Goal: Information Seeking & Learning: Learn about a topic

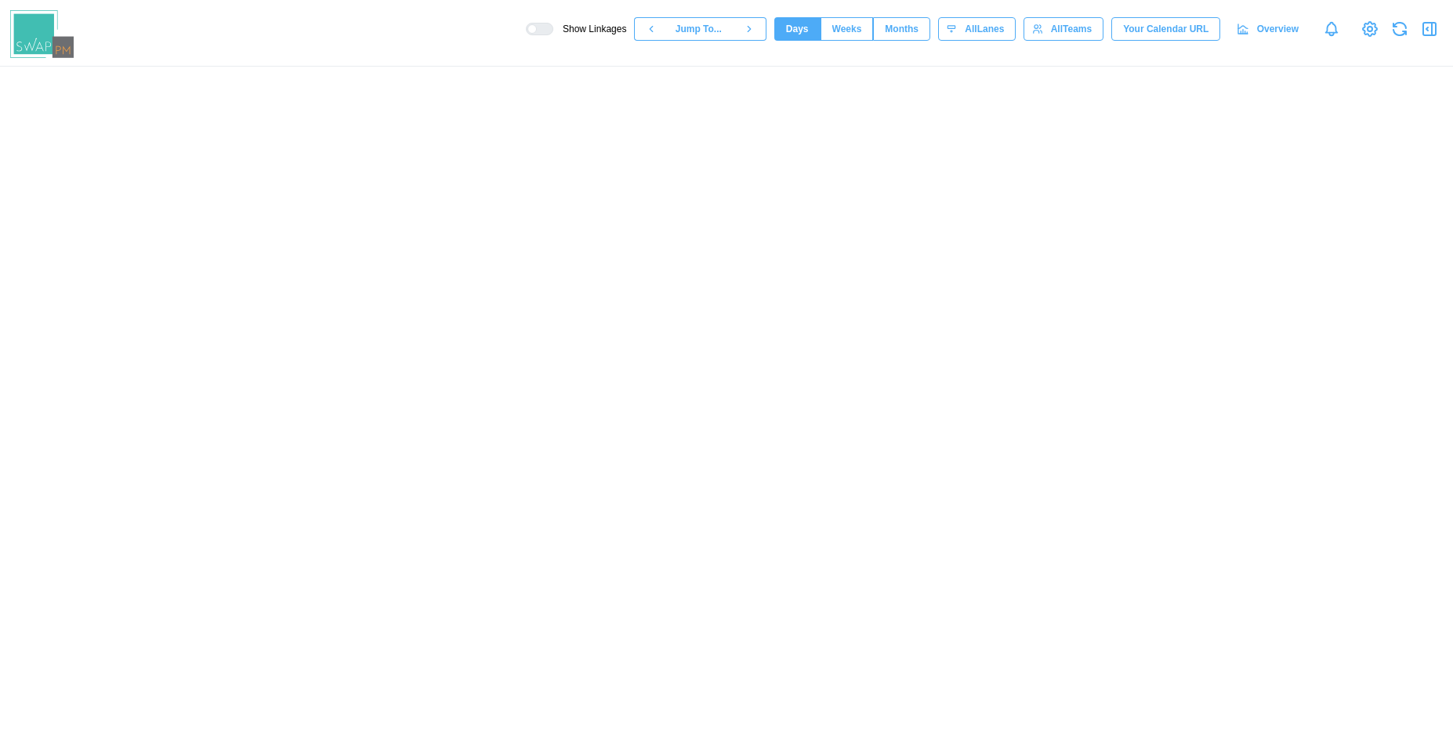
scroll to position [0, 63672]
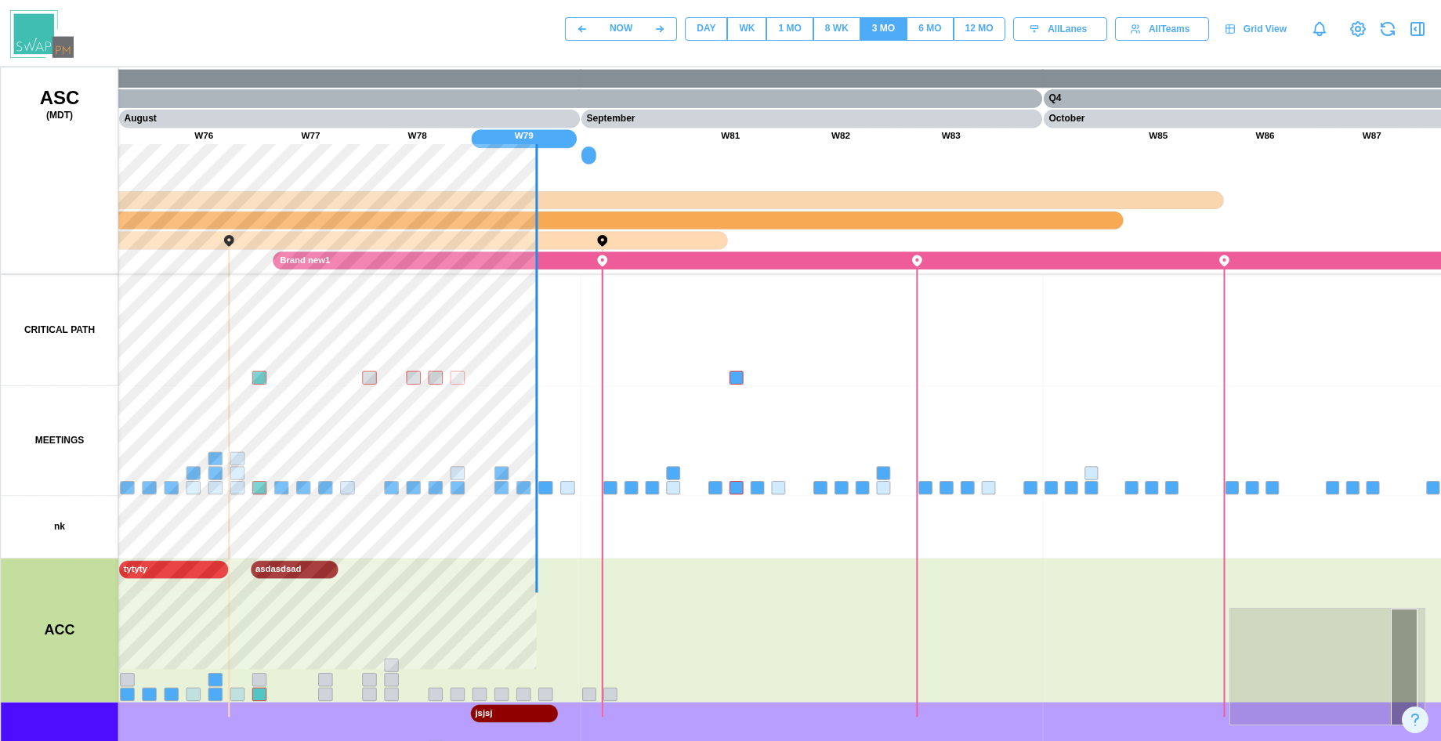
drag, startPoint x: 455, startPoint y: 538, endPoint x: 864, endPoint y: 546, distance: 409.1
click at [971, 546] on canvas at bounding box center [753, 459] width 1505 height 784
drag, startPoint x: 979, startPoint y: 454, endPoint x: 797, endPoint y: 483, distance: 184.2
click at [980, 454] on canvas at bounding box center [753, 459] width 1505 height 784
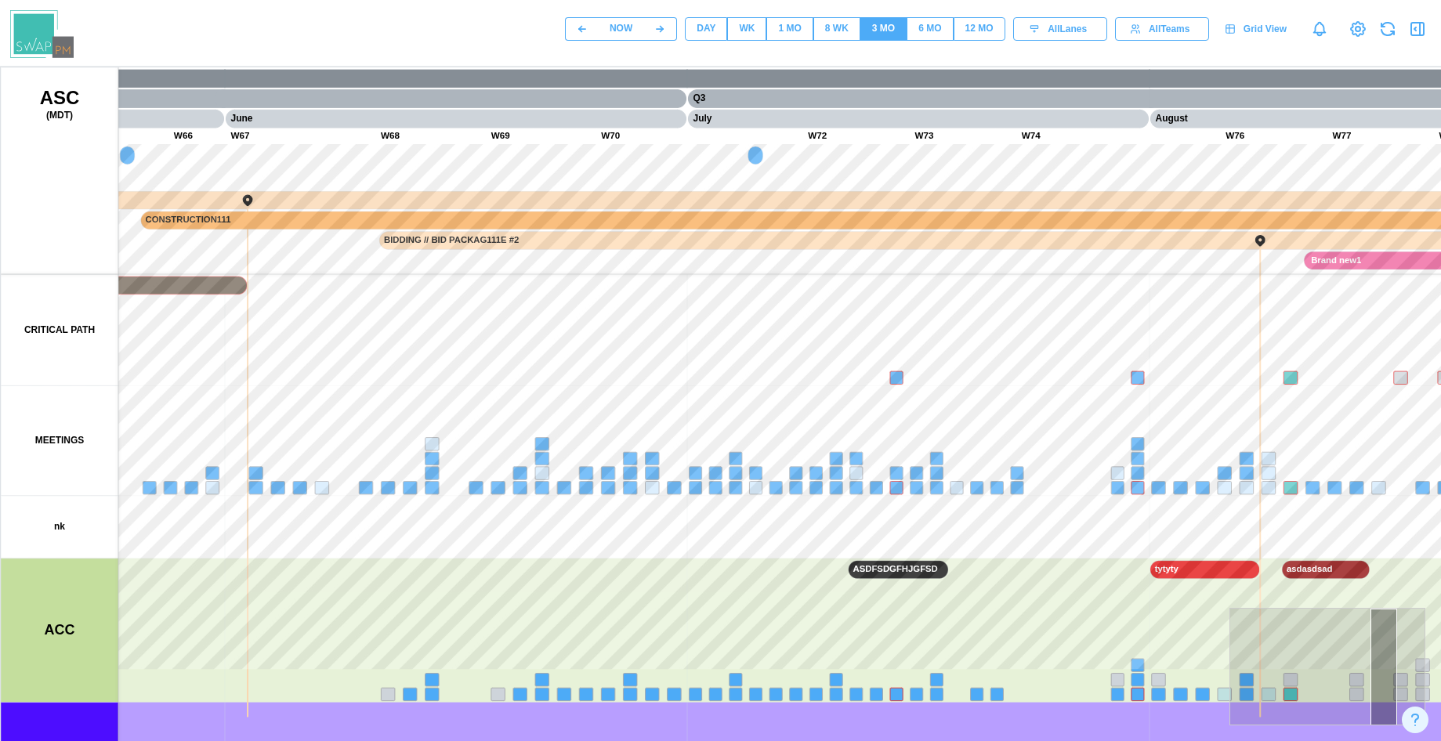
drag, startPoint x: 495, startPoint y: 465, endPoint x: 885, endPoint y: 435, distance: 390.6
click at [981, 466] on canvas at bounding box center [753, 459] width 1505 height 784
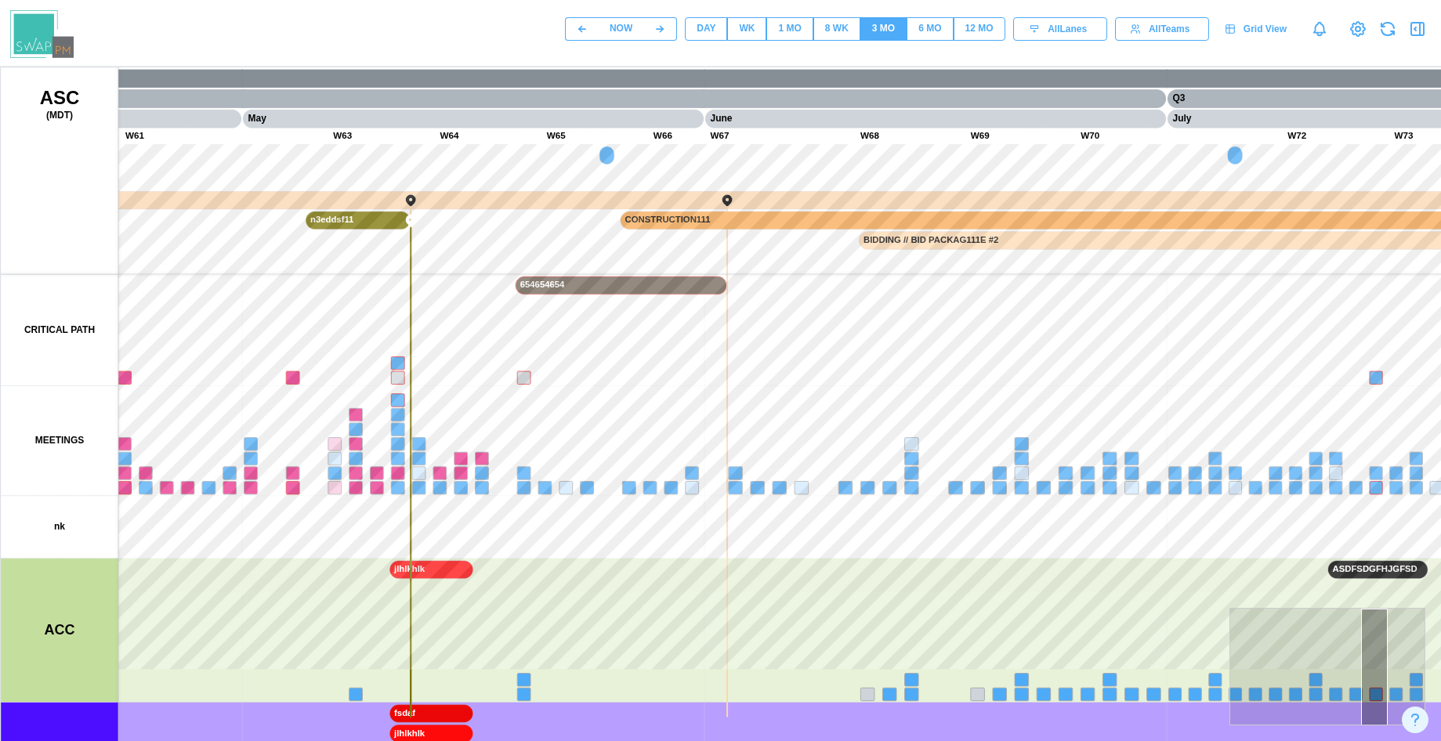
click at [711, 56] on div "NOW DAY WK 1 MO 8 WK 3 MO 6 MO 12 MO All Lanes All Teams Grid View" at bounding box center [720, 29] width 1441 height 58
click at [707, 34] on div "DAY" at bounding box center [706, 28] width 19 height 15
drag, startPoint x: 451, startPoint y: 371, endPoint x: 1086, endPoint y: 400, distance: 635.4
click at [1085, 400] on canvas at bounding box center [753, 459] width 1505 height 784
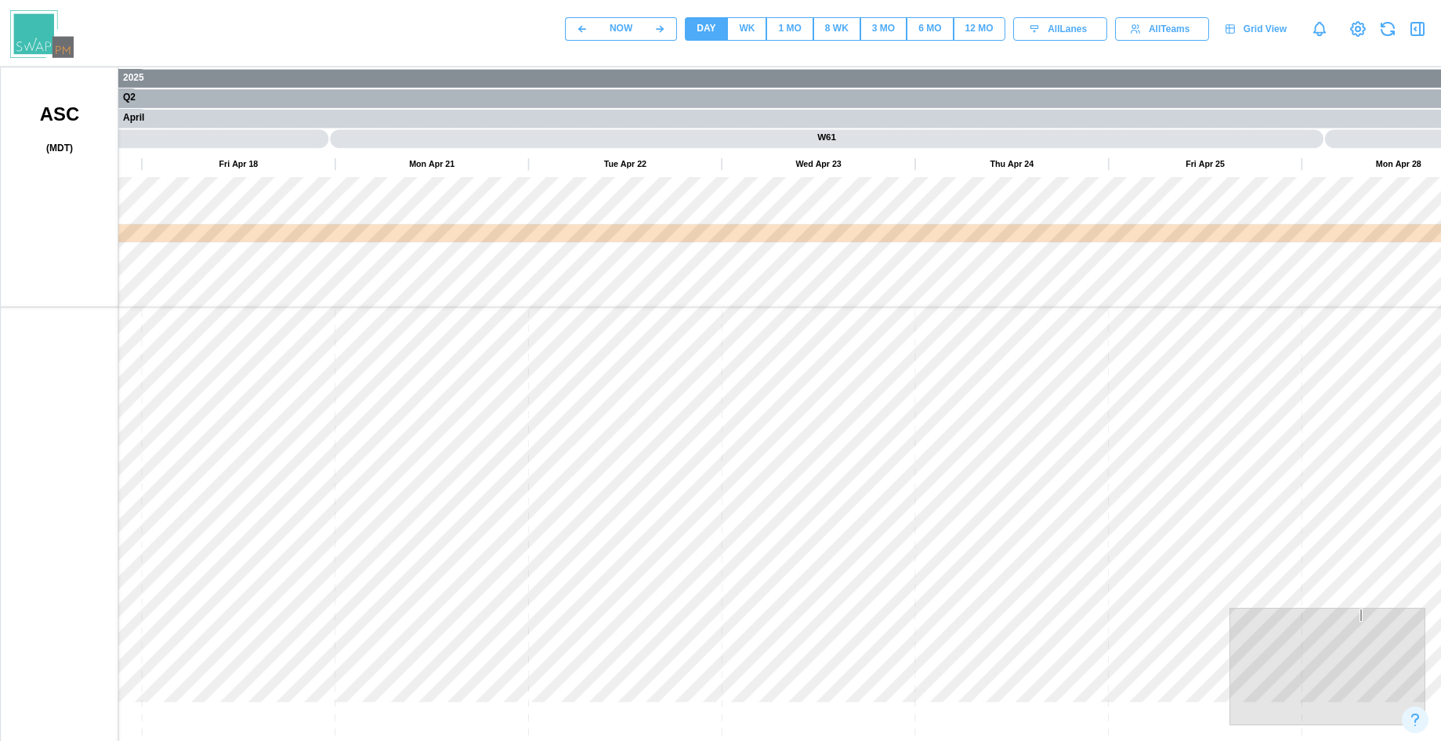
drag, startPoint x: 732, startPoint y: 383, endPoint x: 871, endPoint y: 383, distance: 138.7
click at [799, 383] on canvas at bounding box center [753, 459] width 1505 height 784
drag, startPoint x: 293, startPoint y: 374, endPoint x: 914, endPoint y: 353, distance: 621.7
click at [776, 393] on canvas at bounding box center [753, 459] width 1505 height 784
click at [956, 55] on div "NOW DAY WK 1 MO 8 WK 3 MO 6 MO 12 MO All Lanes All Teams Grid View" at bounding box center [720, 29] width 1441 height 58
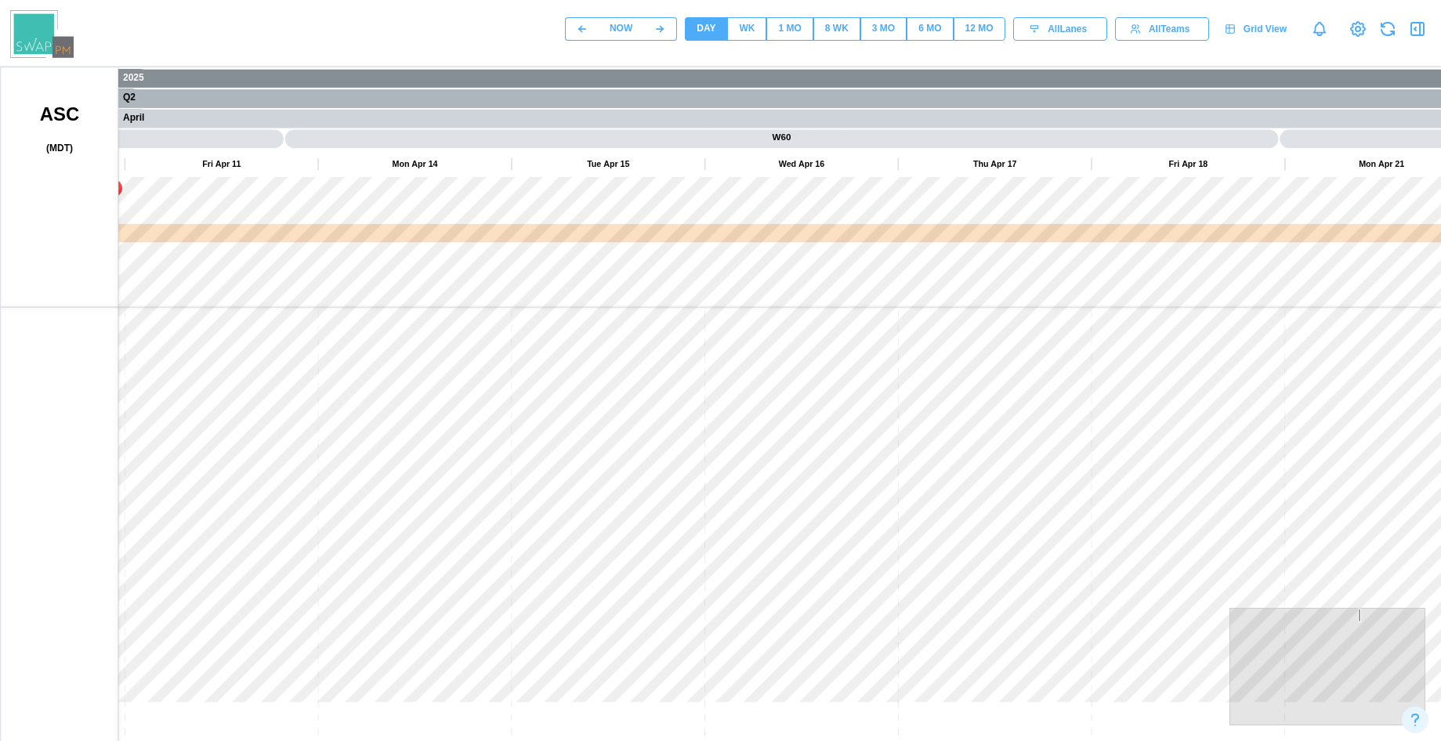
click at [980, 39] on span "12 MO" at bounding box center [979, 29] width 28 height 22
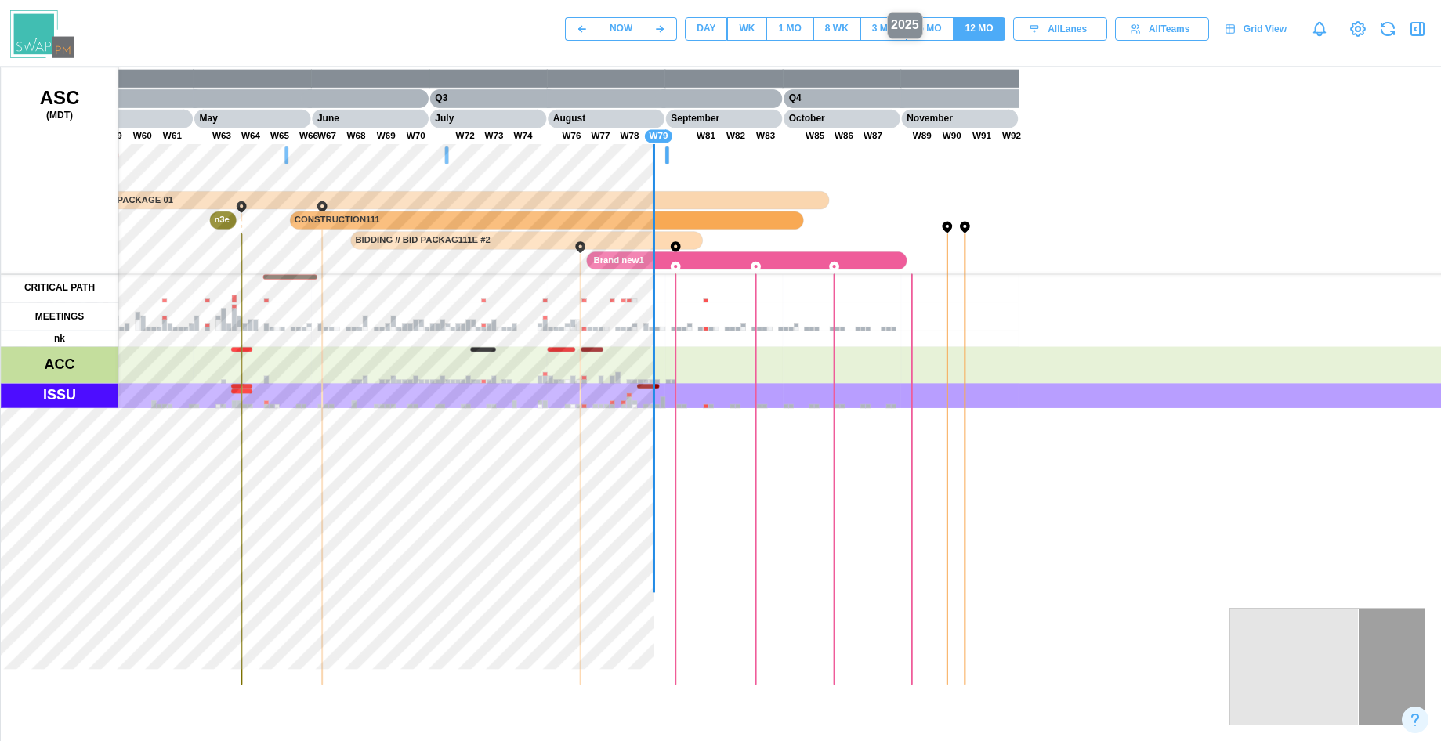
click at [894, 53] on div "NOW DAY WK 1 MO 8 WK 3 MO 6 MO 12 MO All Lanes All Teams Grid View" at bounding box center [720, 29] width 1441 height 58
click at [911, 30] on button "6 MO" at bounding box center [930, 29] width 46 height 24
click at [860, 30] on button "3 MO" at bounding box center [883, 29] width 46 height 24
click at [828, 30] on div "8 WK" at bounding box center [837, 28] width 24 height 15
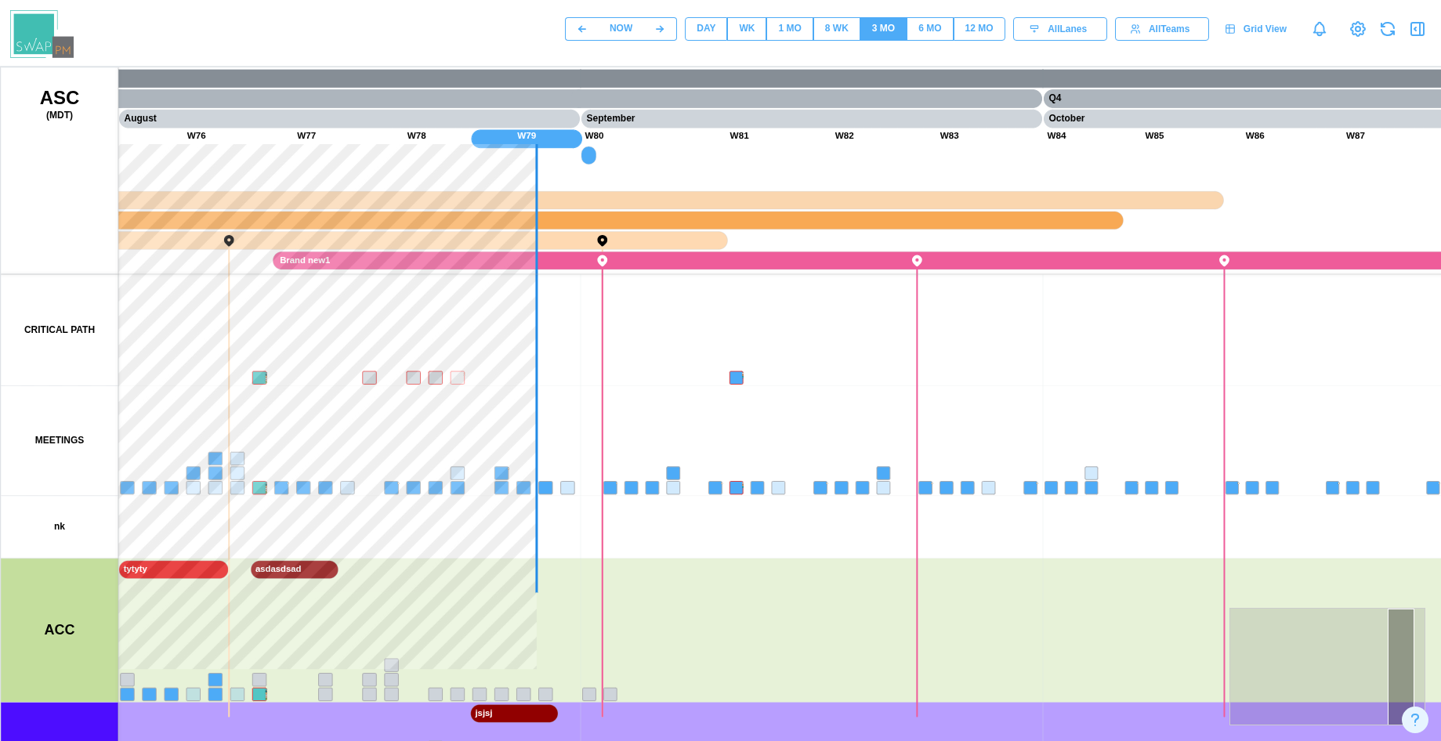
drag, startPoint x: 441, startPoint y: 362, endPoint x: 593, endPoint y: 348, distance: 152.7
click at [591, 354] on canvas at bounding box center [753, 459] width 1505 height 784
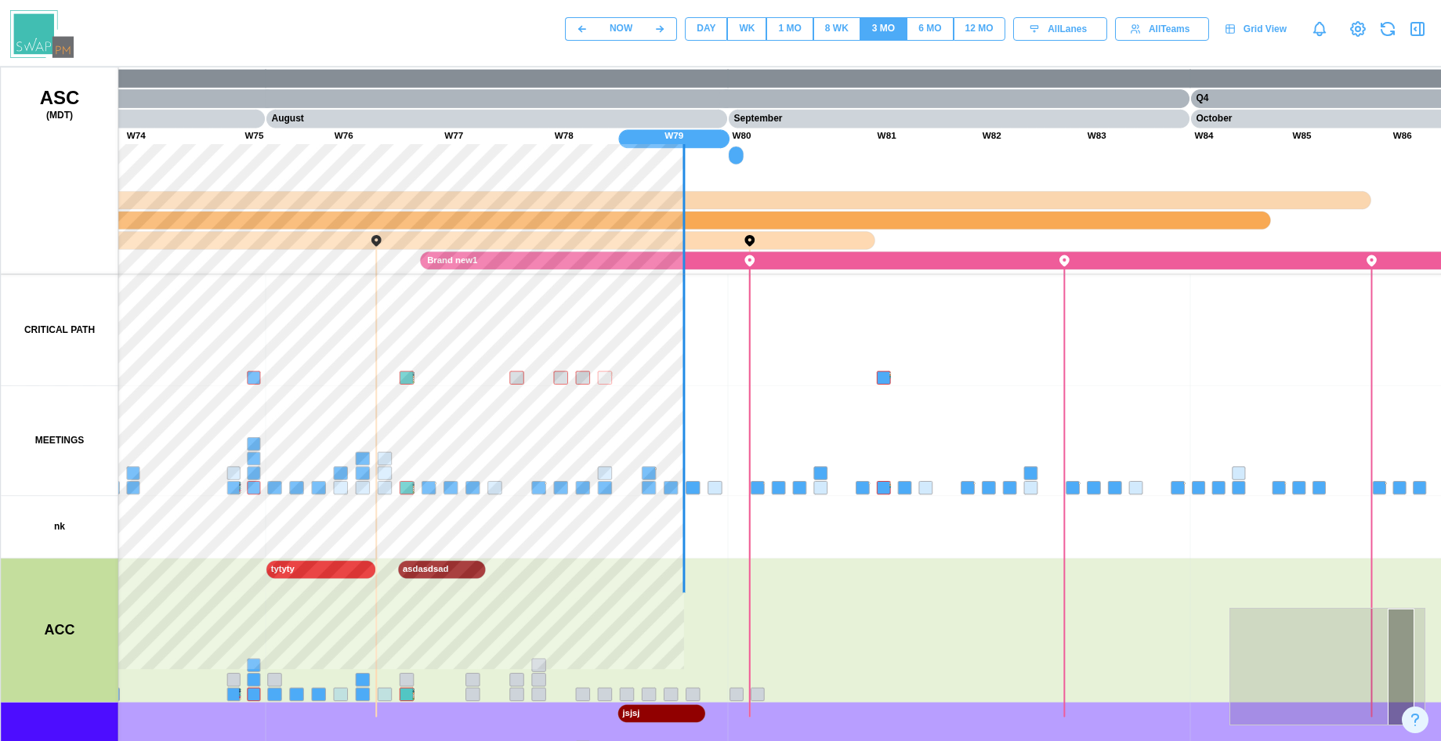
click at [836, 25] on div "8 WK" at bounding box center [837, 28] width 24 height 15
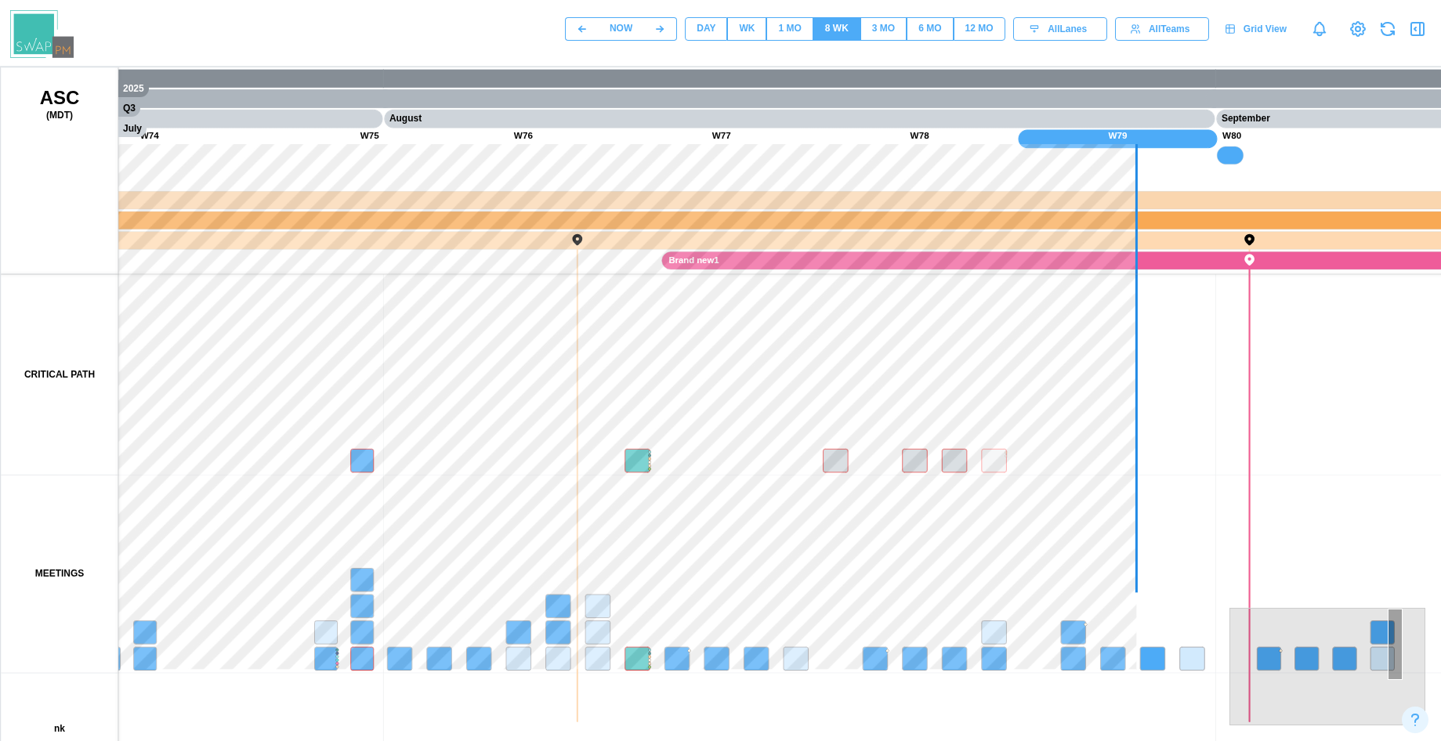
click at [768, 29] on button "1 MO" at bounding box center [789, 29] width 46 height 24
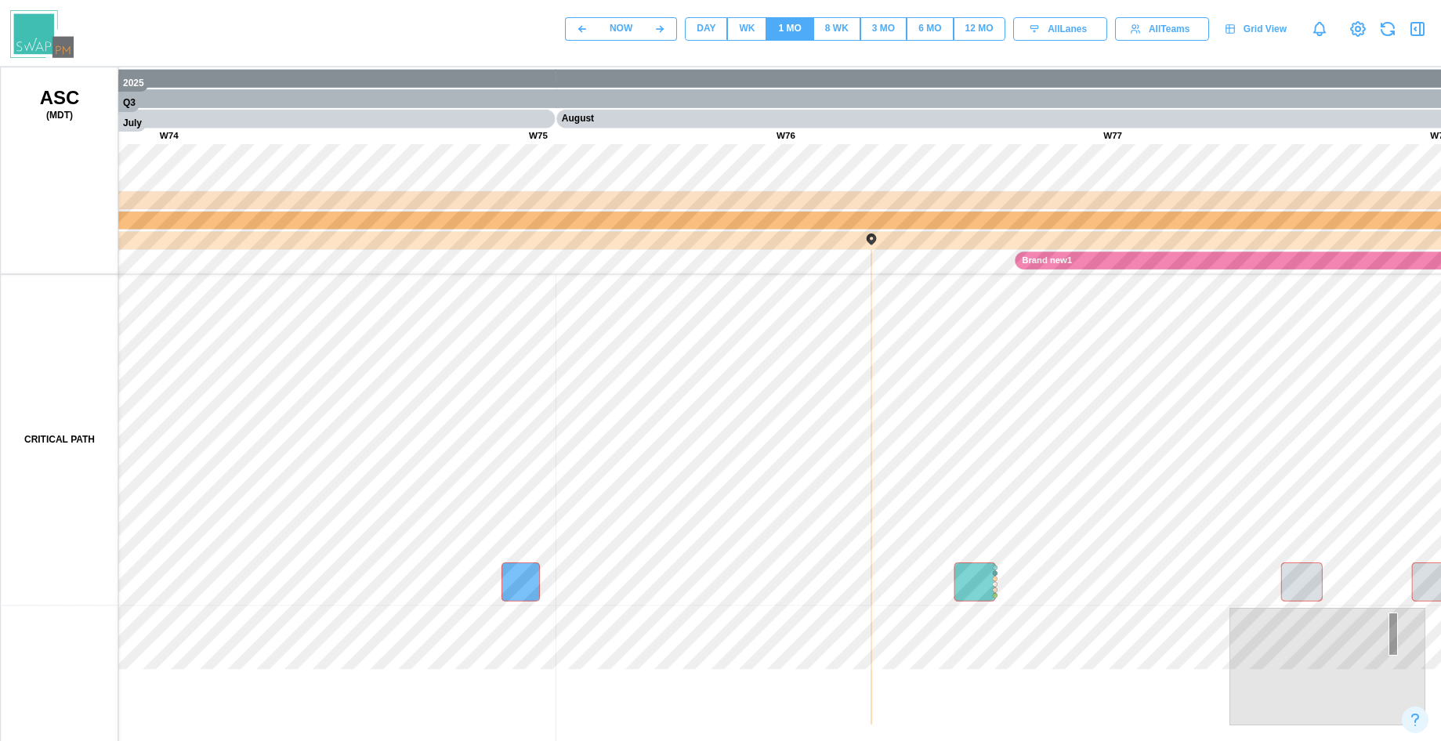
drag, startPoint x: 767, startPoint y: 368, endPoint x: 759, endPoint y: 360, distance: 10.5
click at [759, 360] on canvas at bounding box center [753, 459] width 1505 height 784
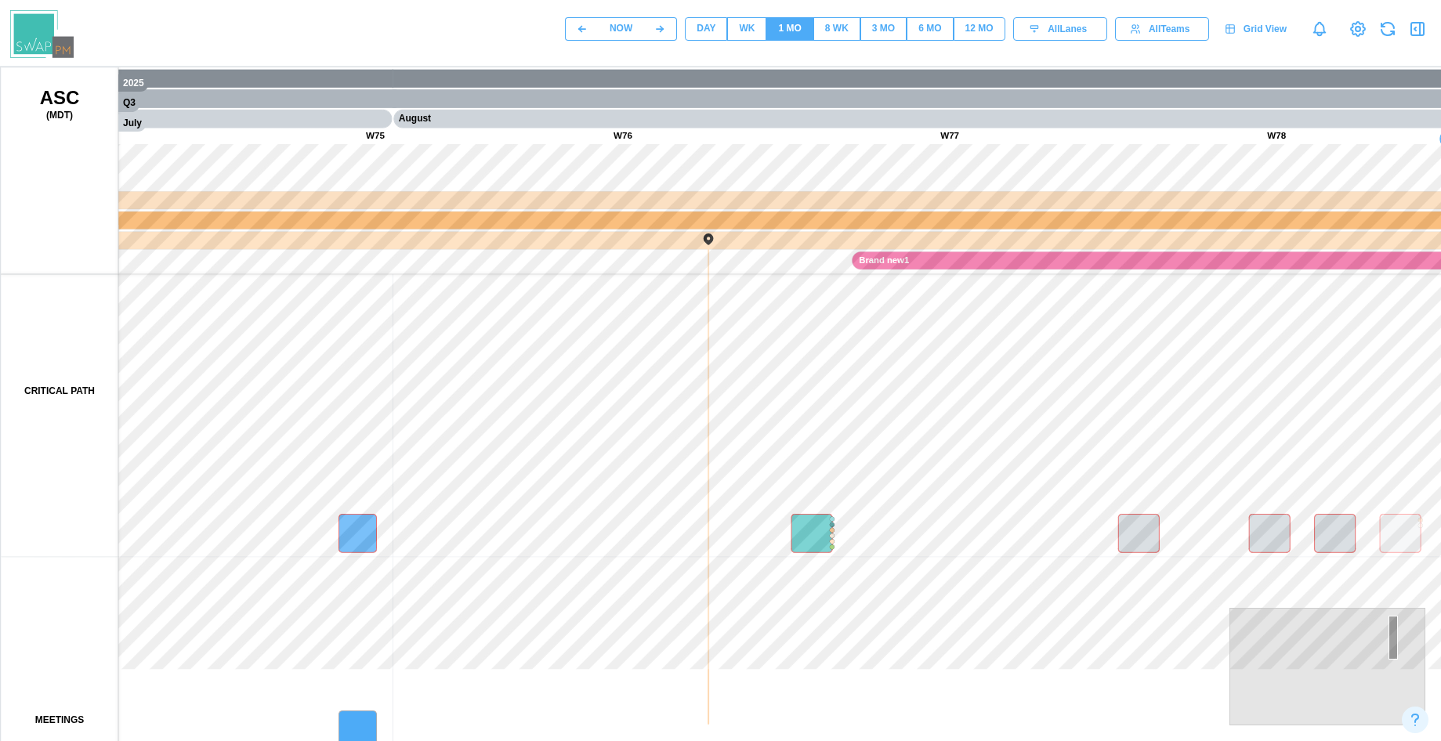
drag, startPoint x: 762, startPoint y: 388, endPoint x: 469, endPoint y: 248, distance: 325.3
click at [469, 248] on canvas at bounding box center [753, 459] width 1505 height 784
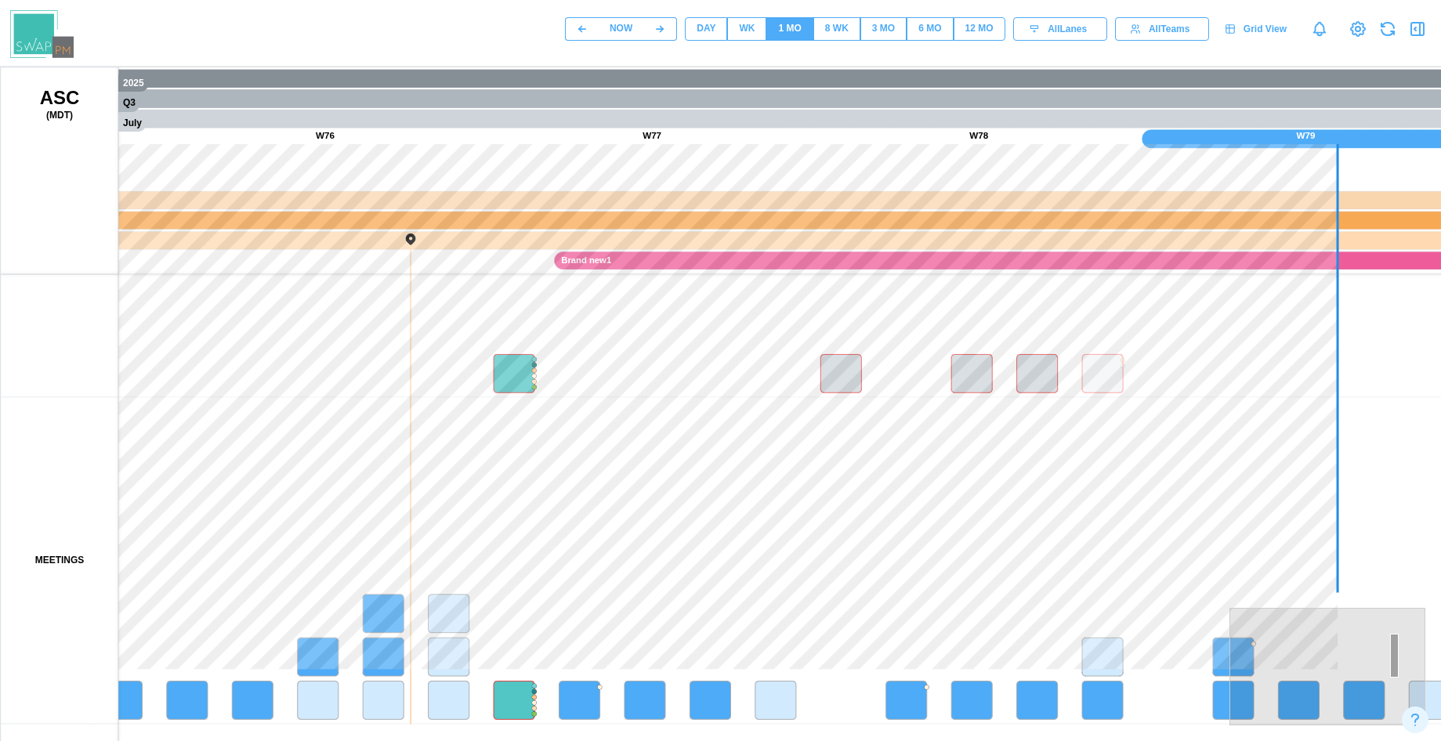
drag, startPoint x: 715, startPoint y: 462, endPoint x: 659, endPoint y: 359, distance: 117.1
click at [659, 359] on canvas at bounding box center [753, 459] width 1505 height 784
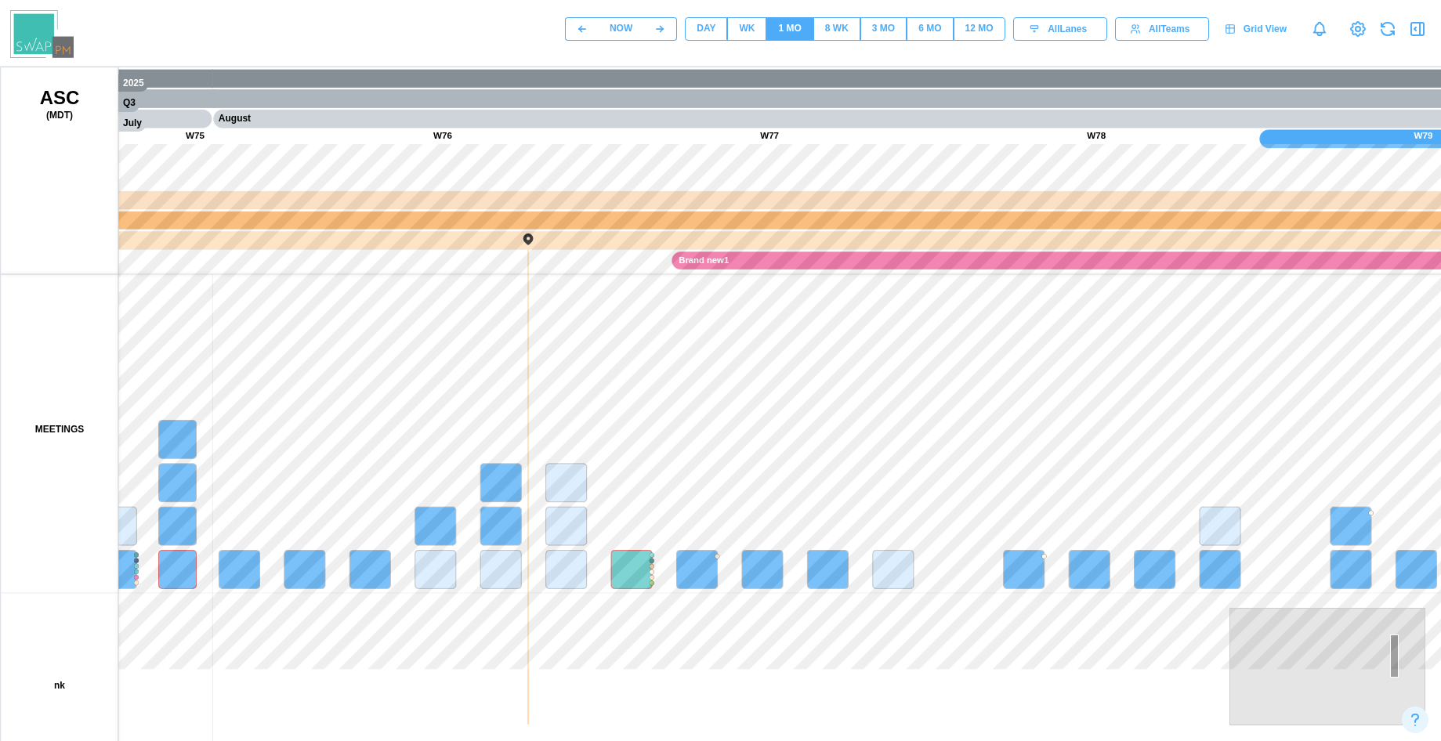
click at [750, 33] on div "WK" at bounding box center [747, 28] width 16 height 15
drag, startPoint x: 787, startPoint y: 404, endPoint x: 907, endPoint y: 466, distance: 136.0
click at [981, 430] on canvas at bounding box center [753, 459] width 1505 height 784
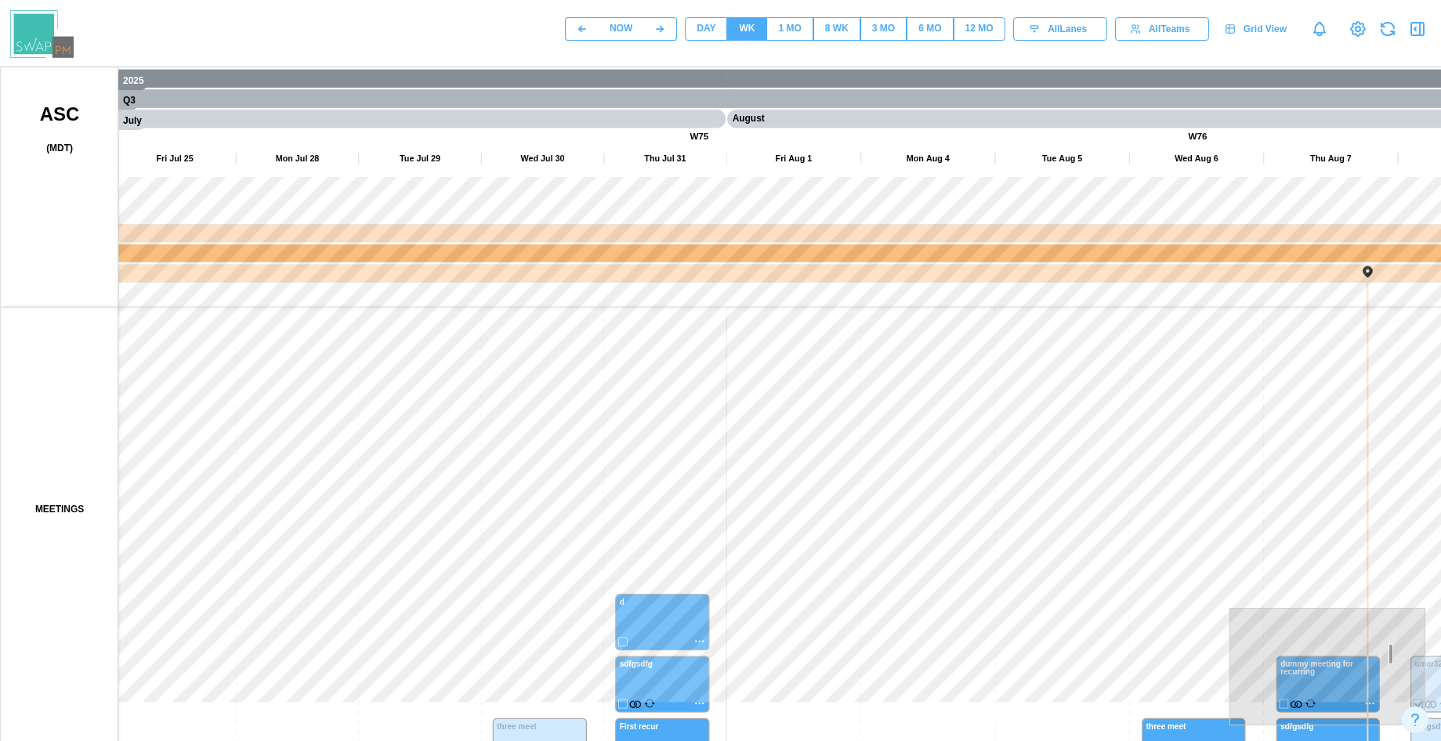
drag, startPoint x: 659, startPoint y: 492, endPoint x: 595, endPoint y: 266, distance: 235.4
click at [595, 266] on canvas at bounding box center [753, 459] width 1505 height 784
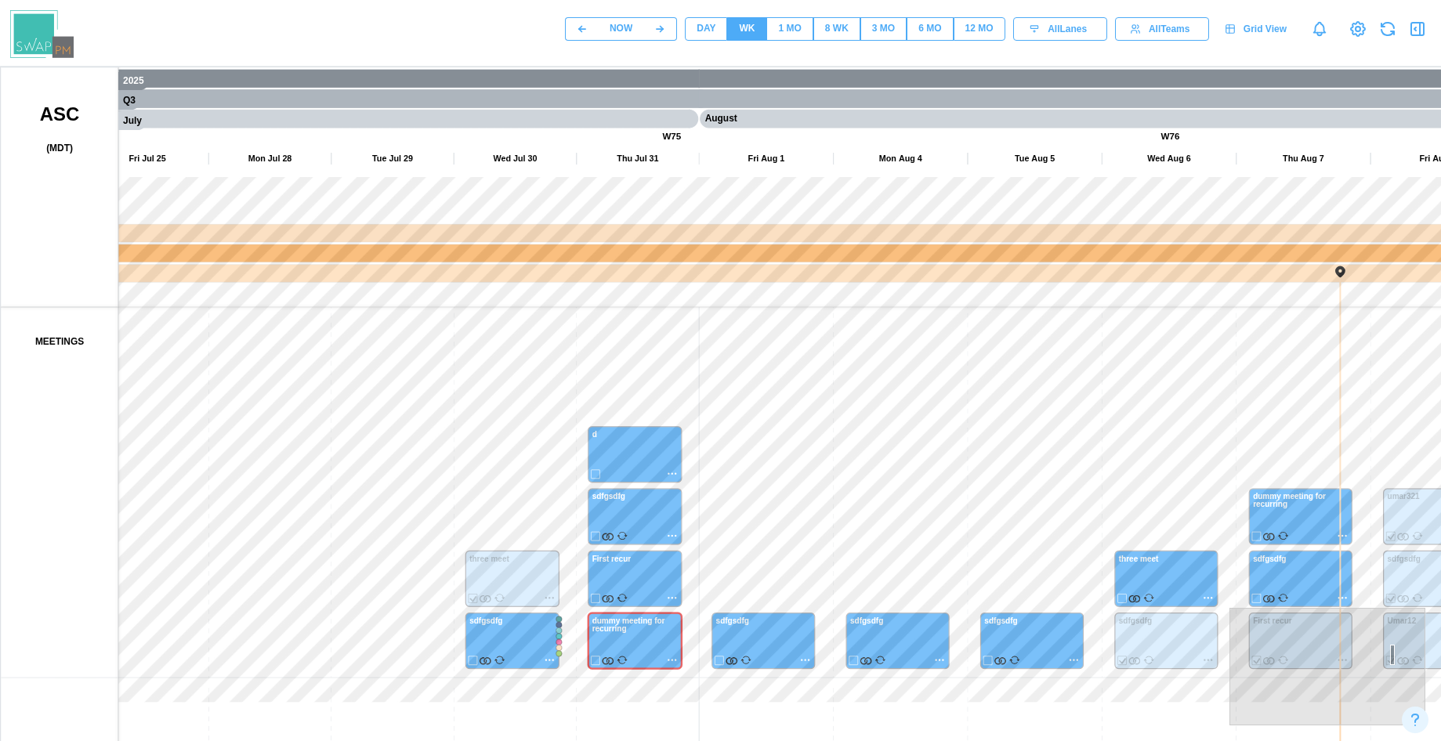
drag, startPoint x: 911, startPoint y: 395, endPoint x: 393, endPoint y: 377, distance: 518.3
click at [378, 383] on canvas at bounding box center [753, 459] width 1505 height 784
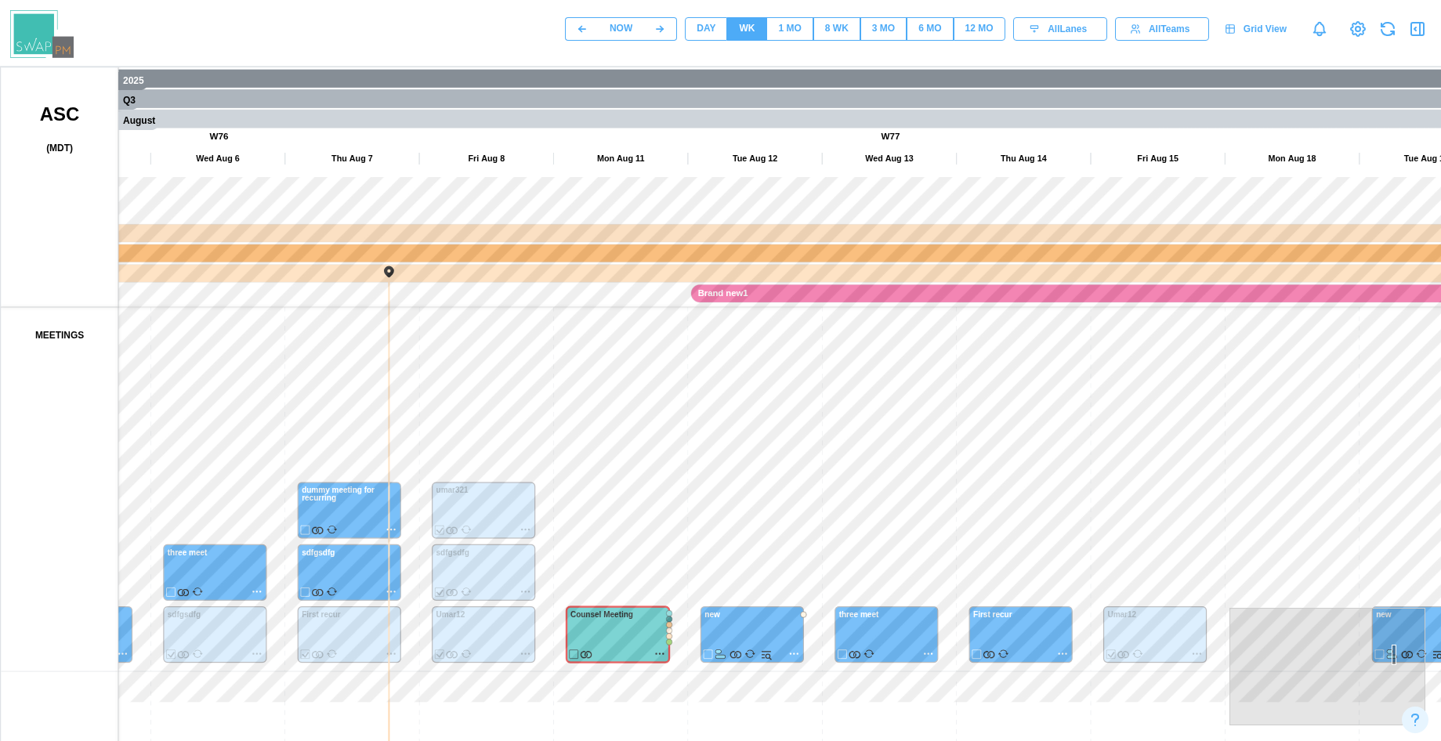
drag, startPoint x: 734, startPoint y: 381, endPoint x: 552, endPoint y: 387, distance: 182.7
click at [552, 387] on canvas at bounding box center [753, 459] width 1505 height 784
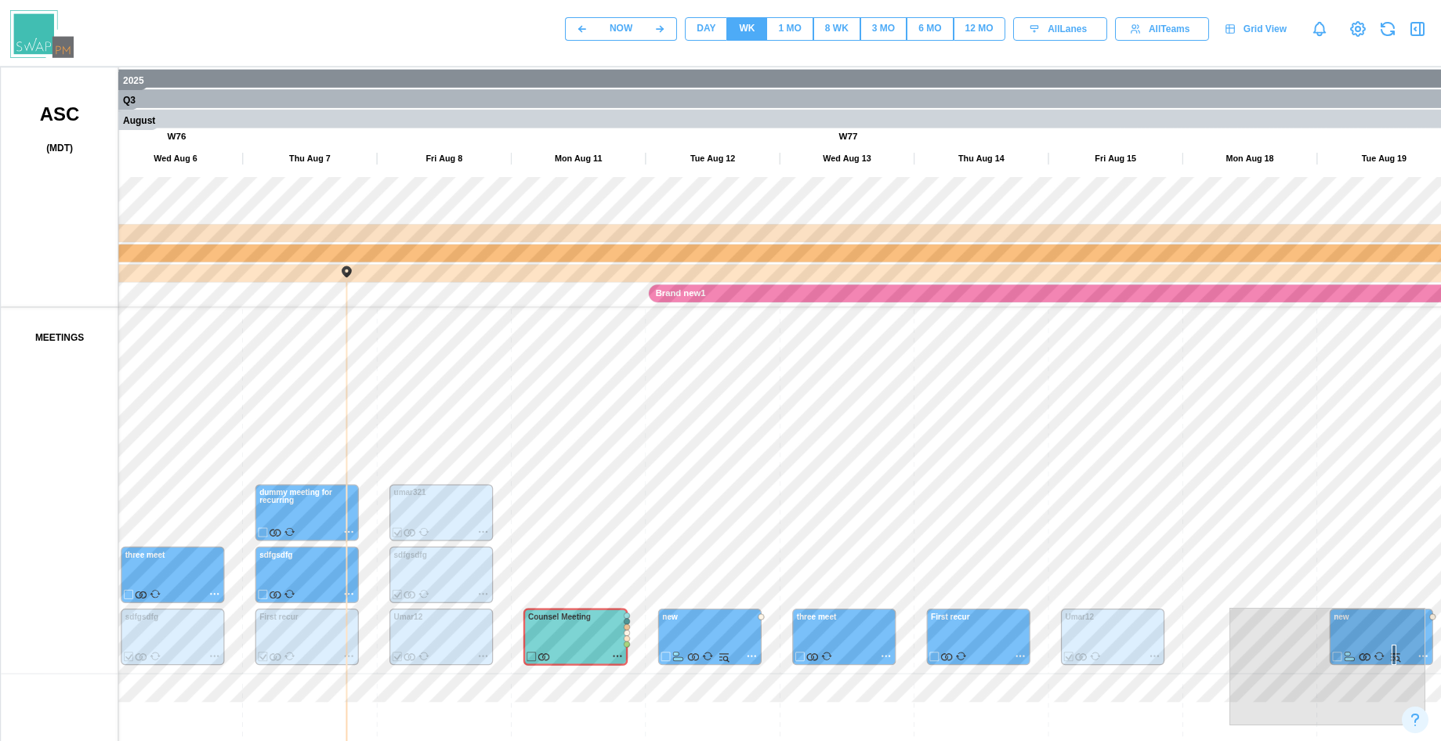
click at [692, 38] on button "DAY" at bounding box center [706, 29] width 42 height 24
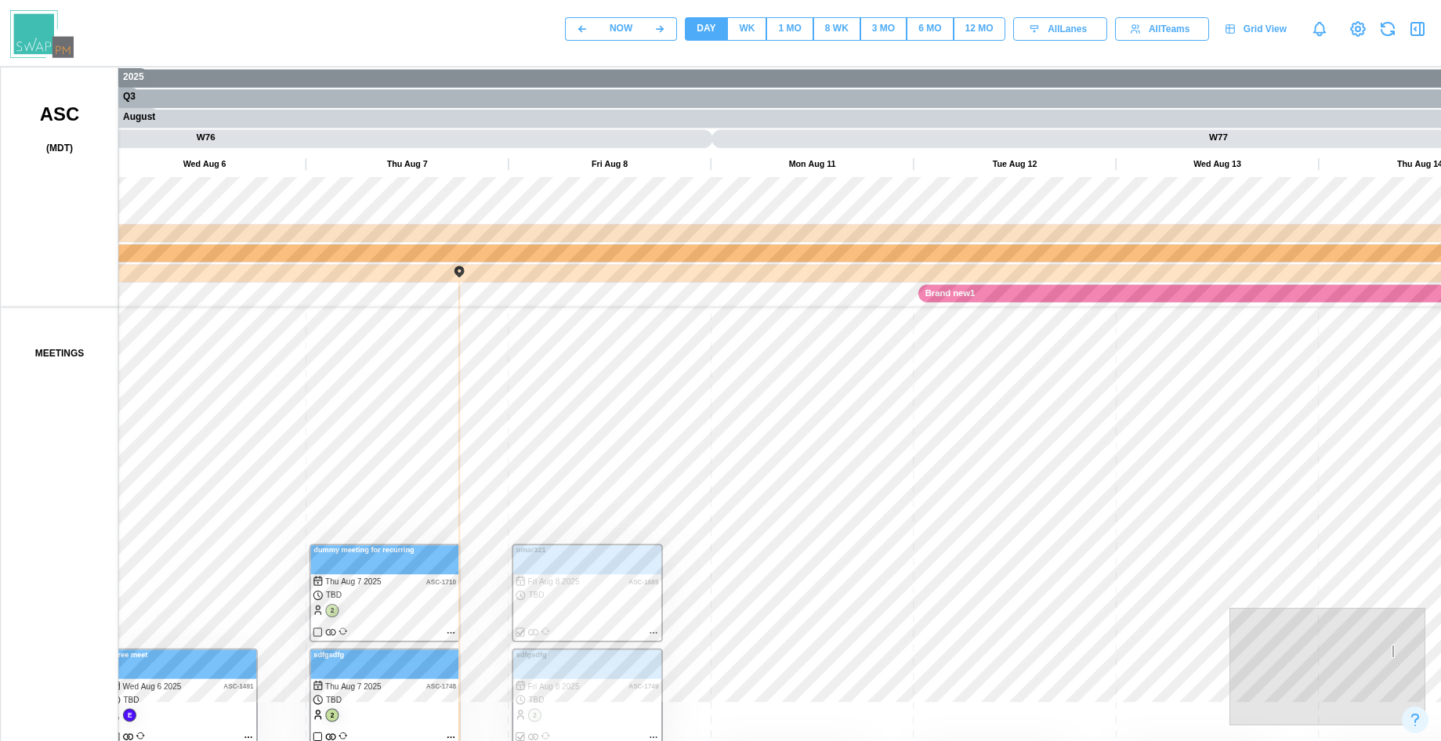
drag, startPoint x: 817, startPoint y: 429, endPoint x: 898, endPoint y: 415, distance: 82.8
click at [921, 410] on canvas at bounding box center [753, 459] width 1505 height 784
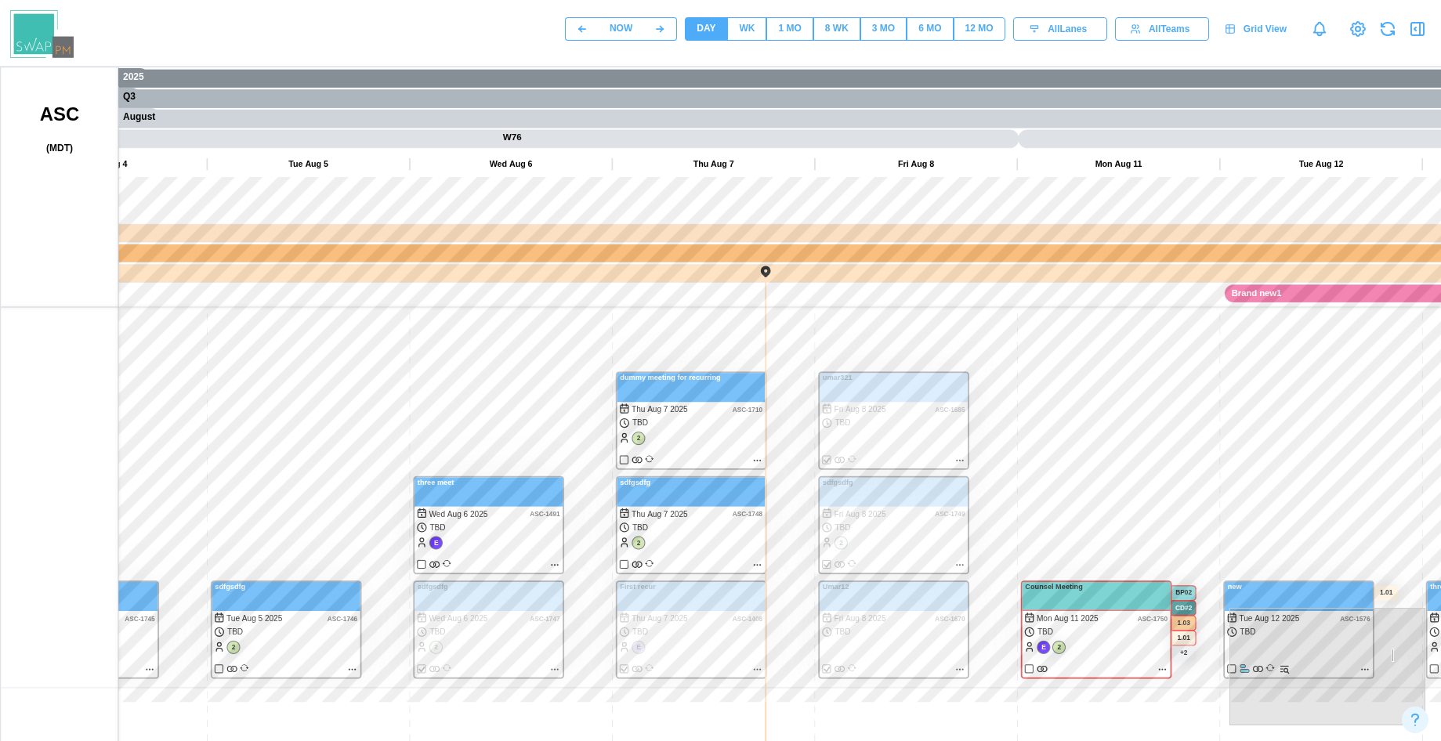
drag, startPoint x: 583, startPoint y: 393, endPoint x: 528, endPoint y: 393, distance: 54.9
click at [528, 393] on canvas at bounding box center [753, 459] width 1505 height 784
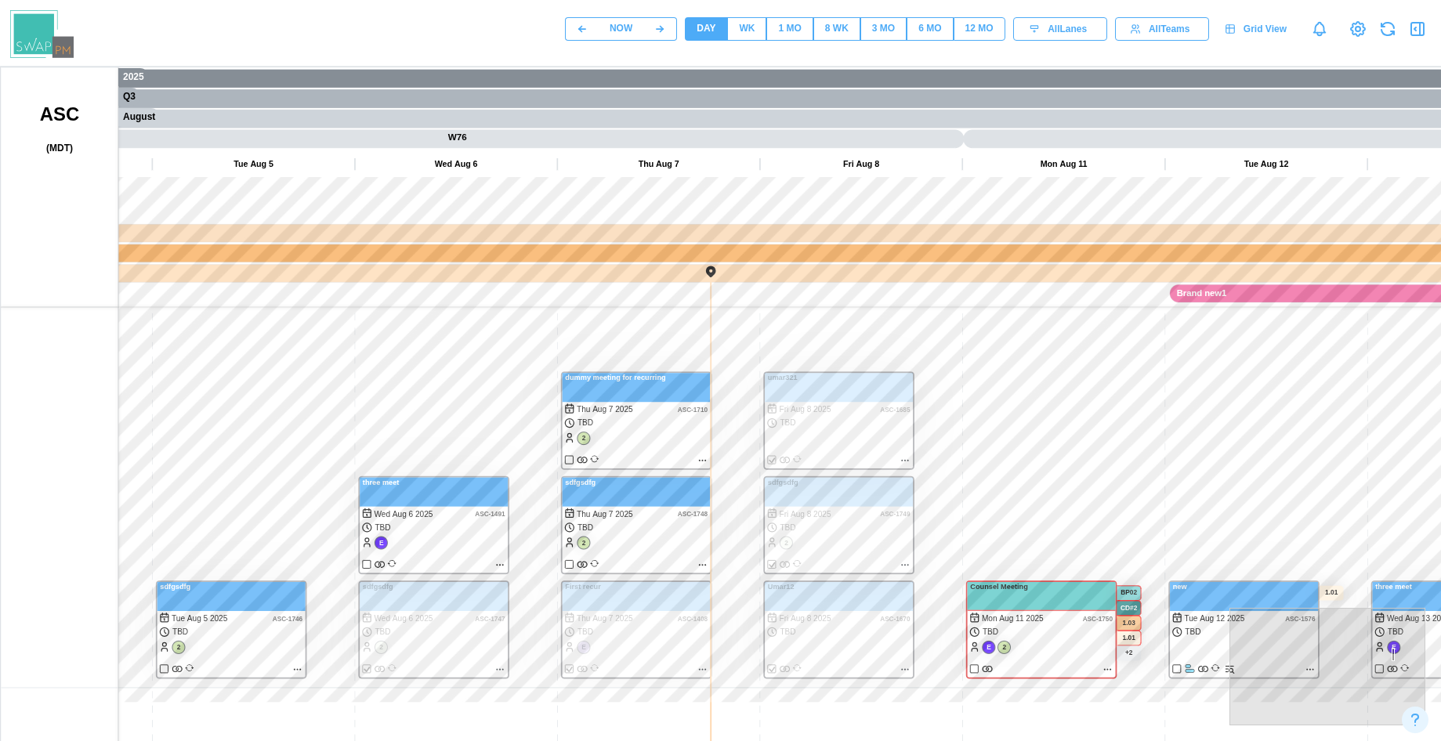
drag, startPoint x: 1074, startPoint y: 439, endPoint x: 860, endPoint y: 474, distance: 216.8
click at [876, 497] on canvas at bounding box center [753, 459] width 1505 height 784
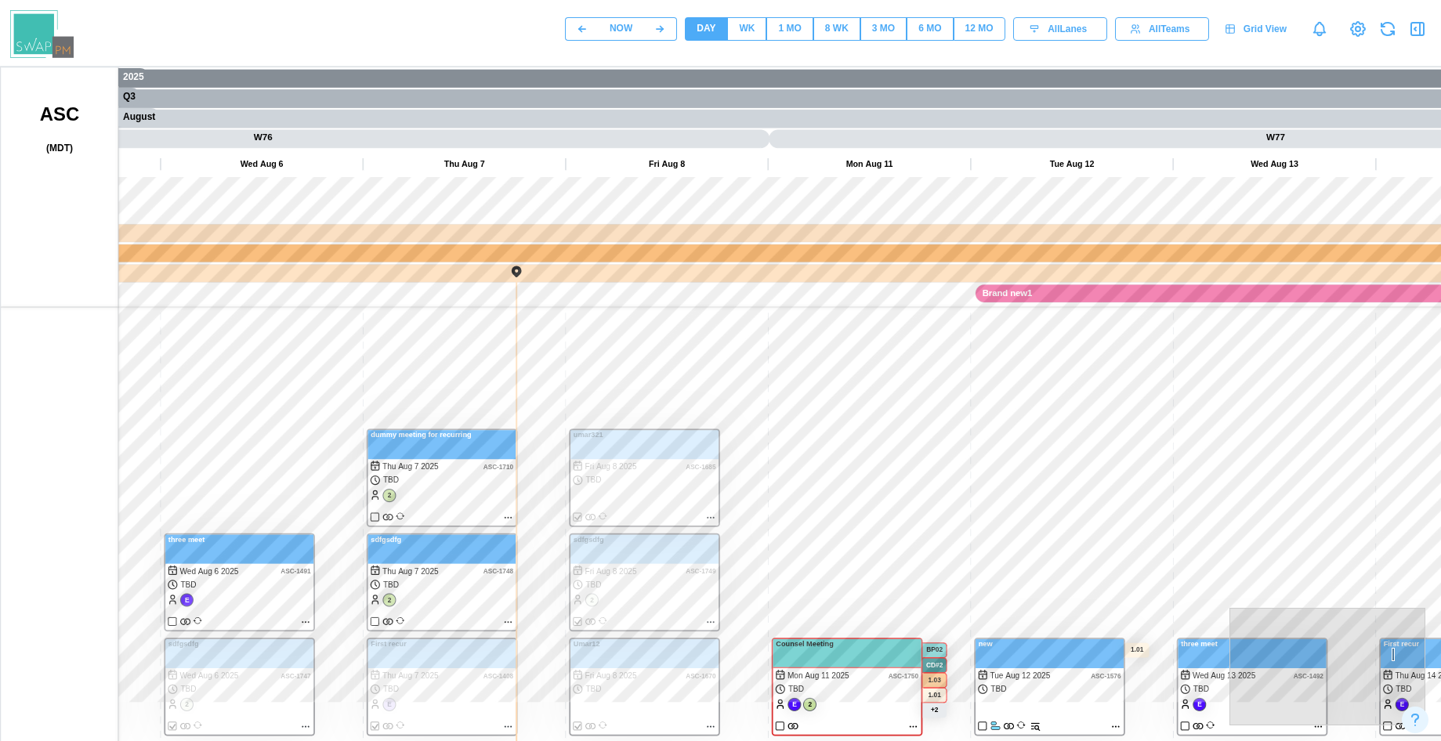
click at [956, 32] on button "12 MO" at bounding box center [980, 29] width 52 height 24
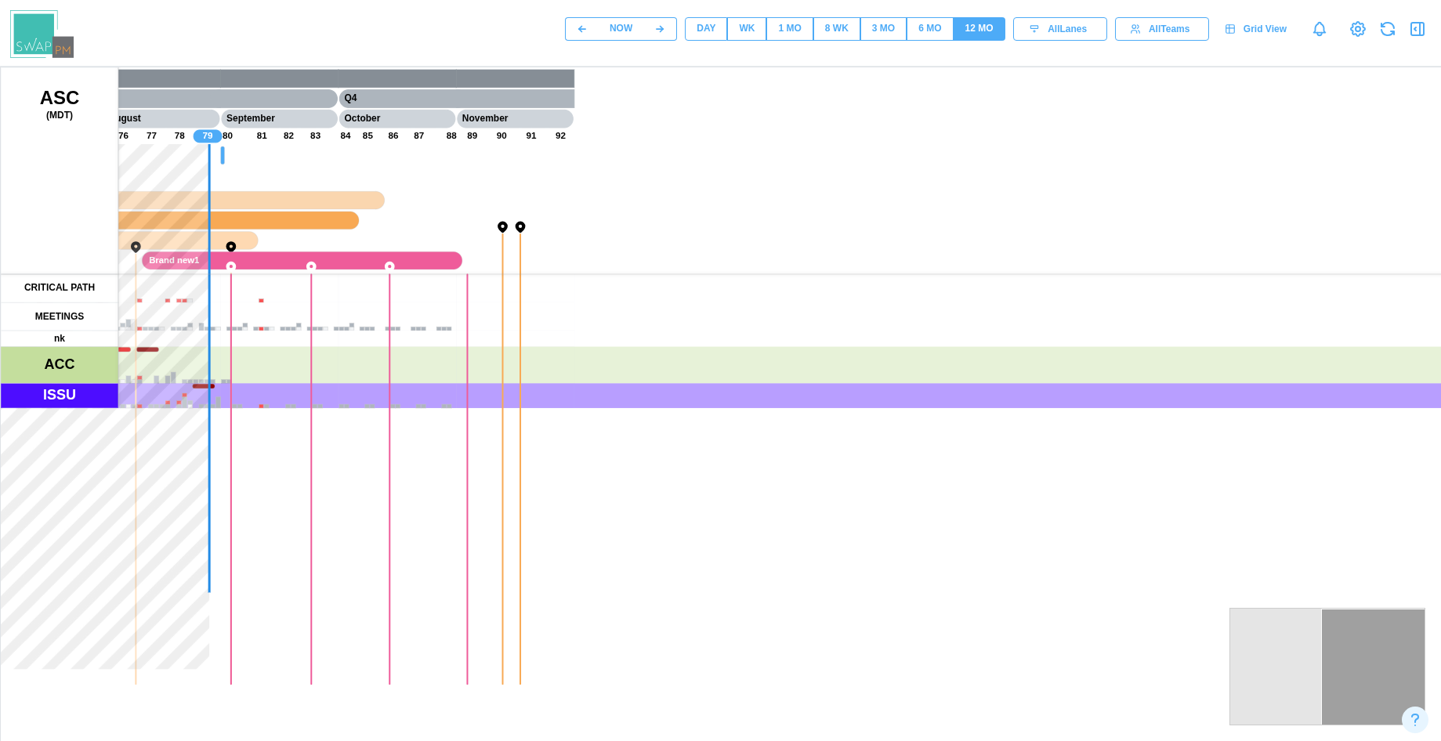
drag, startPoint x: 308, startPoint y: 338, endPoint x: 1156, endPoint y: 351, distance: 848.0
click at [1155, 351] on canvas at bounding box center [753, 459] width 1505 height 784
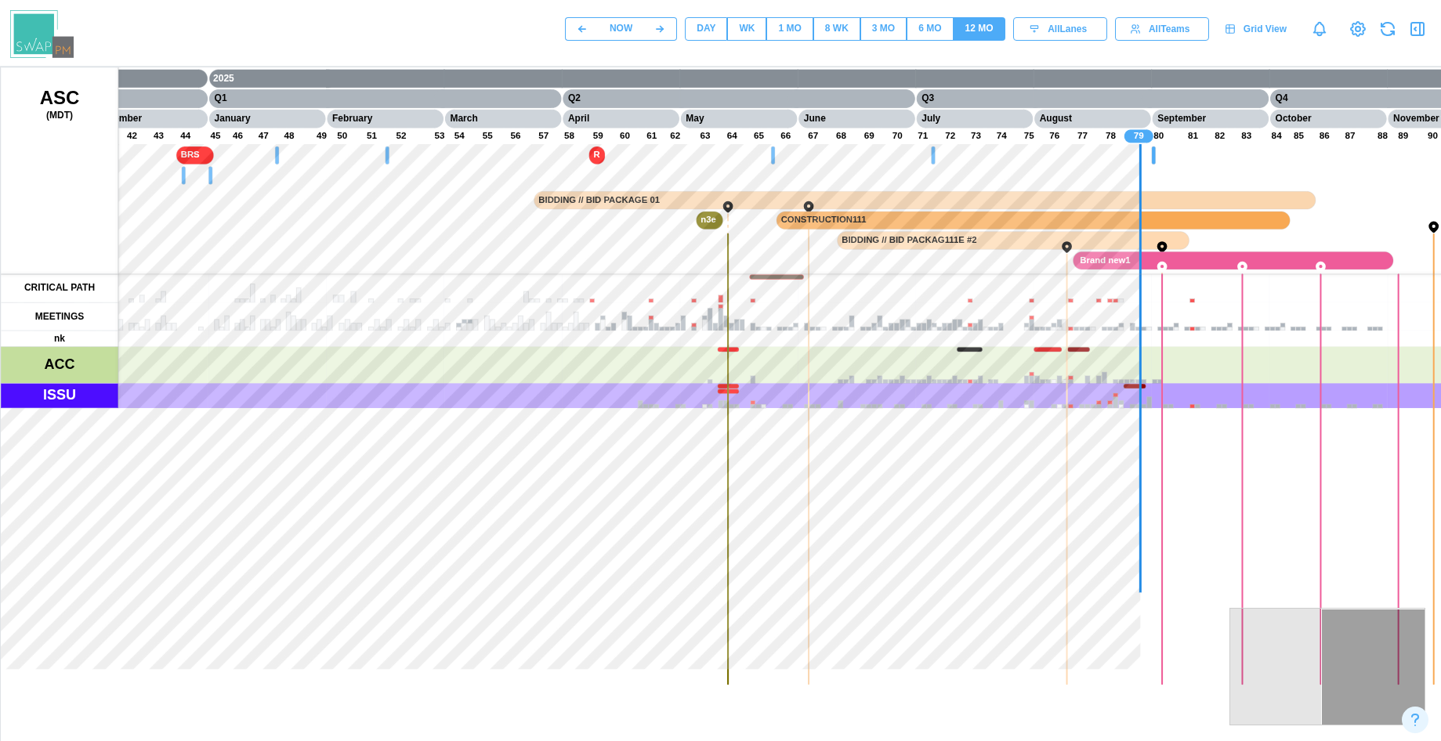
drag, startPoint x: 534, startPoint y: 351, endPoint x: 893, endPoint y: 353, distance: 358.9
click at [1144, 352] on canvas at bounding box center [753, 459] width 1505 height 784
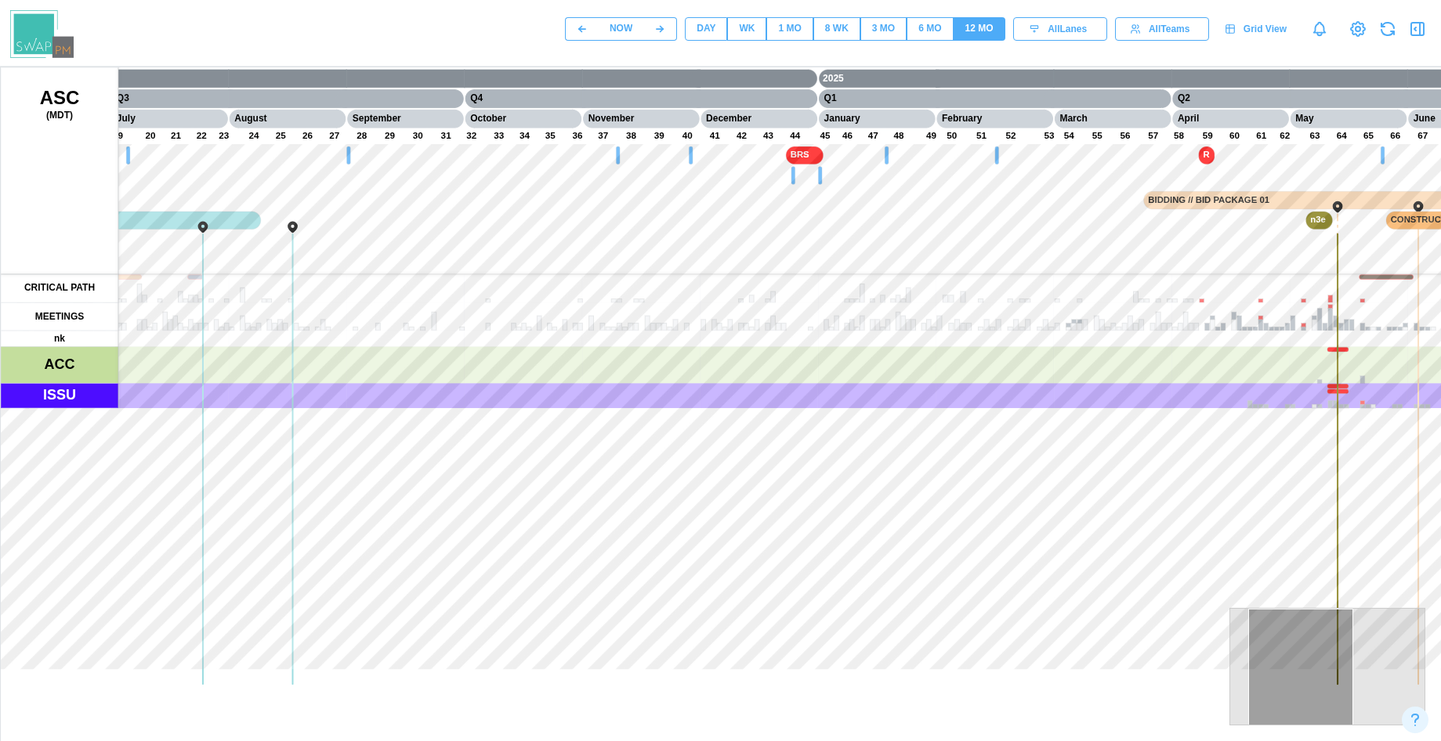
drag, startPoint x: 1068, startPoint y: 356, endPoint x: 1088, endPoint y: 356, distance: 20.4
click at [1089, 356] on canvas at bounding box center [753, 459] width 1505 height 784
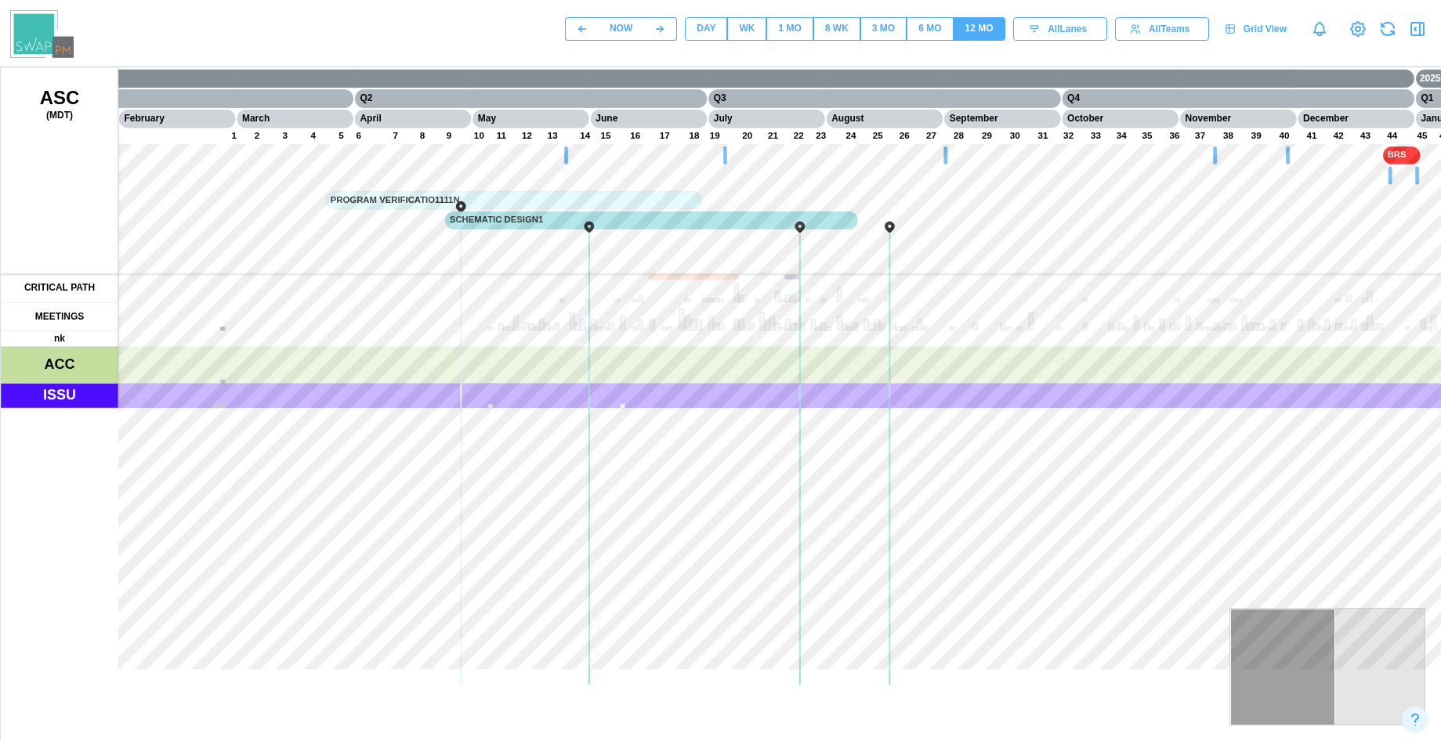
drag, startPoint x: 852, startPoint y: 360, endPoint x: 1278, endPoint y: 375, distance: 426.6
click at [1277, 375] on canvas at bounding box center [753, 459] width 1505 height 784
drag, startPoint x: 668, startPoint y: 343, endPoint x: 1104, endPoint y: 343, distance: 435.7
click at [1104, 343] on canvas at bounding box center [753, 459] width 1505 height 784
drag, startPoint x: 512, startPoint y: 295, endPoint x: 1030, endPoint y: 323, distance: 518.7
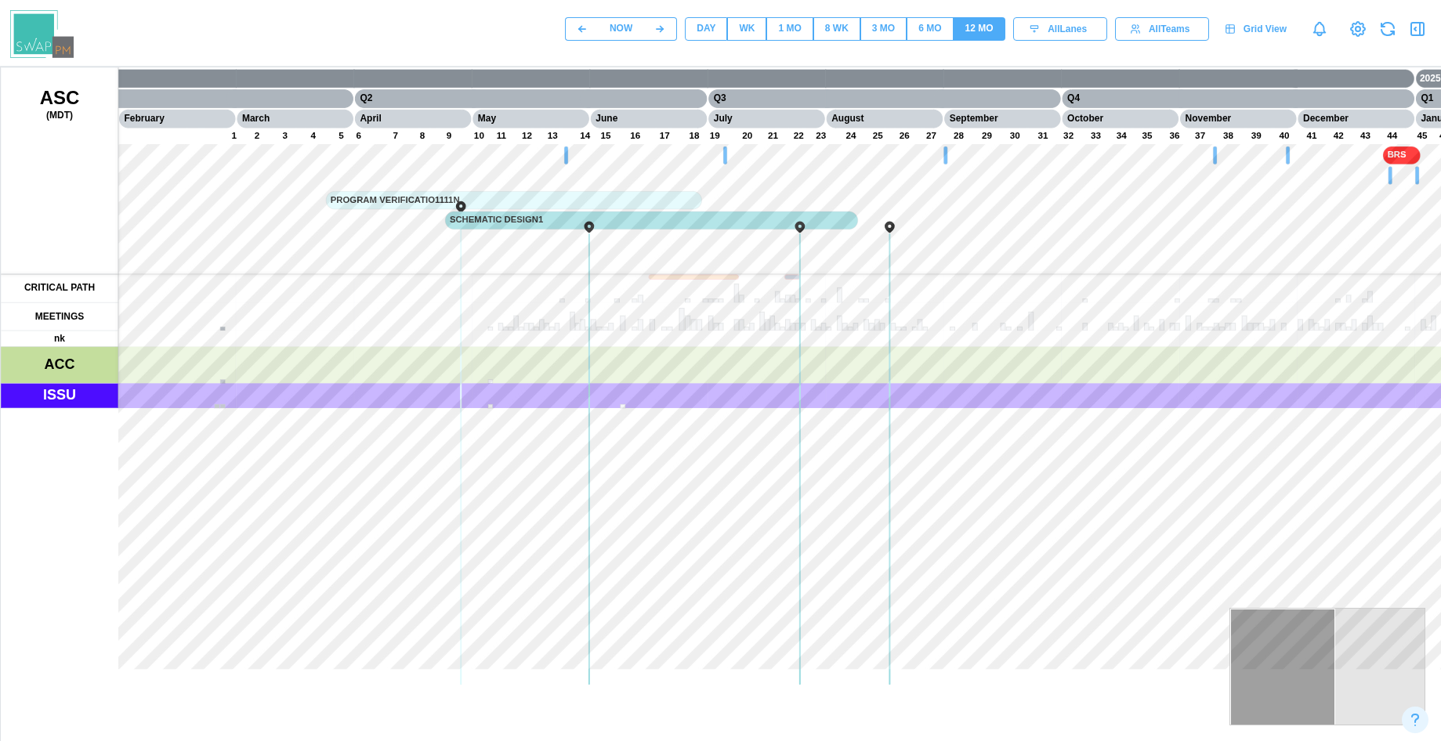
click at [1030, 323] on canvas at bounding box center [753, 459] width 1505 height 784
click at [711, 34] on div "DAY" at bounding box center [706, 28] width 19 height 15
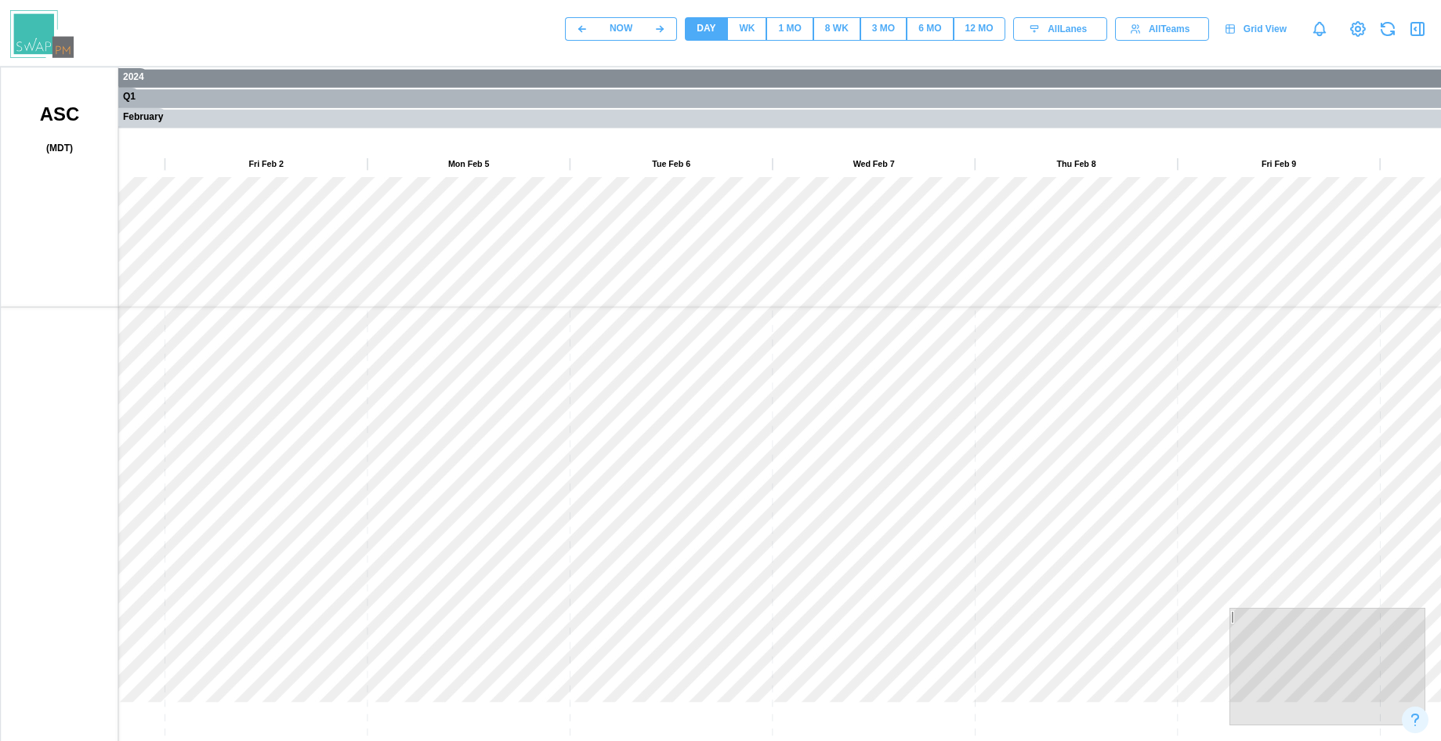
drag, startPoint x: 766, startPoint y: 387, endPoint x: 168, endPoint y: 302, distance: 604.6
click at [168, 302] on canvas at bounding box center [753, 459] width 1505 height 784
click at [750, 27] on div "WK" at bounding box center [747, 28] width 16 height 15
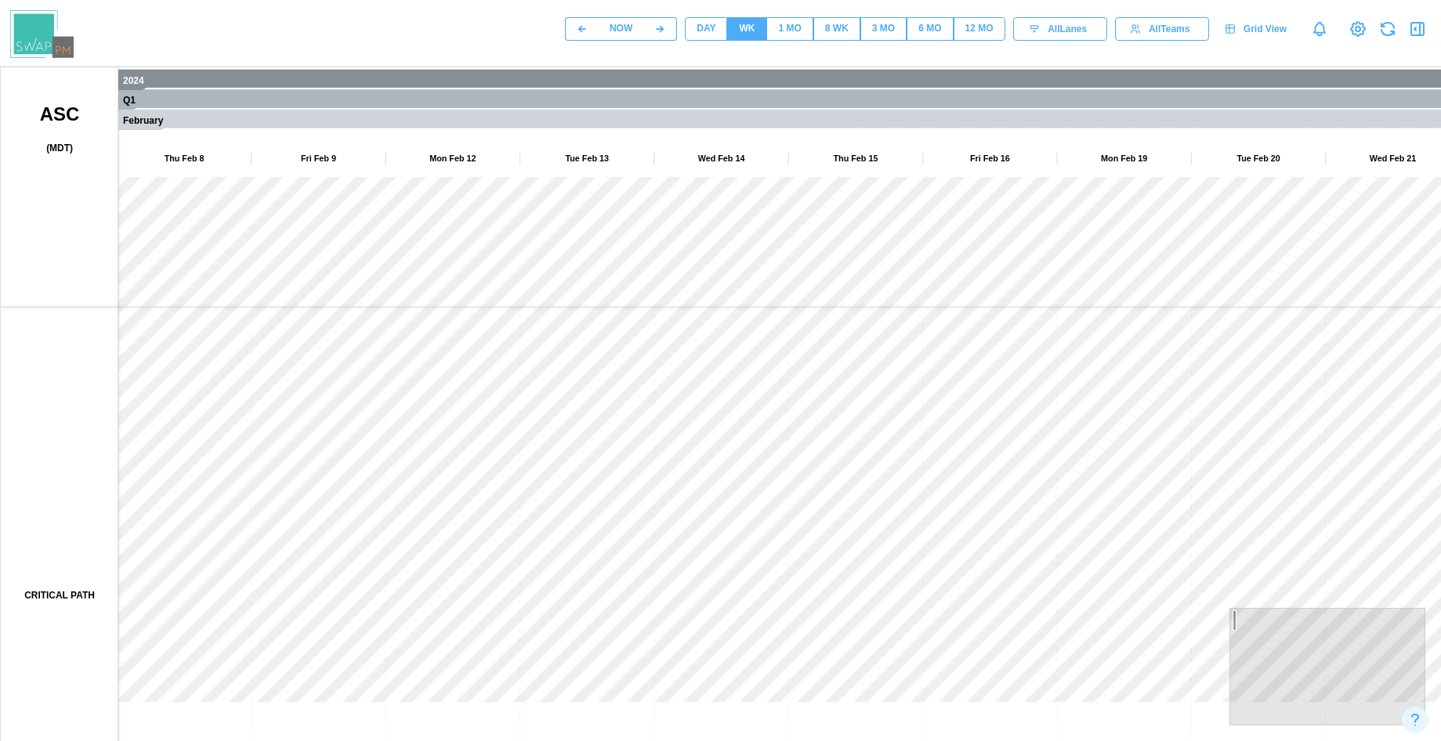
drag, startPoint x: 823, startPoint y: 281, endPoint x: 84, endPoint y: 281, distance: 739.0
click at [97, 283] on canvas at bounding box center [753, 459] width 1505 height 784
click at [785, 24] on div "1 MO" at bounding box center [789, 28] width 23 height 15
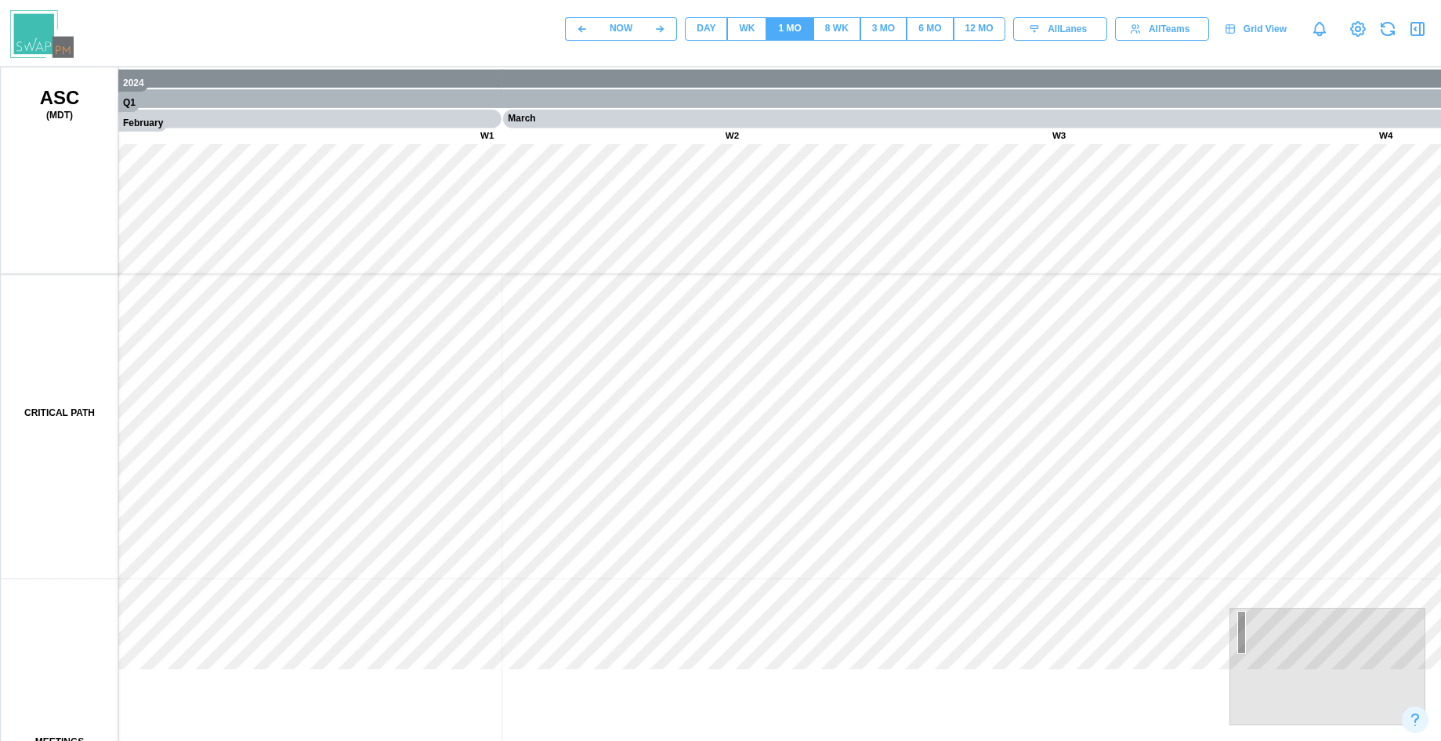
drag, startPoint x: 864, startPoint y: 288, endPoint x: 129, endPoint y: 277, distance: 735.1
click at [142, 278] on canvas at bounding box center [753, 459] width 1505 height 784
click at [846, 33] on div "8 WK" at bounding box center [837, 28] width 24 height 15
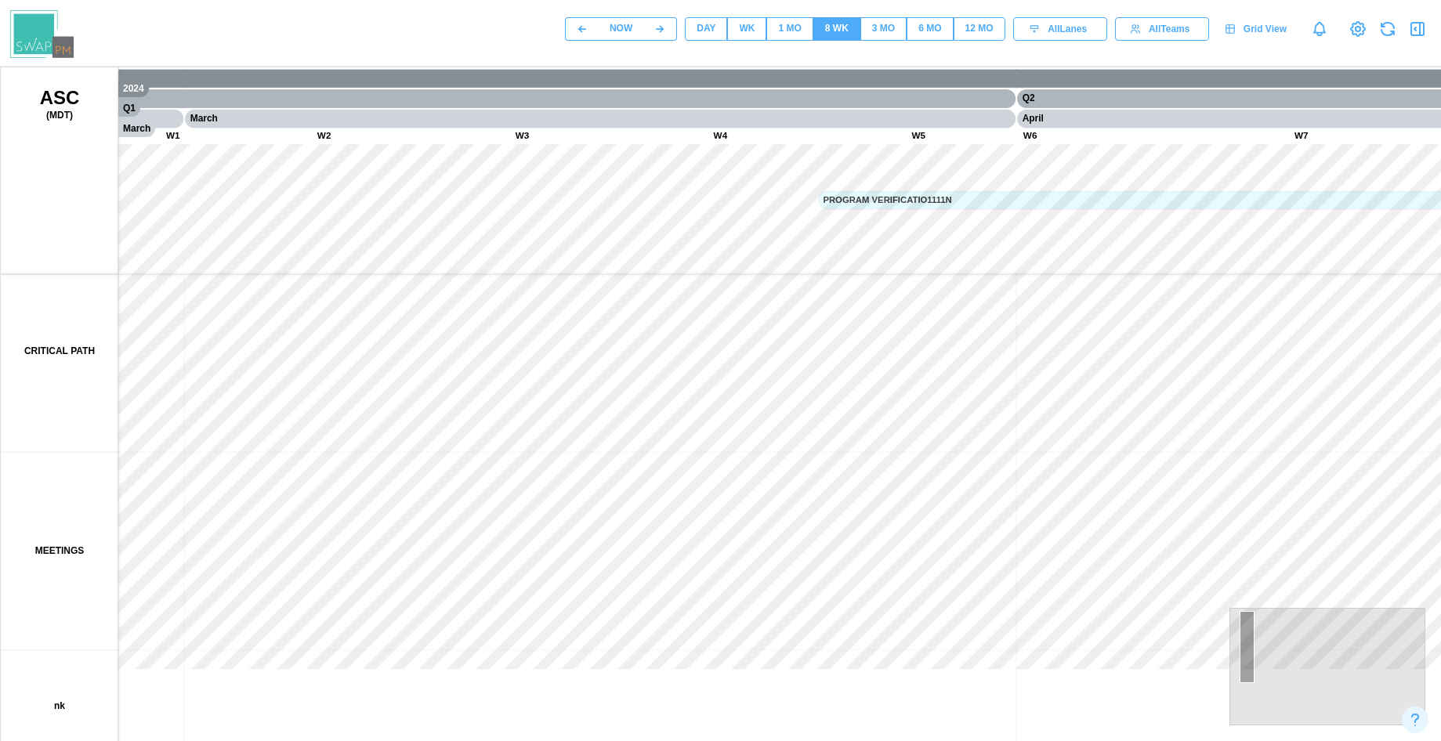
drag, startPoint x: 880, startPoint y: 328, endPoint x: 168, endPoint y: 328, distance: 712.3
click at [200, 328] on canvas at bounding box center [753, 459] width 1505 height 784
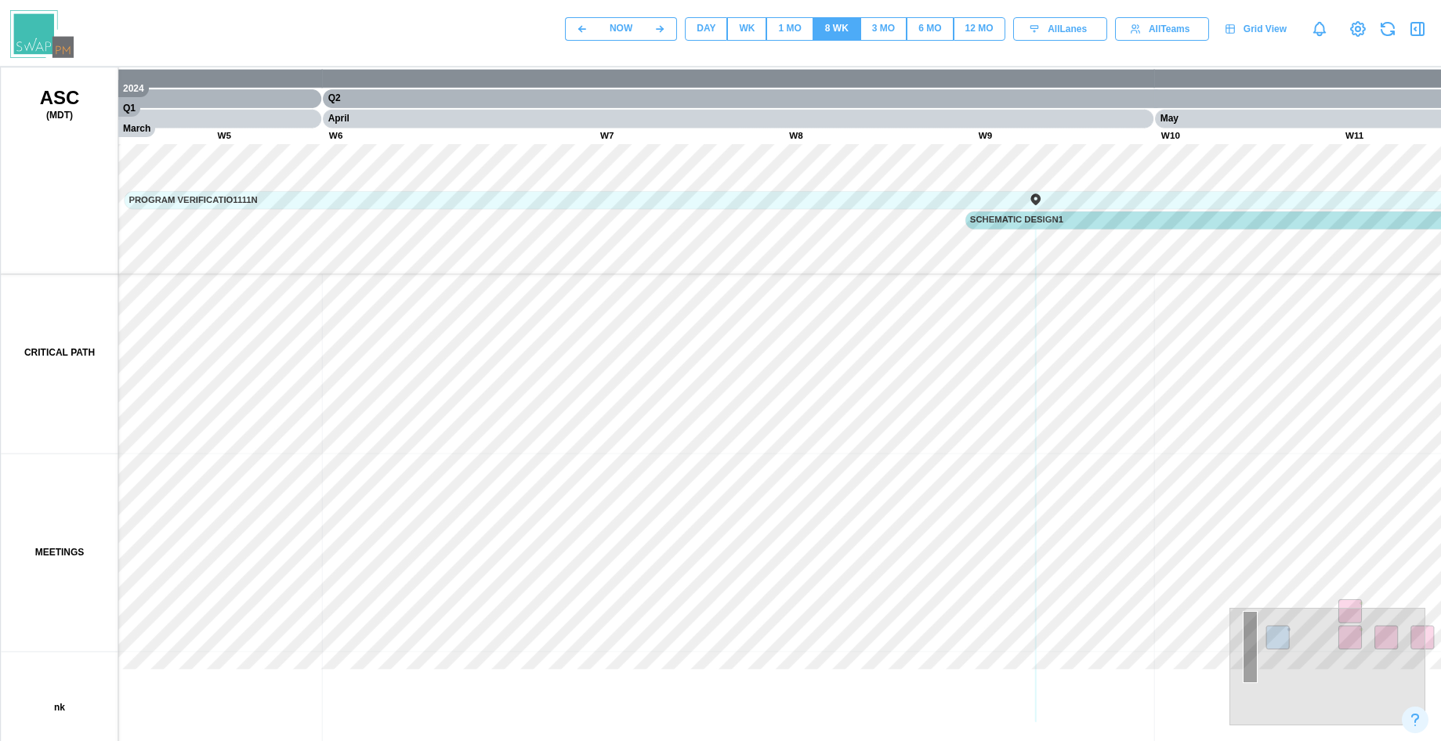
drag, startPoint x: 1052, startPoint y: 357, endPoint x: 1077, endPoint y: 351, distance: 24.9
click at [1110, 357] on canvas at bounding box center [753, 459] width 1505 height 784
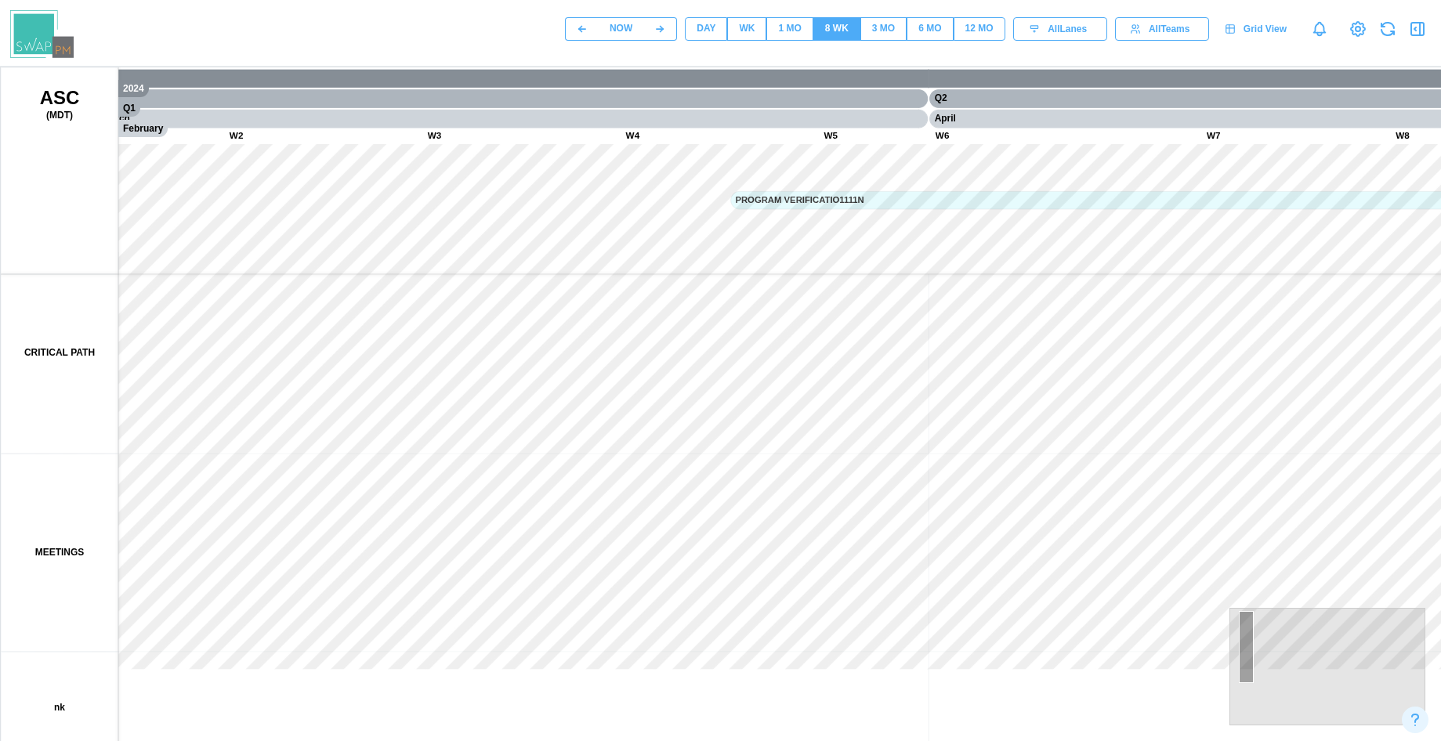
drag, startPoint x: 608, startPoint y: 351, endPoint x: 1045, endPoint y: 351, distance: 436.5
click at [1045, 351] on canvas at bounding box center [753, 459] width 1505 height 784
drag, startPoint x: 486, startPoint y: 320, endPoint x: 831, endPoint y: 211, distance: 361.6
click at [787, 197] on canvas at bounding box center [753, 459] width 1505 height 784
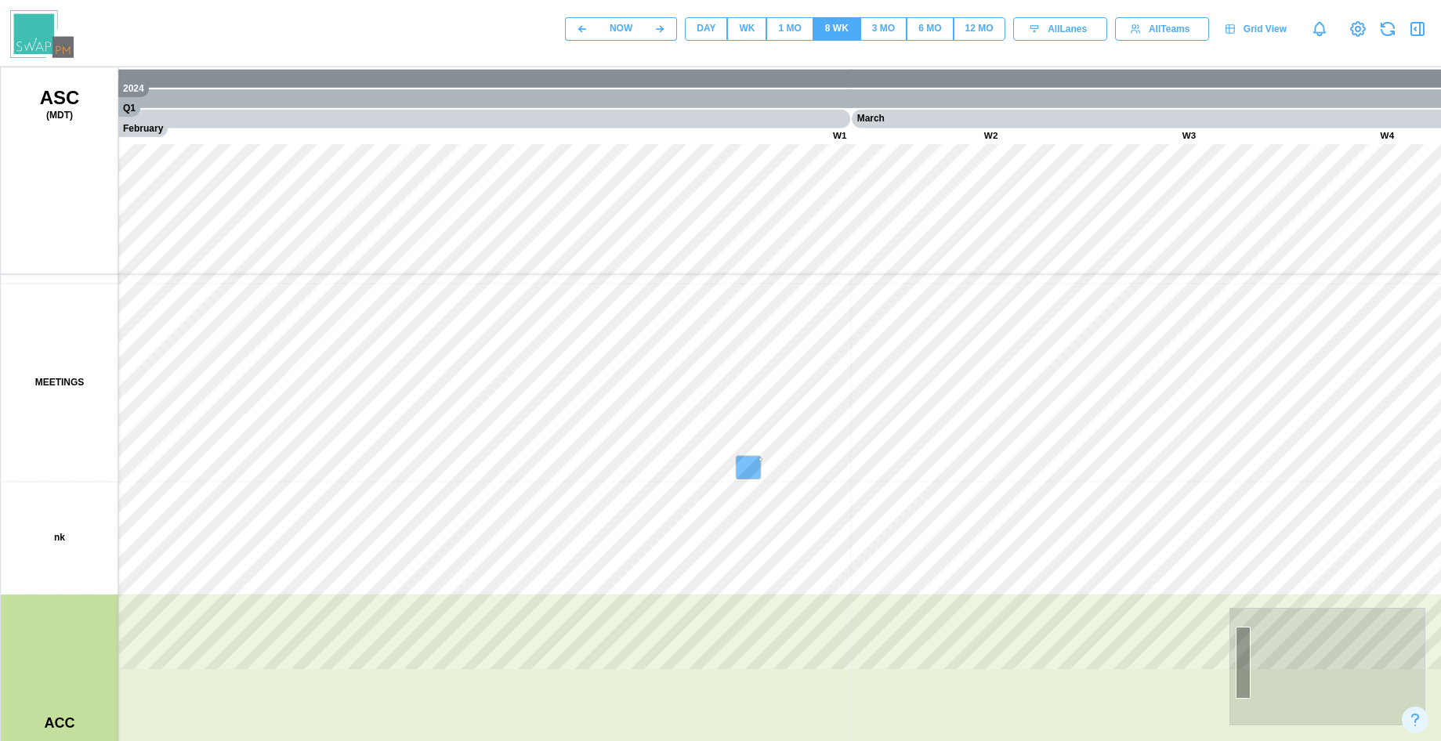
drag, startPoint x: 512, startPoint y: 380, endPoint x: 758, endPoint y: 217, distance: 294.5
click at [716, 229] on canvas at bounding box center [753, 459] width 1505 height 784
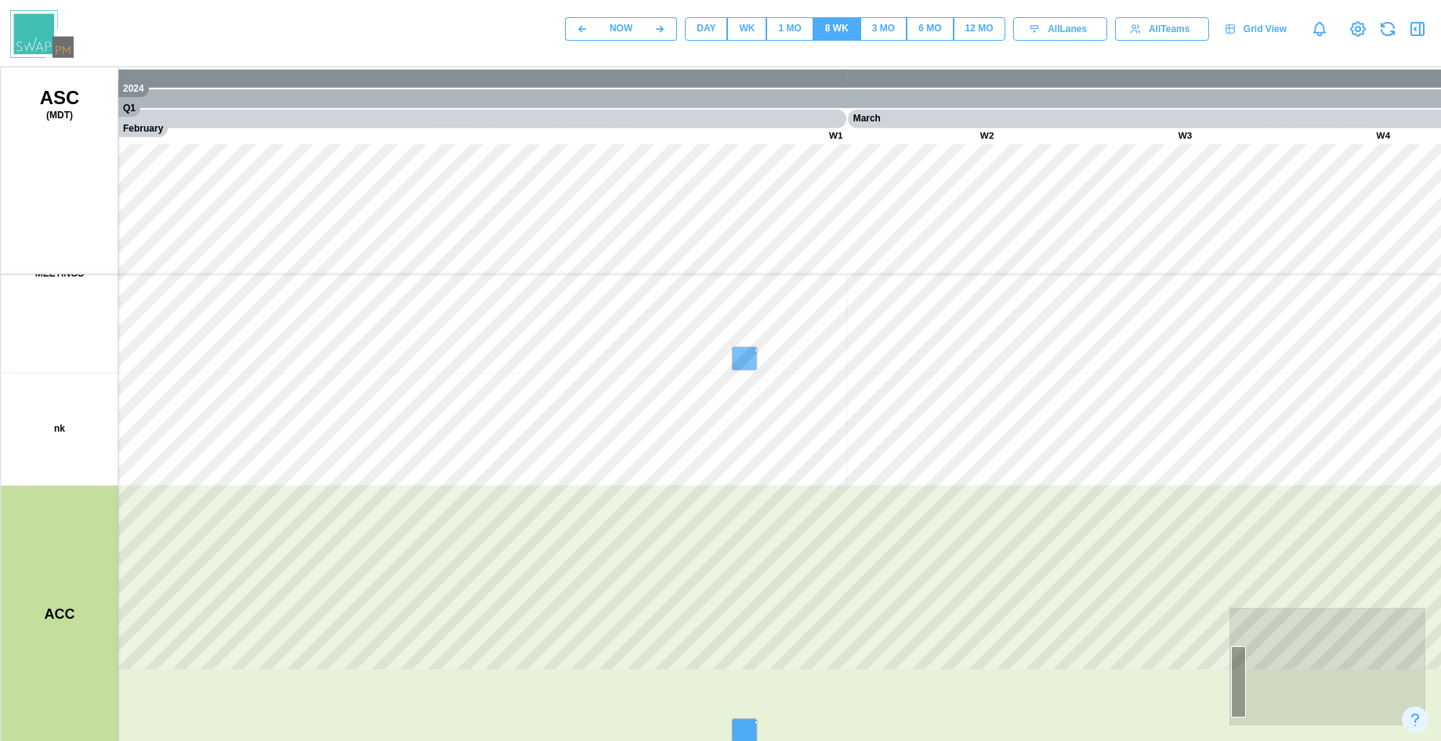
drag, startPoint x: 644, startPoint y: 502, endPoint x: 279, endPoint y: 237, distance: 450.7
click at [281, 241] on canvas at bounding box center [753, 459] width 1505 height 784
drag, startPoint x: 567, startPoint y: 485, endPoint x: 494, endPoint y: 723, distance: 249.4
click at [483, 716] on canvas at bounding box center [753, 459] width 1505 height 784
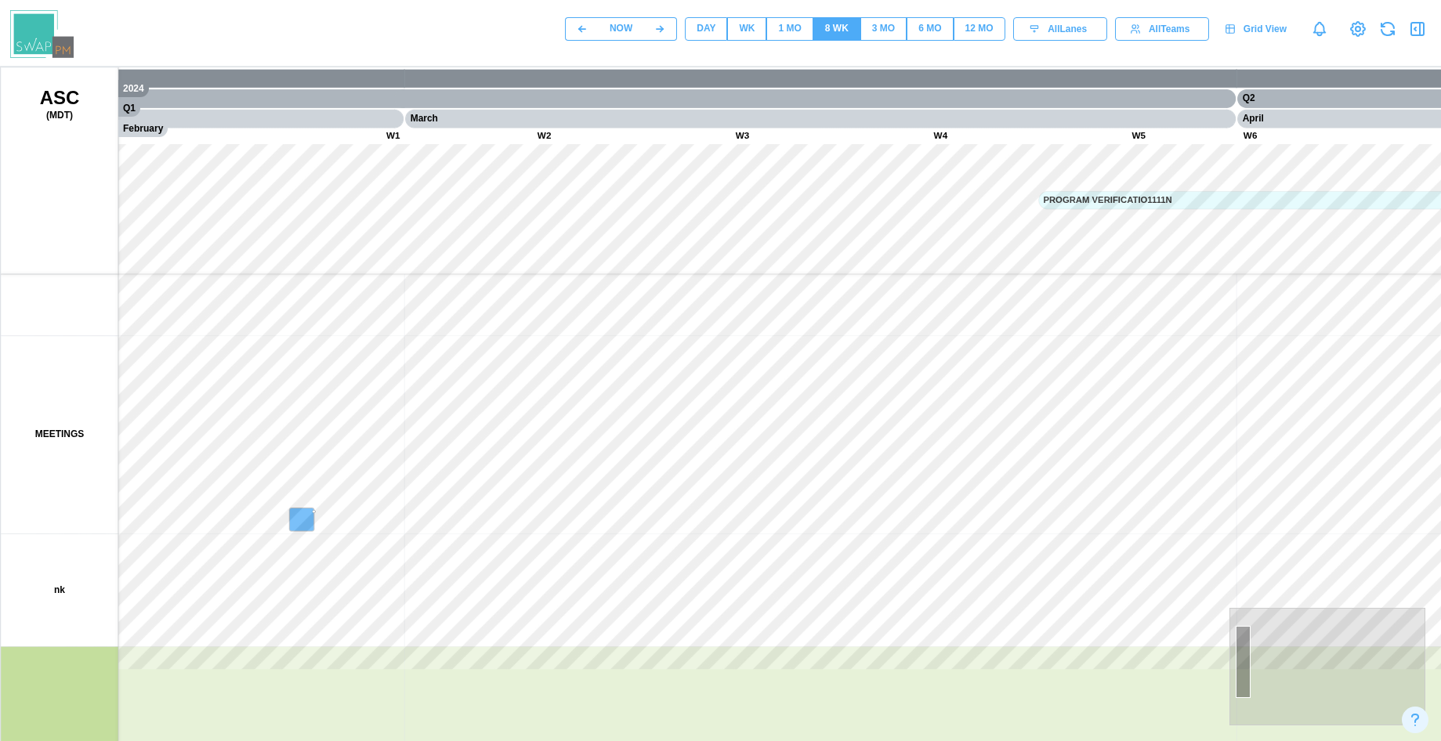
drag, startPoint x: 479, startPoint y: 397, endPoint x: 502, endPoint y: 617, distance: 220.6
click at [464, 601] on canvas at bounding box center [753, 459] width 1505 height 784
drag, startPoint x: 704, startPoint y: 487, endPoint x: 672, endPoint y: 688, distance: 203.3
click at [639, 684] on canvas at bounding box center [753, 459] width 1505 height 784
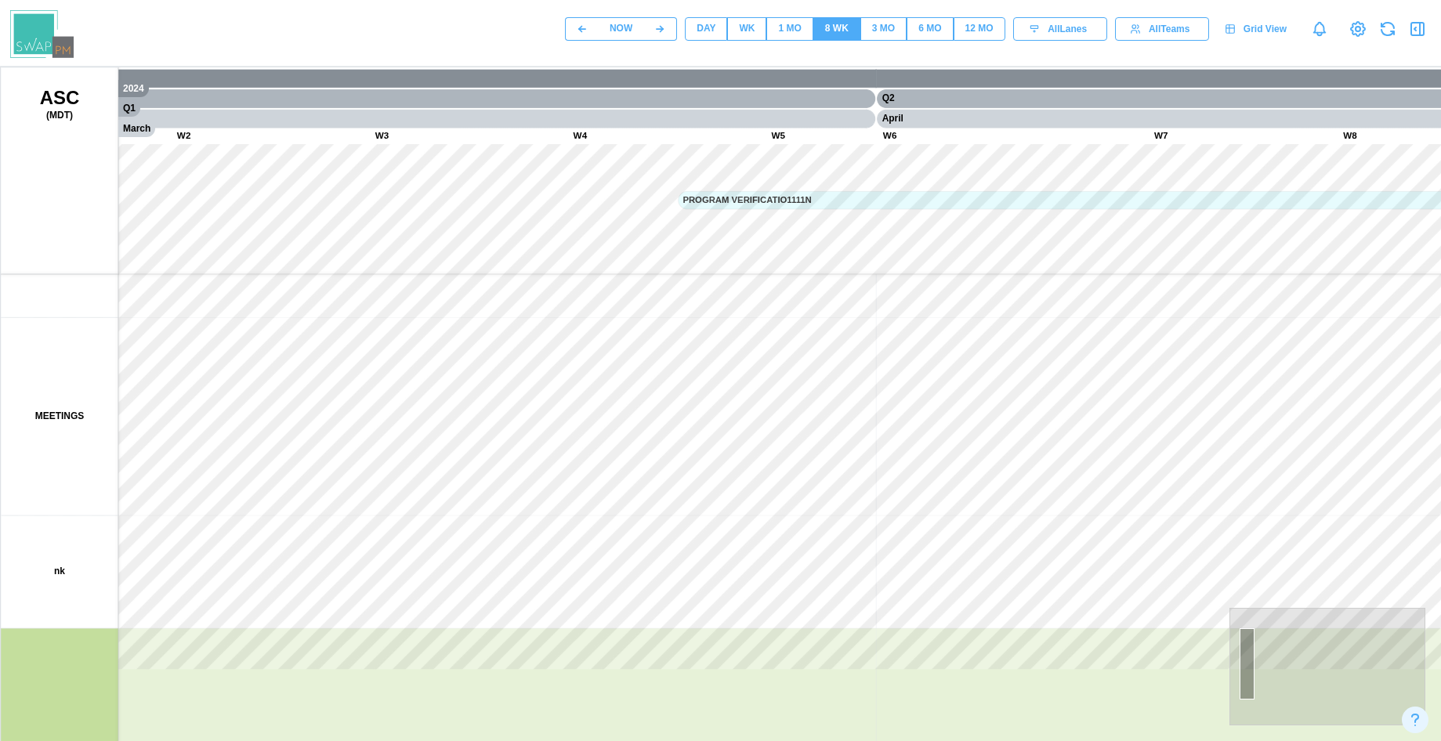
drag, startPoint x: 496, startPoint y: 465, endPoint x: 742, endPoint y: 368, distance: 264.5
click at [650, 371] on canvas at bounding box center [753, 459] width 1505 height 784
drag
click at [703, 463] on canvas at bounding box center [753, 459] width 1505 height 784
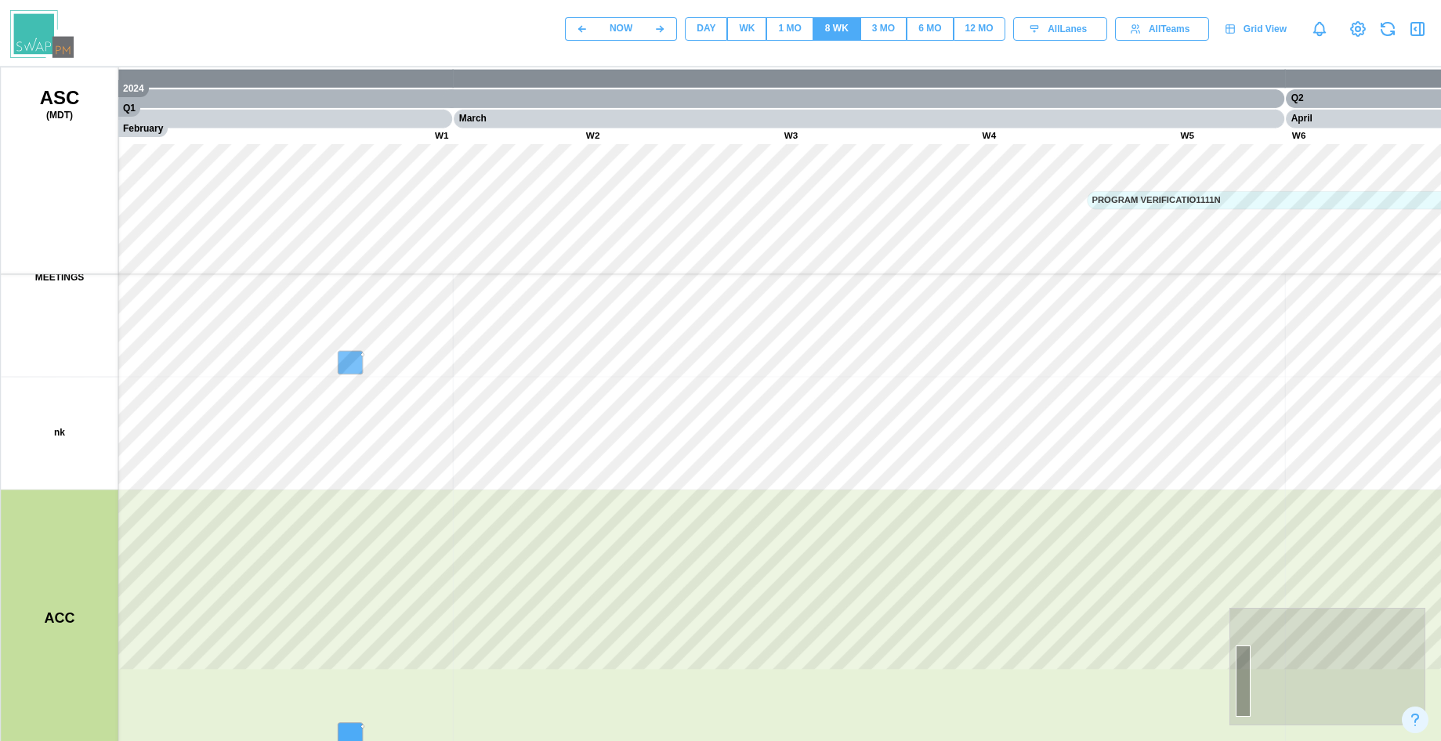
click at [789, 32] on div "1 MO" at bounding box center [789, 28] width 23 height 15
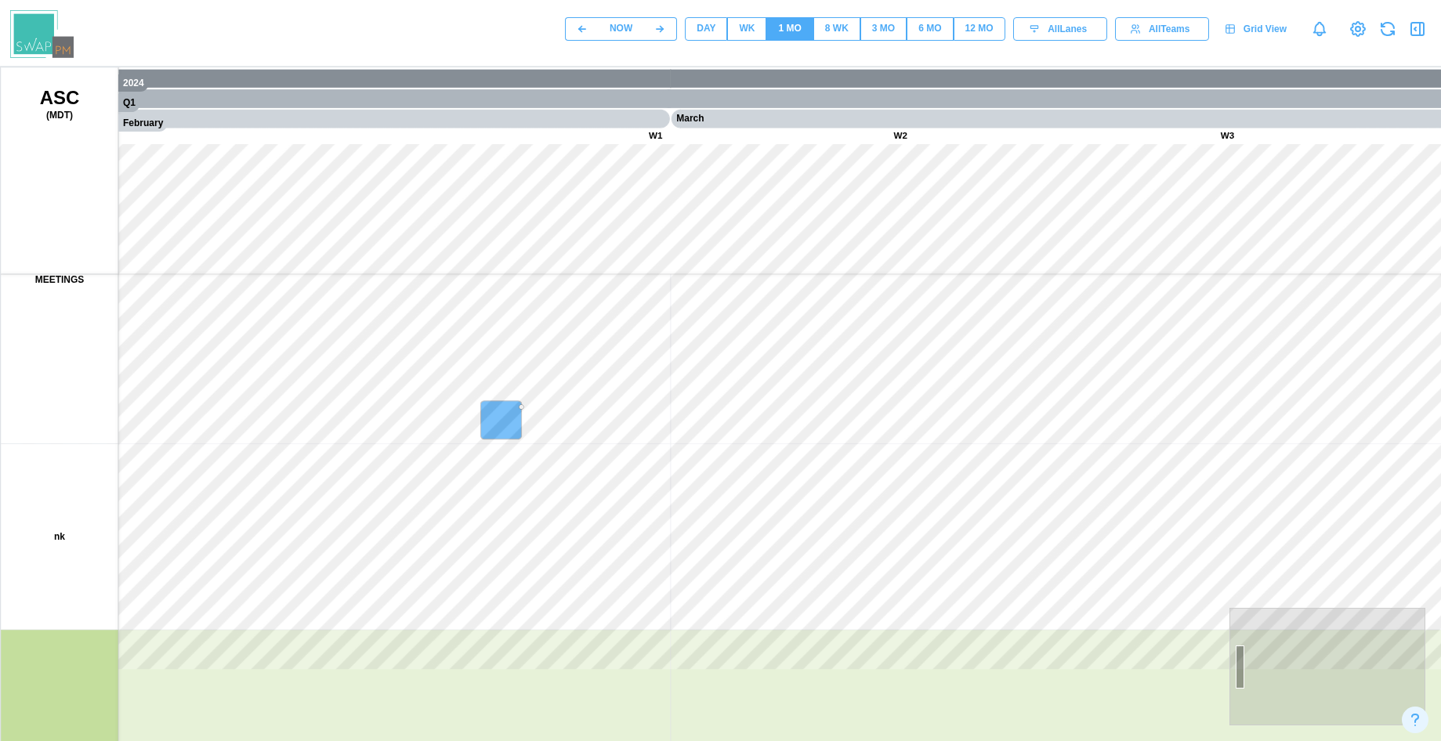
click at [755, 27] on div "WK" at bounding box center [747, 28] width 16 height 15
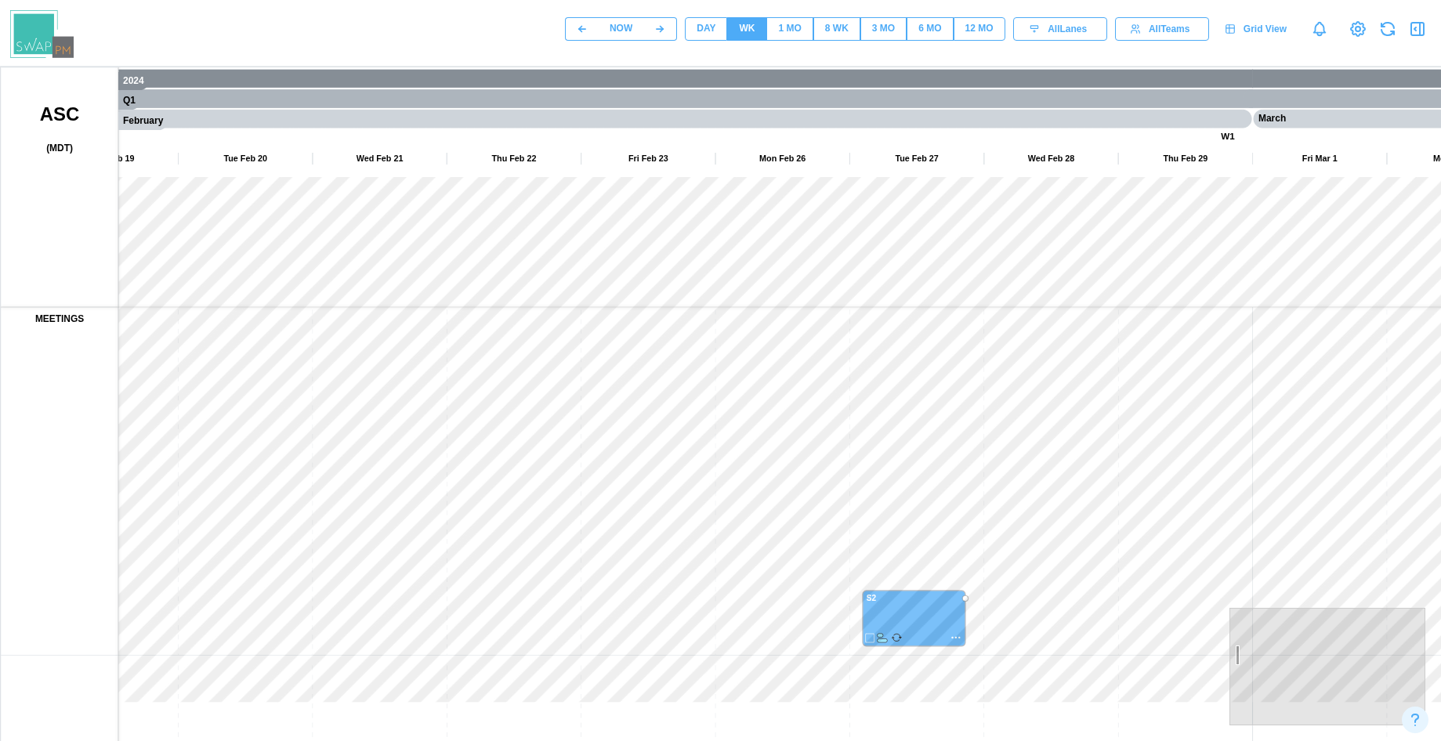
click at [690, 27] on button "DAY" at bounding box center [706, 29] width 42 height 24
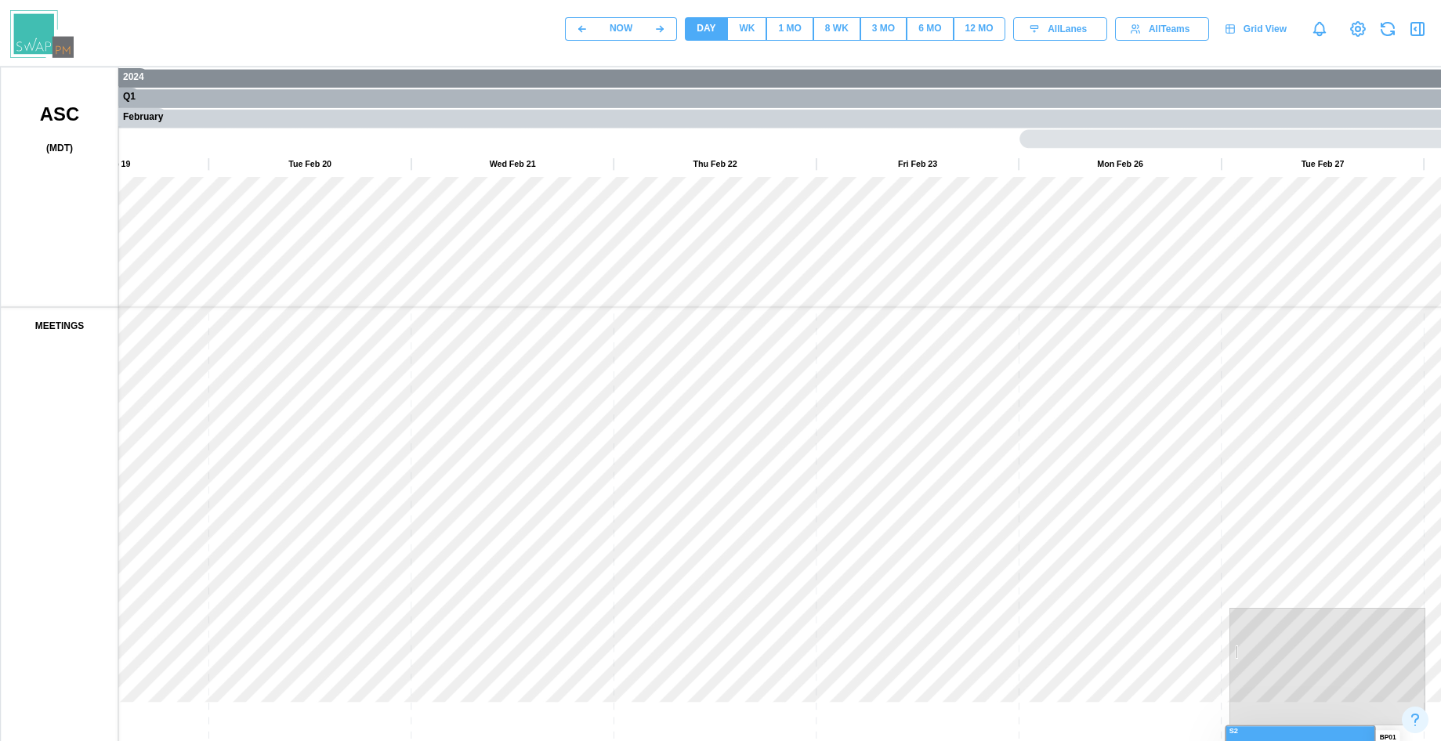
click at [770, 36] on button "1 MO" at bounding box center [789, 29] width 46 height 24
click at [799, 31] on div "1 MO" at bounding box center [789, 28] width 23 height 15
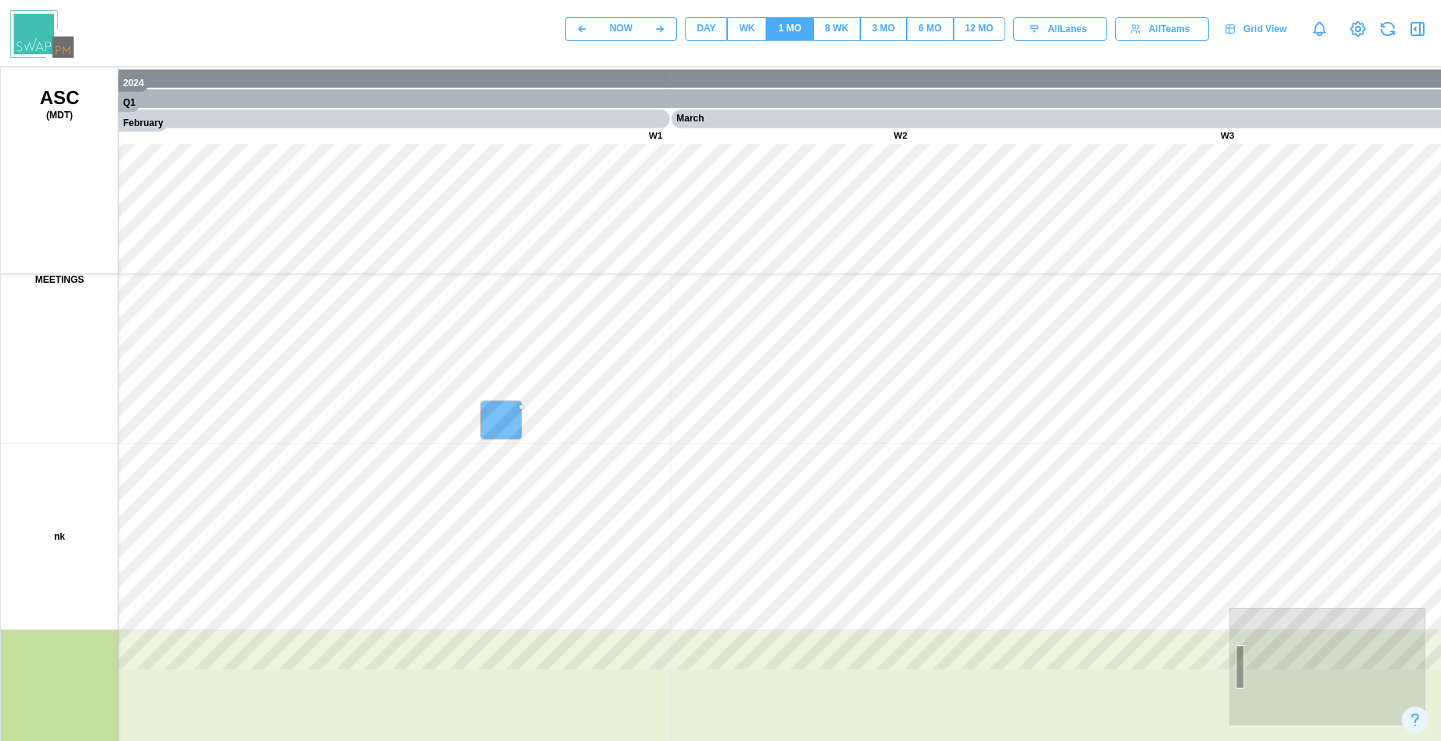
click at [825, 31] on div "8 WK" at bounding box center [837, 28] width 24 height 15
click at [882, 27] on div "3 MO" at bounding box center [883, 28] width 23 height 15
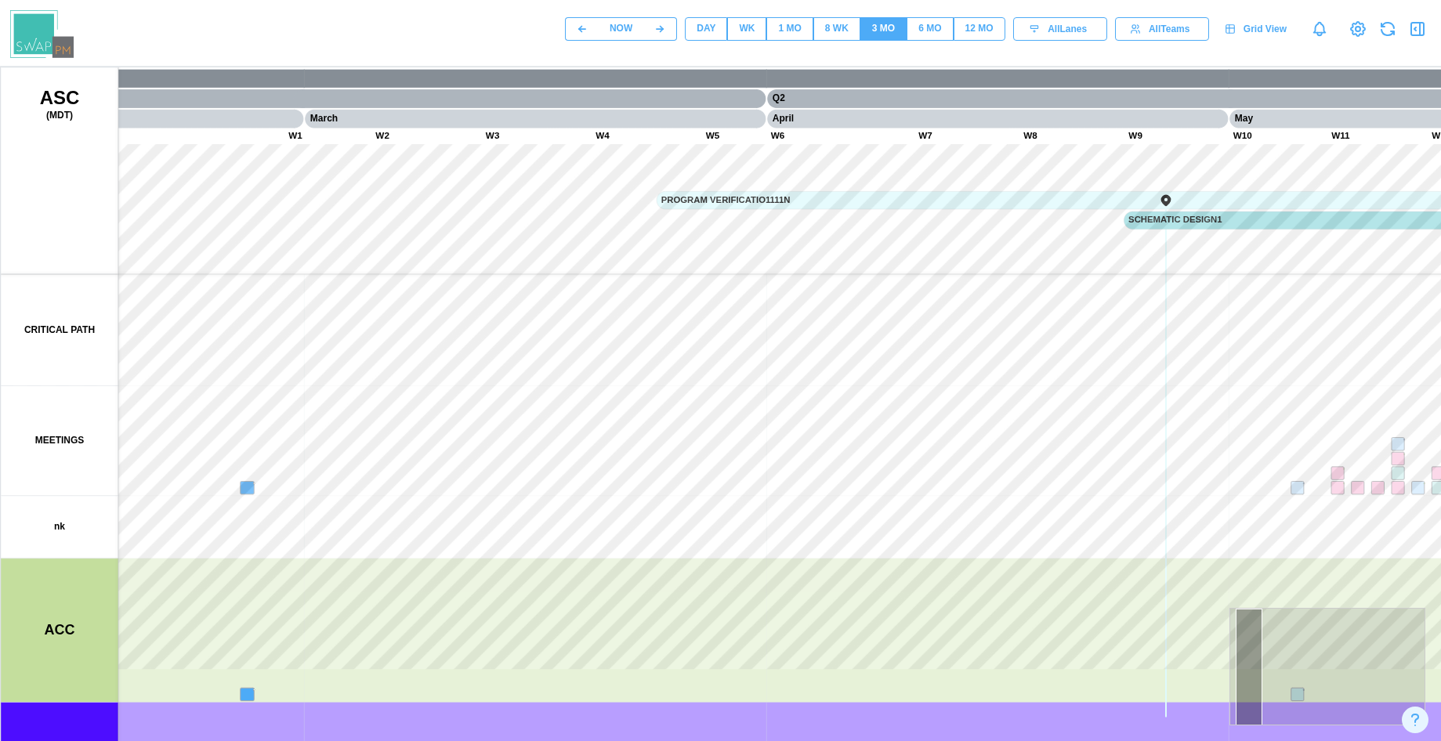
click at [846, 24] on div "8 WK" at bounding box center [837, 28] width 24 height 15
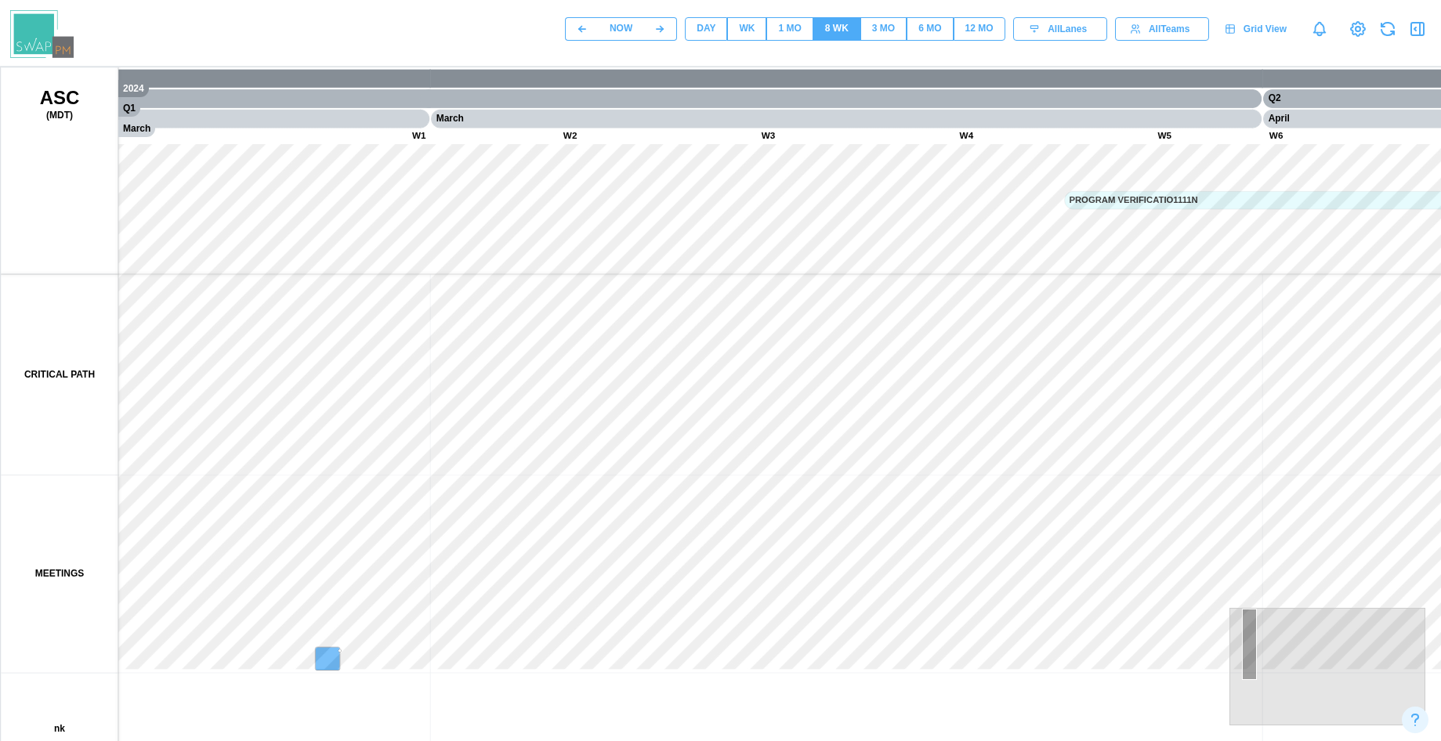
click at [118, 476] on canvas at bounding box center [753, 459] width 1505 height 784
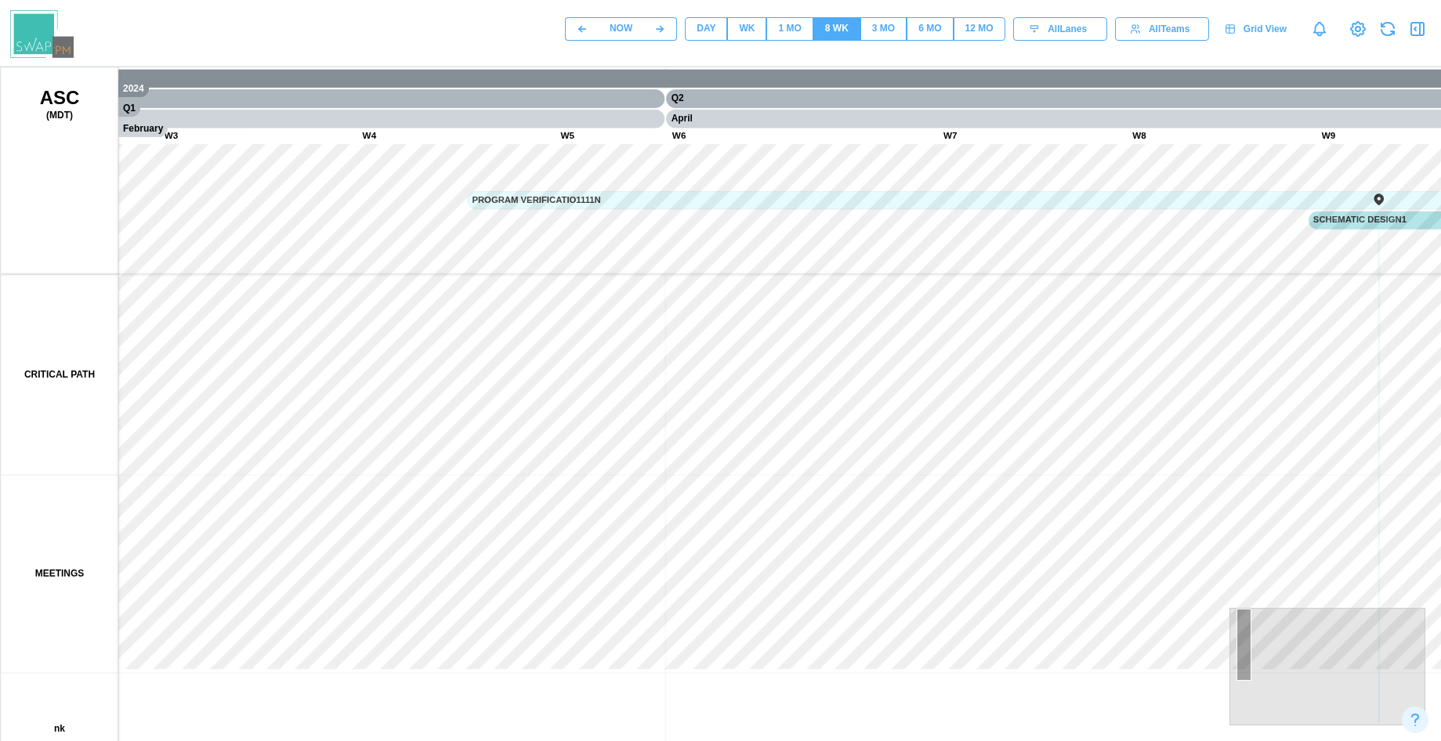
click at [979, 484] on canvas at bounding box center [753, 459] width 1505 height 784
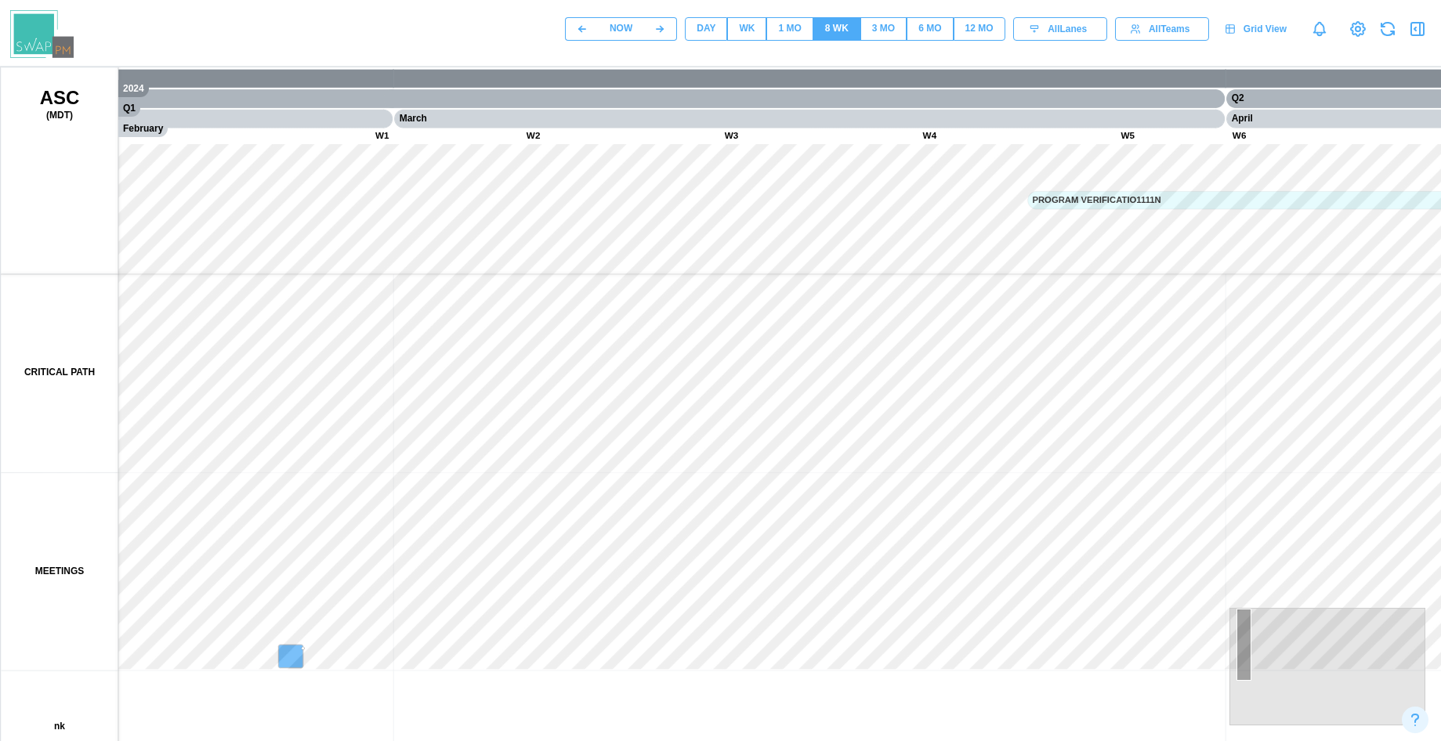
click at [717, 480] on canvas at bounding box center [753, 459] width 1505 height 784
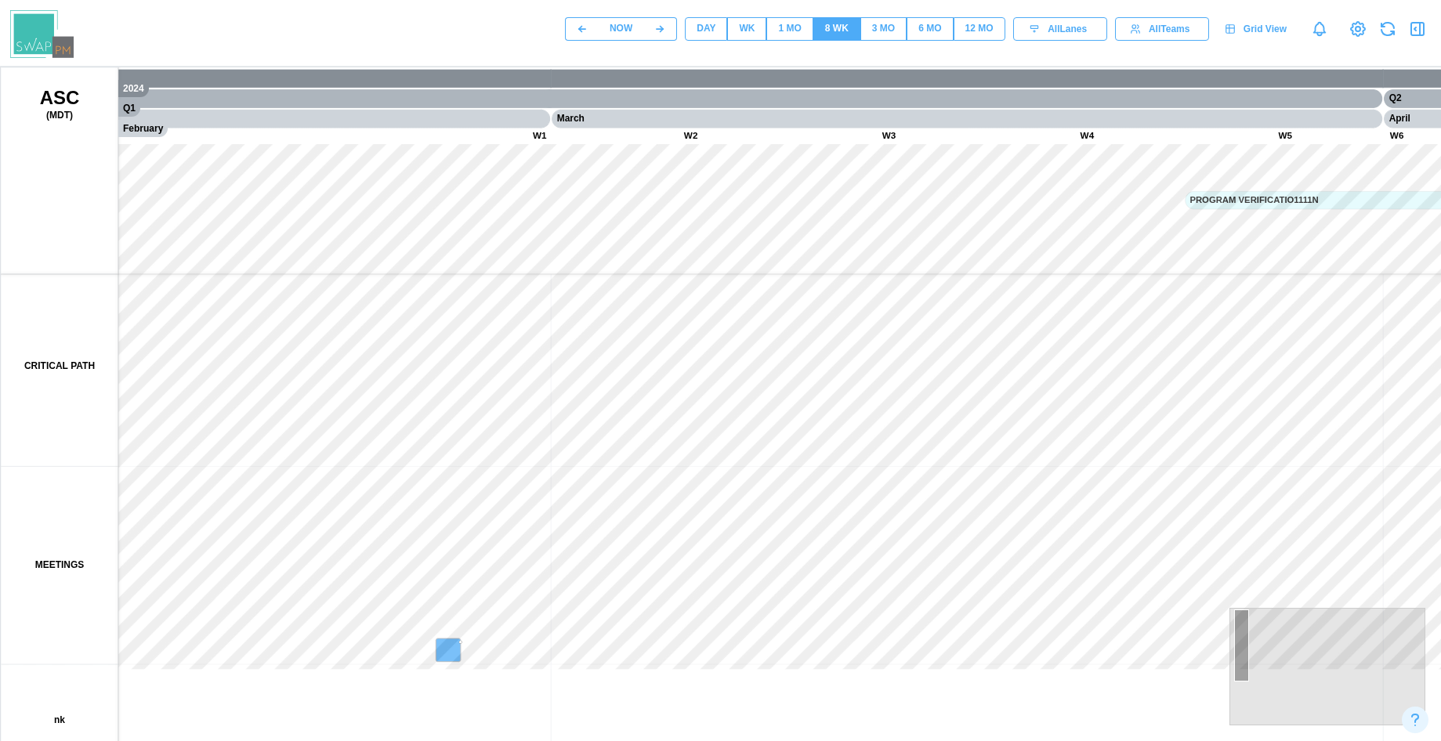
click at [437, 367] on canvas at bounding box center [753, 459] width 1505 height 784
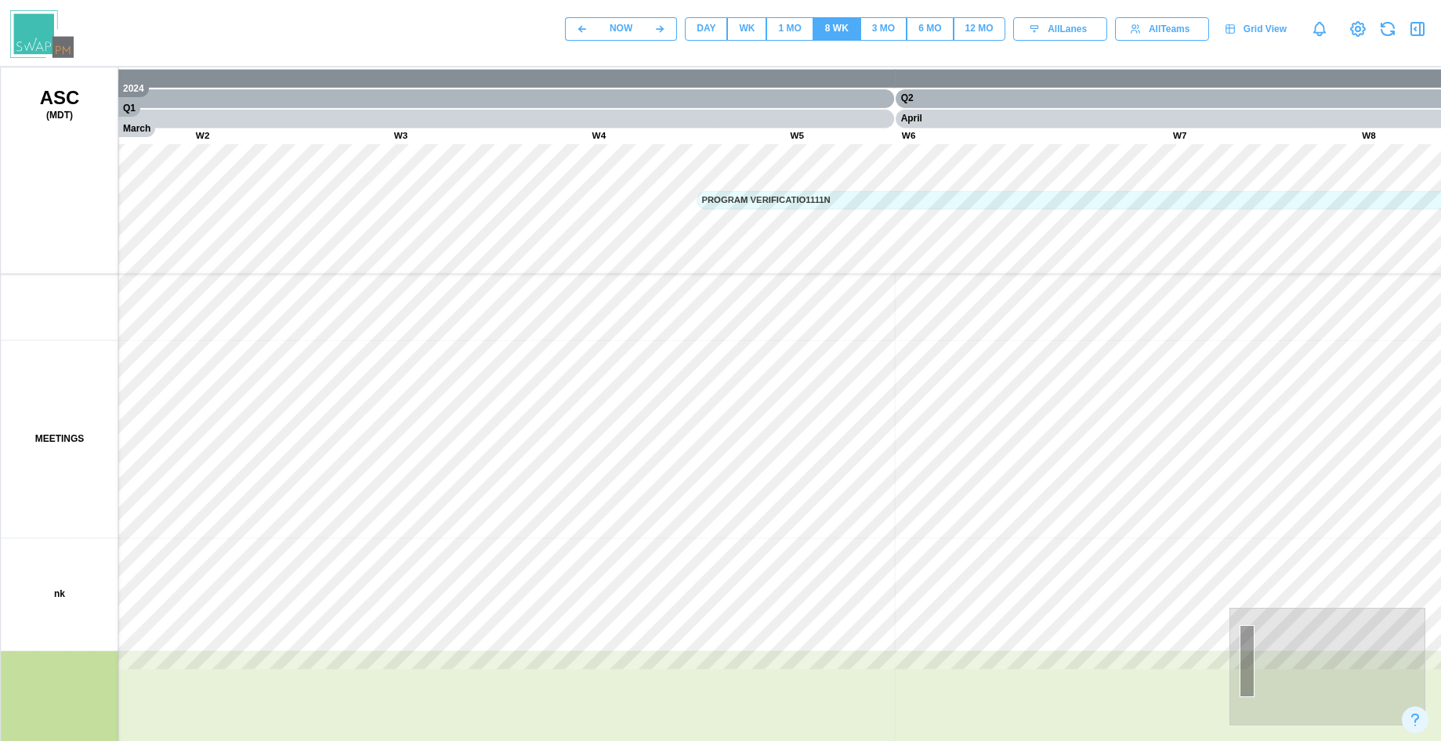
click at [378, 368] on canvas at bounding box center [753, 459] width 1505 height 784
click at [638, 512] on canvas at bounding box center [753, 459] width 1505 height 784
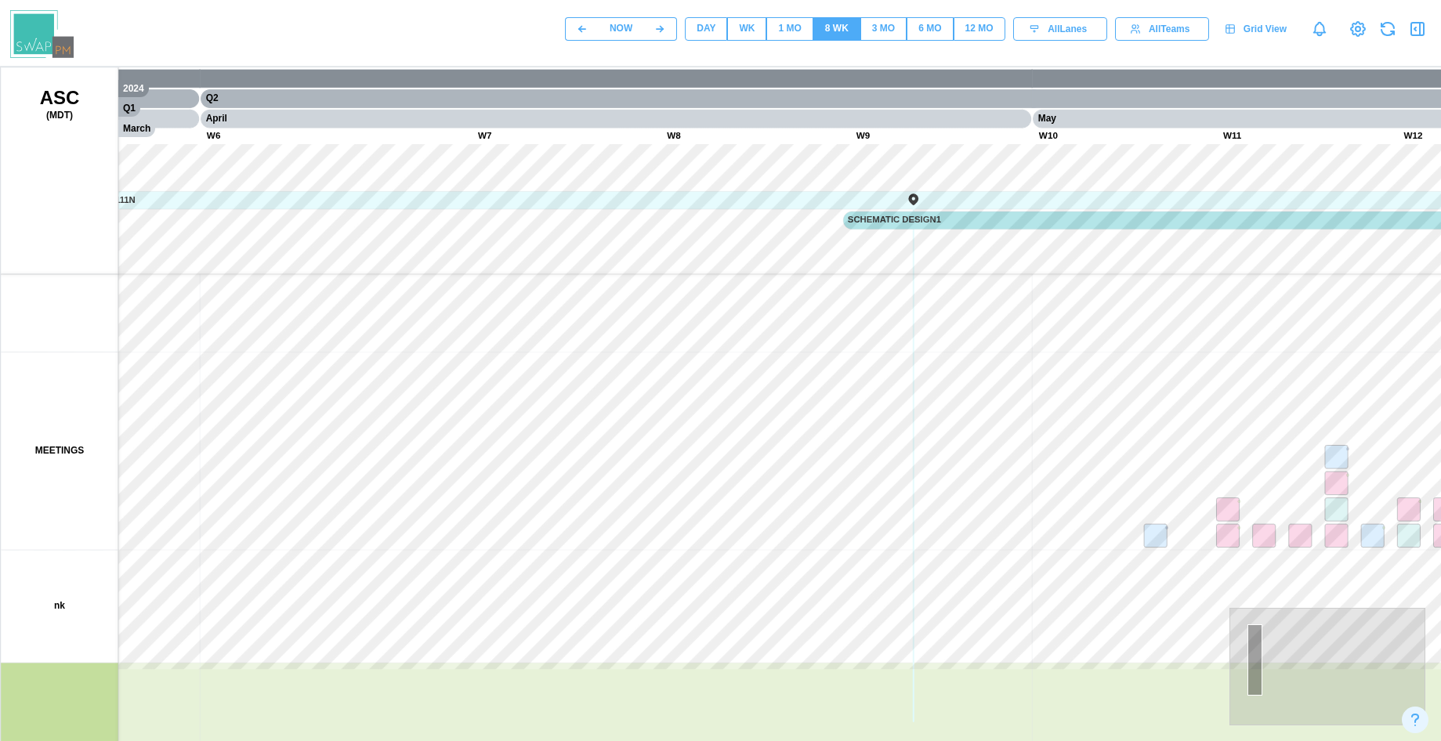
click at [400, 458] on canvas at bounding box center [753, 459] width 1505 height 784
click at [426, 287] on canvas at bounding box center [753, 459] width 1505 height 784
click at [626, 363] on canvas at bounding box center [753, 459] width 1505 height 784
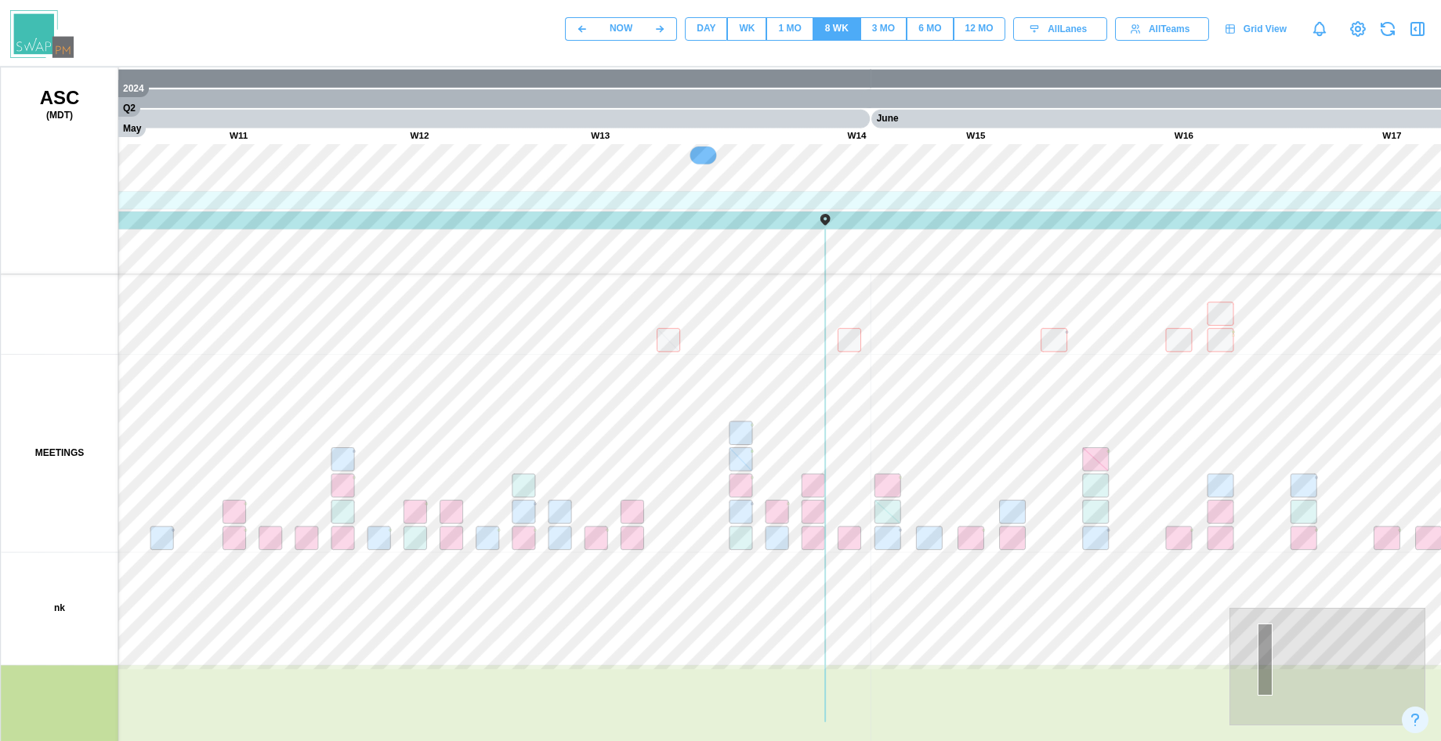
click at [527, 494] on canvas at bounding box center [753, 459] width 1505 height 784
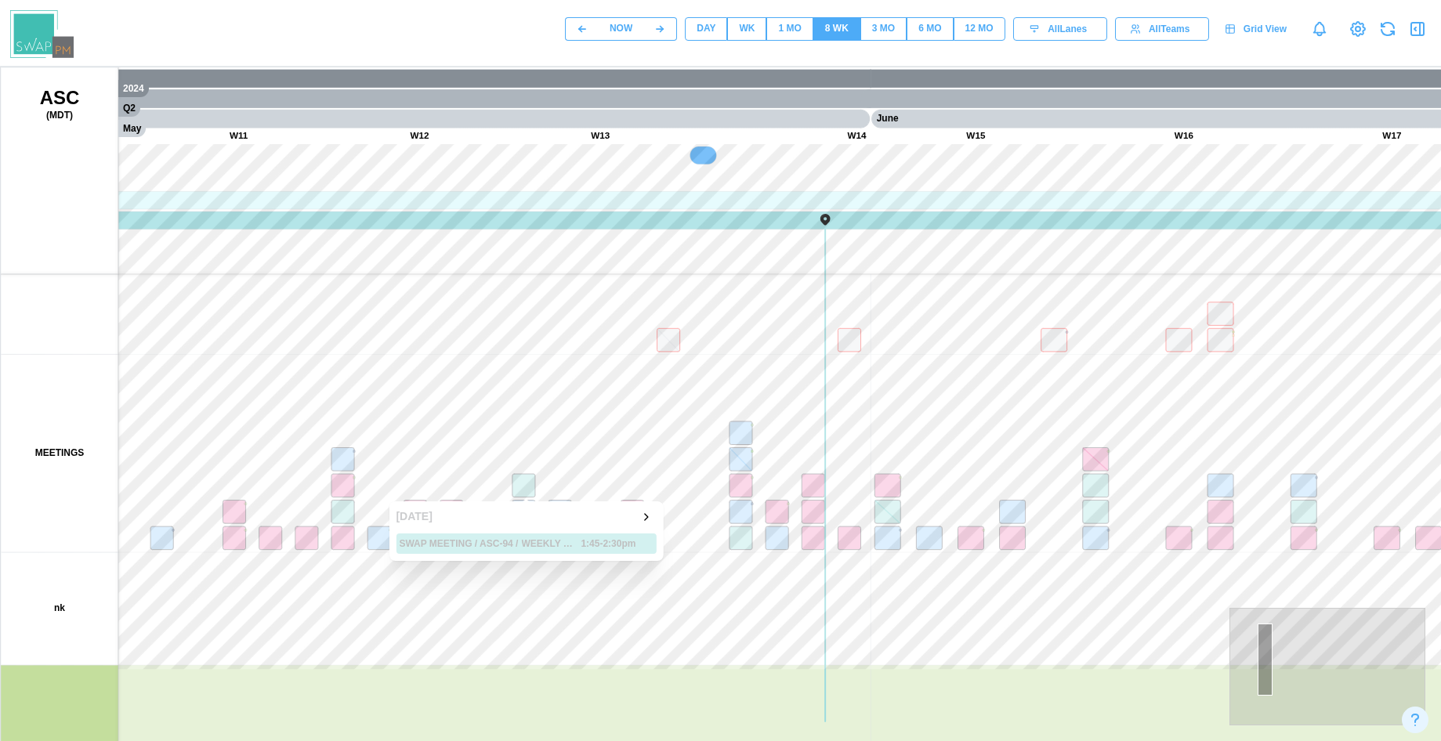
click at [527, 494] on canvas at bounding box center [753, 459] width 1505 height 784
click at [463, 361] on canvas at bounding box center [753, 459] width 1505 height 784
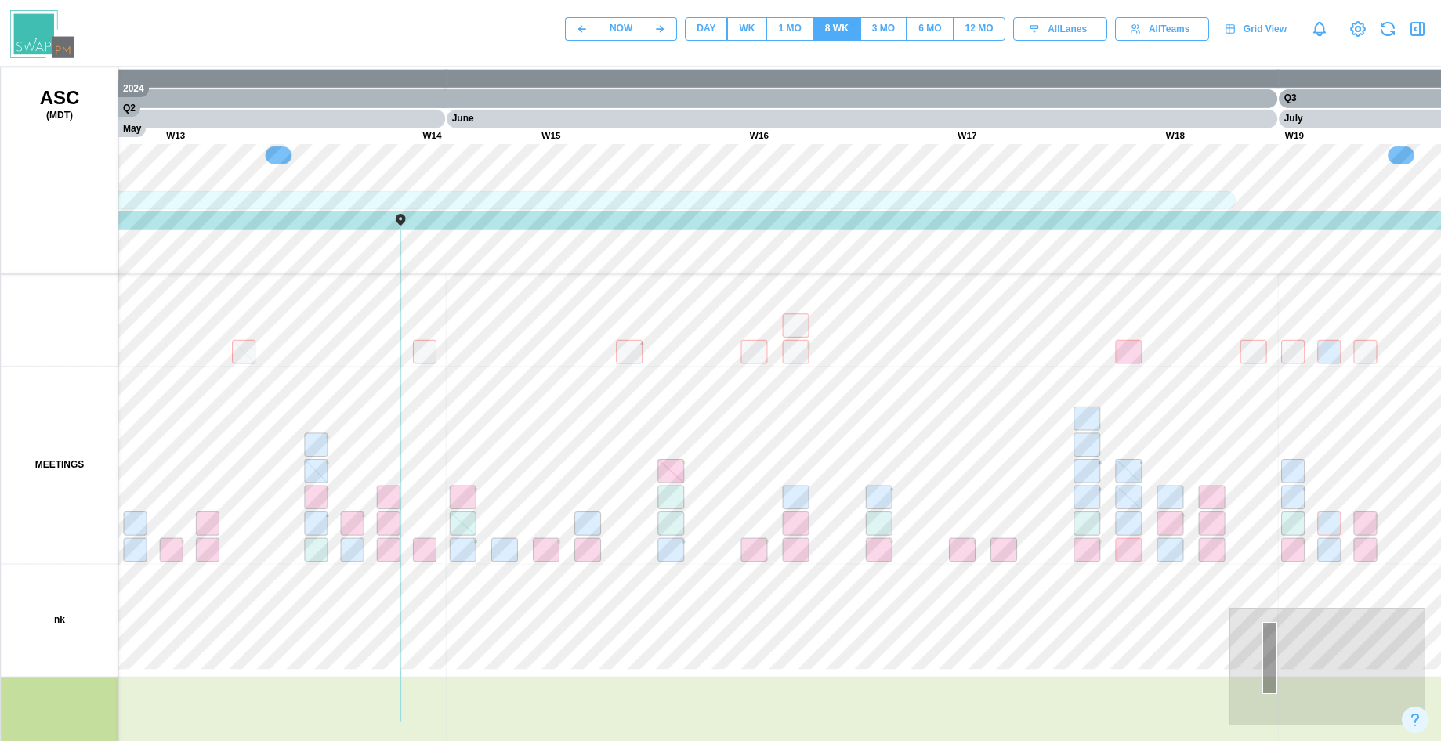
click at [882, 17] on div "DAY WK 1 MO 8 WK 3 MO 6 MO 12 MO" at bounding box center [845, 29] width 320 height 24
click at [886, 31] on div "3 MO" at bounding box center [883, 28] width 23 height 15
click at [934, 27] on div "6 MO" at bounding box center [929, 28] width 23 height 15
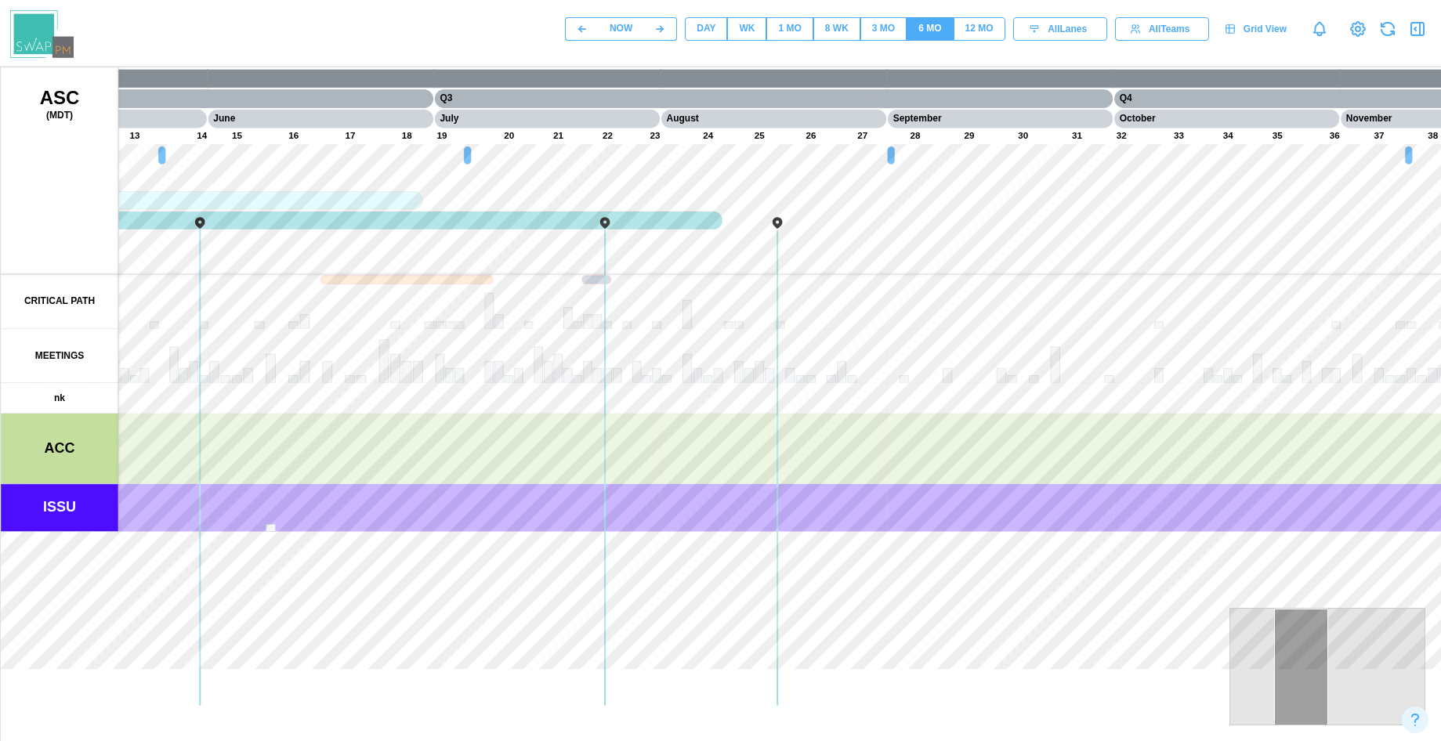
click at [662, 463] on canvas at bounding box center [753, 459] width 1505 height 784
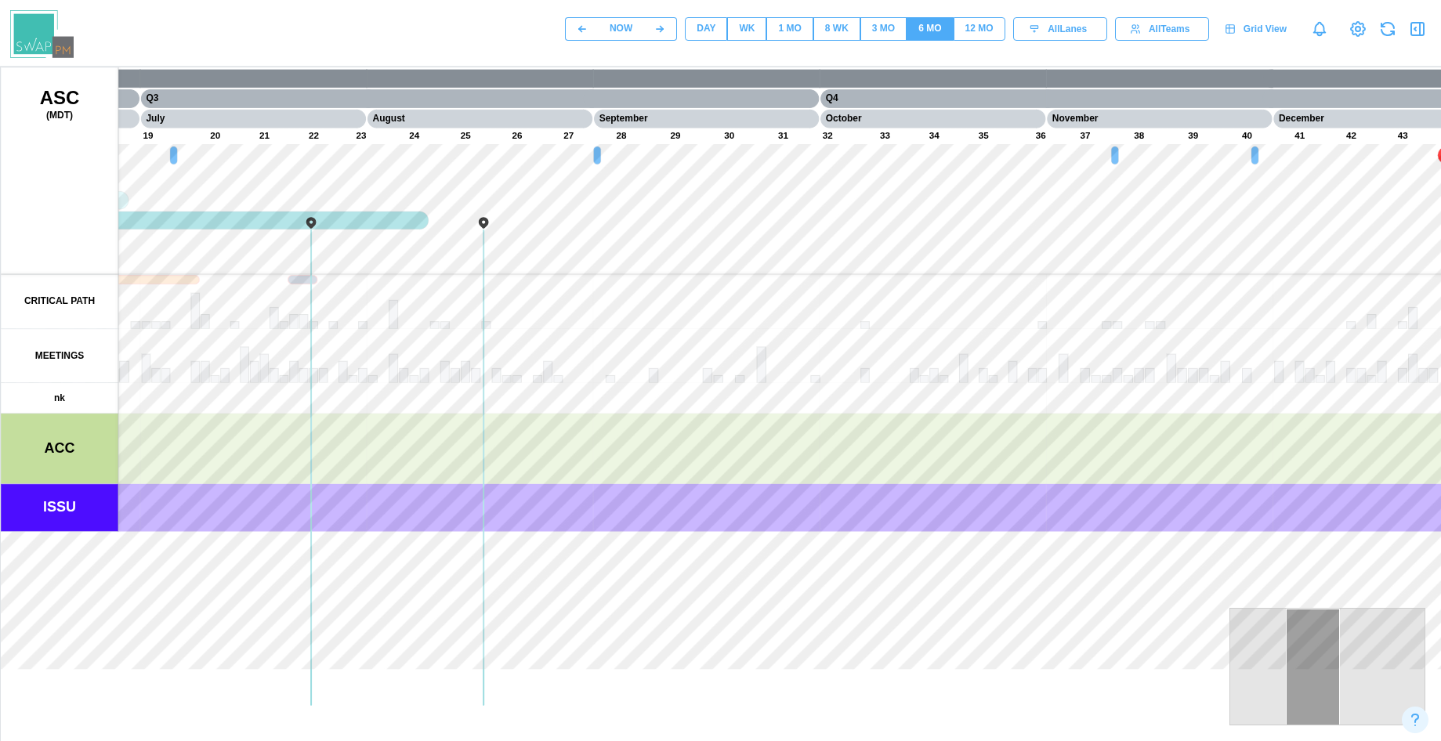
drag, startPoint x: 962, startPoint y: 388, endPoint x: 654, endPoint y: 331, distance: 312.3
click at [654, 331] on canvas at bounding box center [753, 459] width 1505 height 784
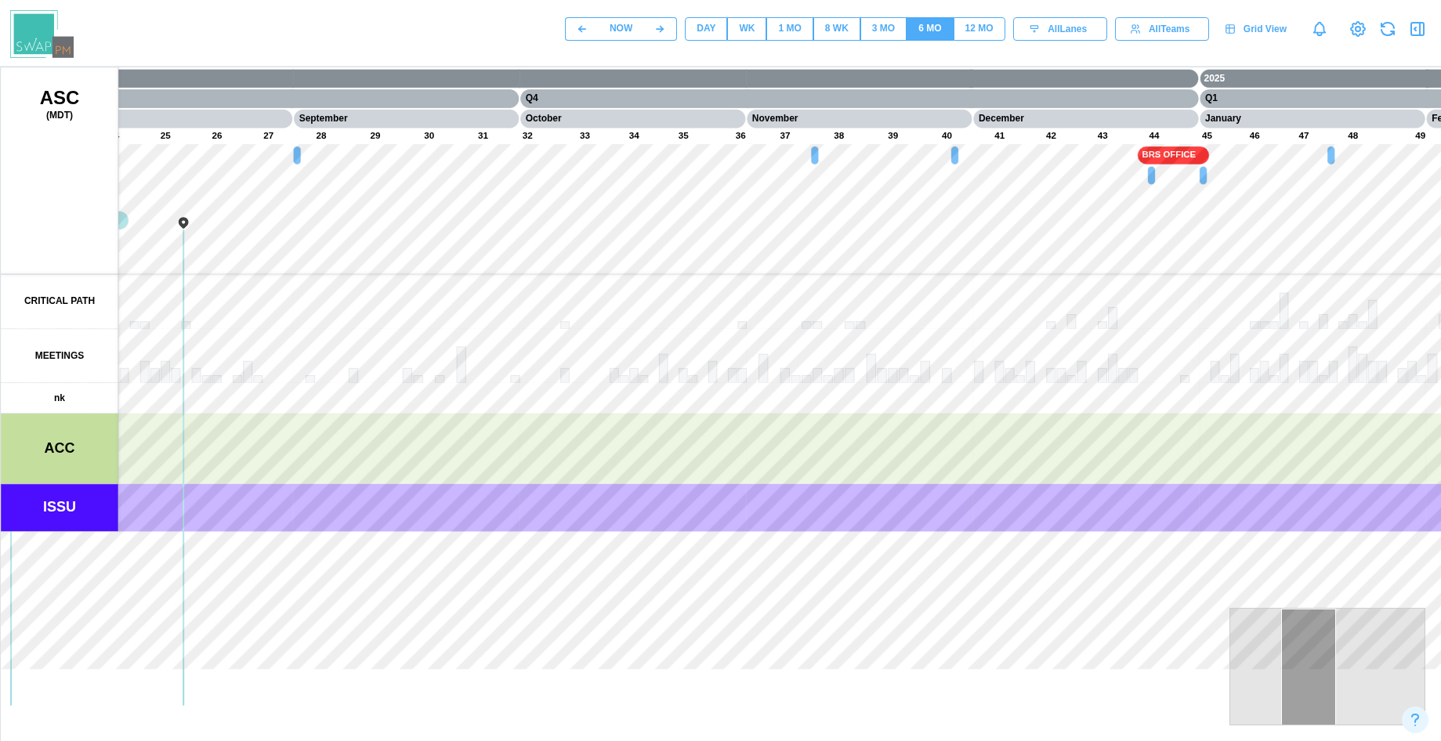
drag, startPoint x: 570, startPoint y: 302, endPoint x: 889, endPoint y: 358, distance: 323.8
click at [889, 358] on canvas at bounding box center [753, 459] width 1505 height 784
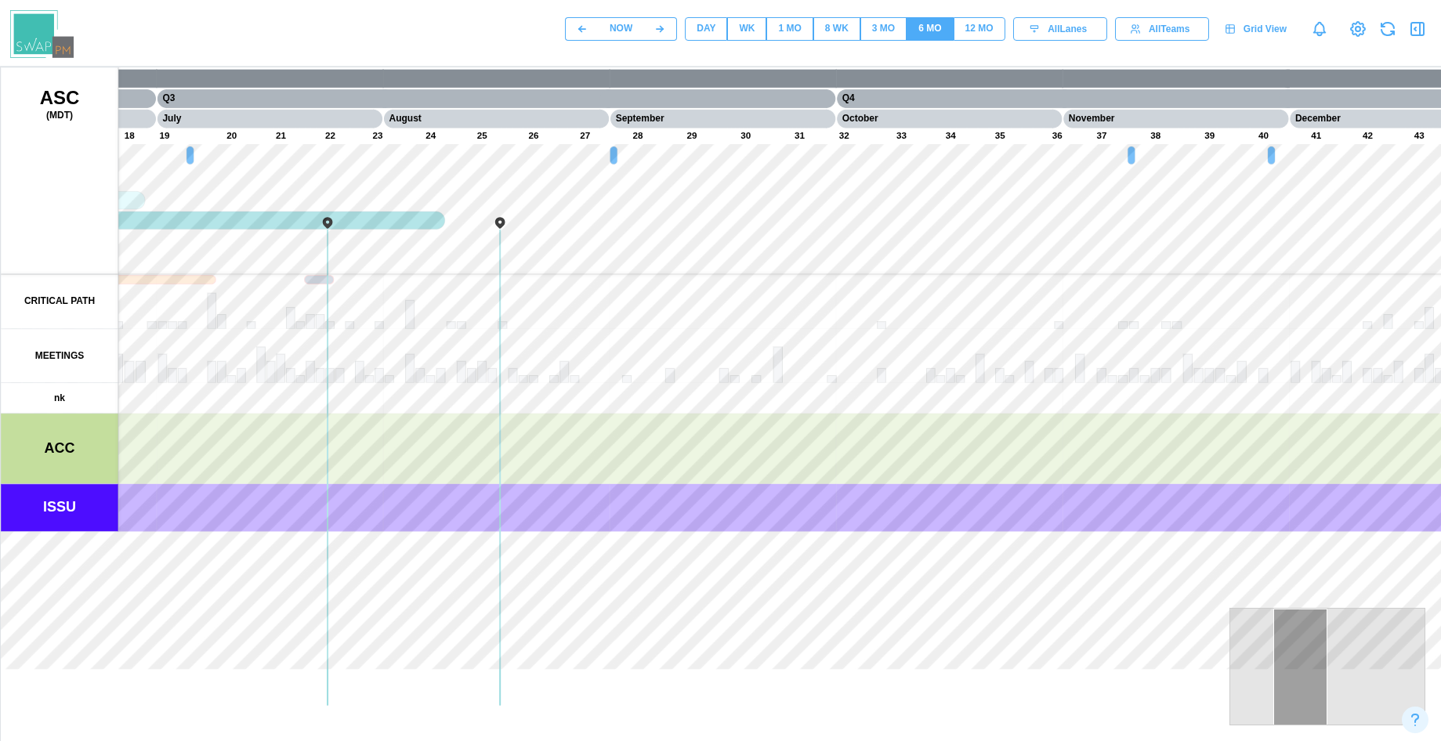
click at [882, 27] on div "3 MO" at bounding box center [883, 28] width 23 height 15
drag, startPoint x: 726, startPoint y: 366, endPoint x: 885, endPoint y: 254, distance: 194.6
click at [918, 357] on canvas at bounding box center [753, 459] width 1505 height 784
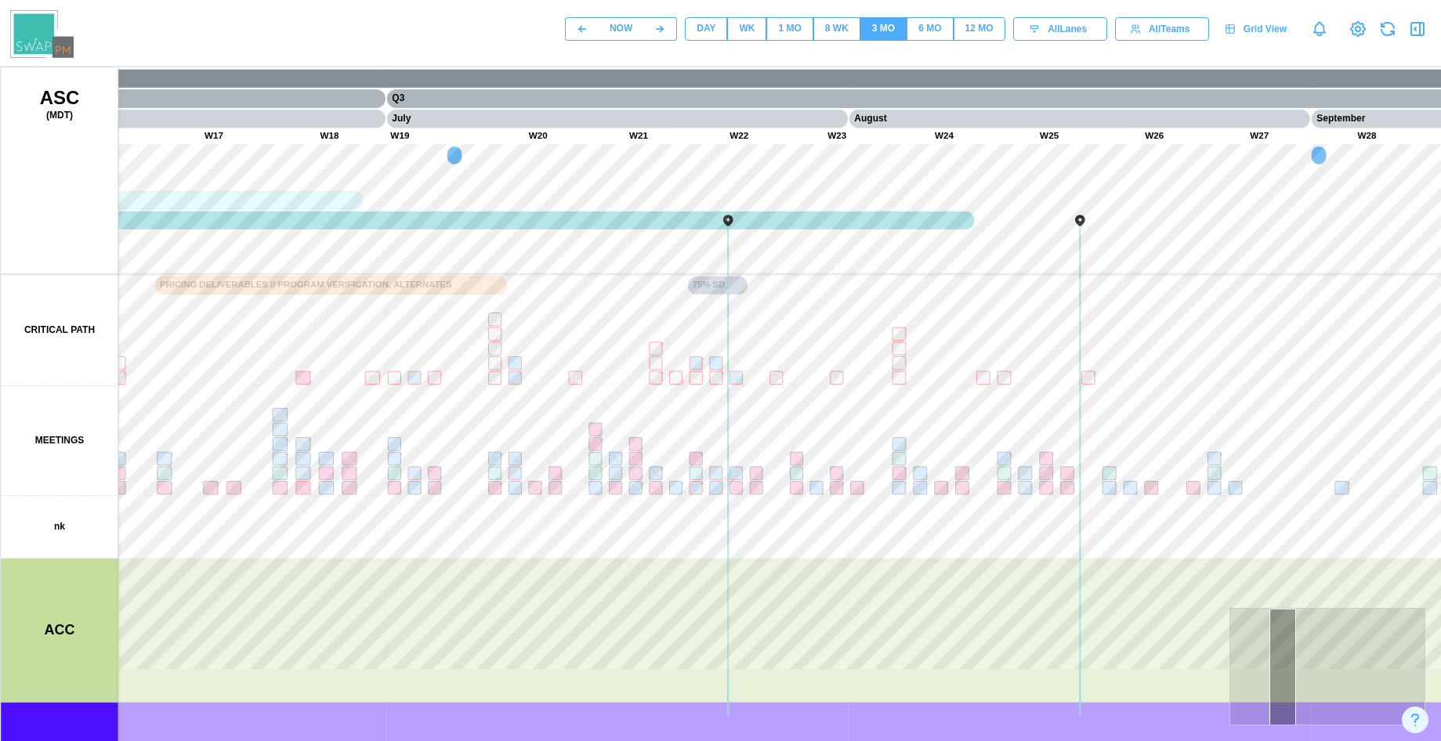
click at [827, 23] on div "8 WK" at bounding box center [837, 28] width 24 height 15
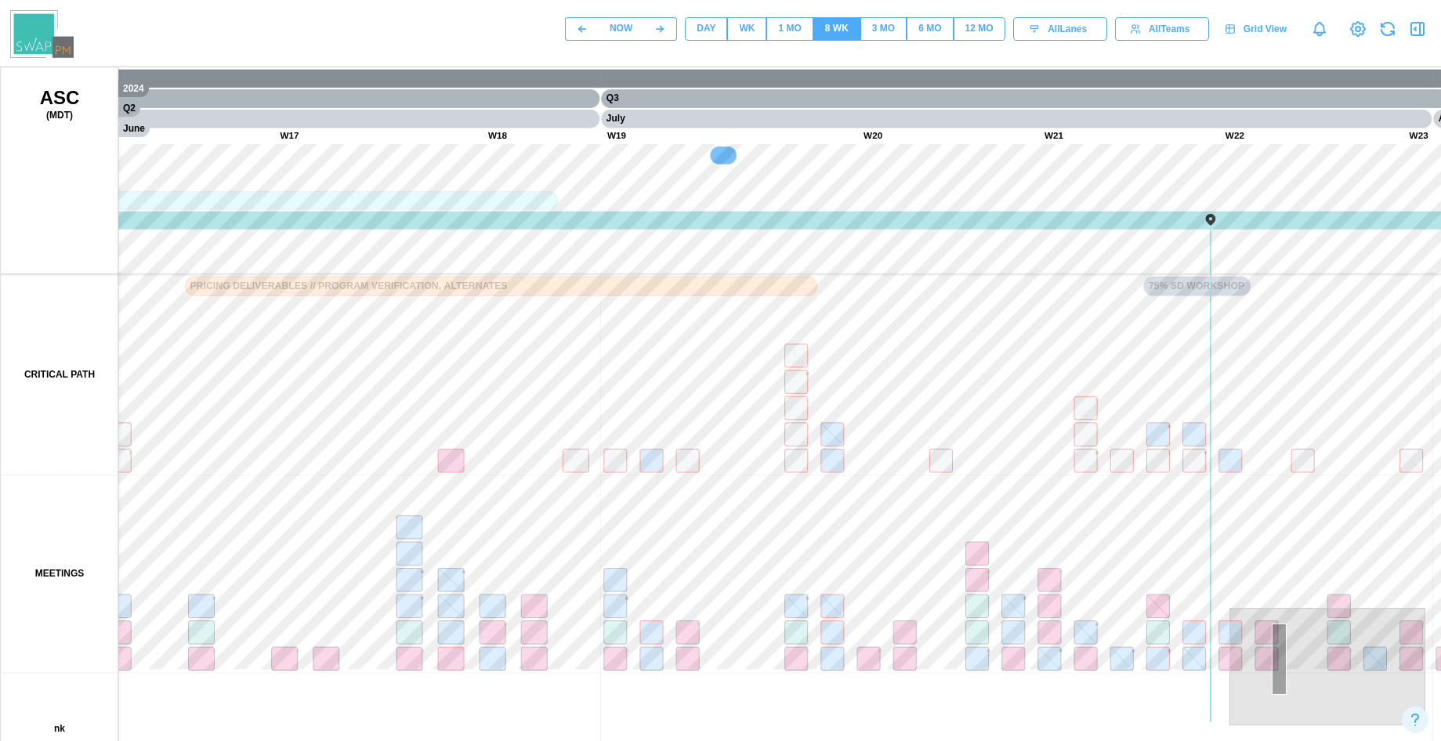
drag, startPoint x: 504, startPoint y: 299, endPoint x: 454, endPoint y: 258, distance: 64.6
click at [434, 248] on canvas at bounding box center [753, 459] width 1505 height 784
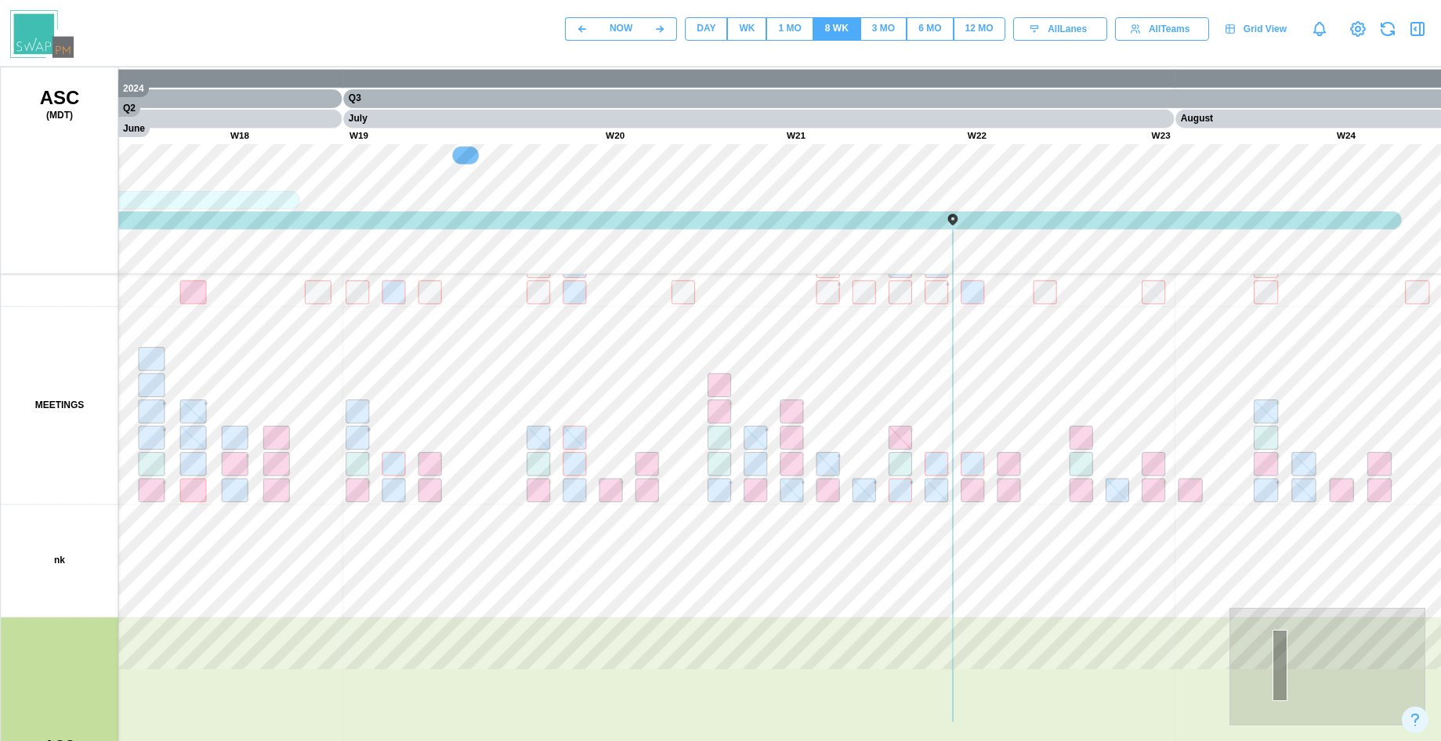
drag, startPoint x: 595, startPoint y: 403, endPoint x: 595, endPoint y: 374, distance: 29.0
click at [567, 411] on canvas at bounding box center [753, 459] width 1505 height 784
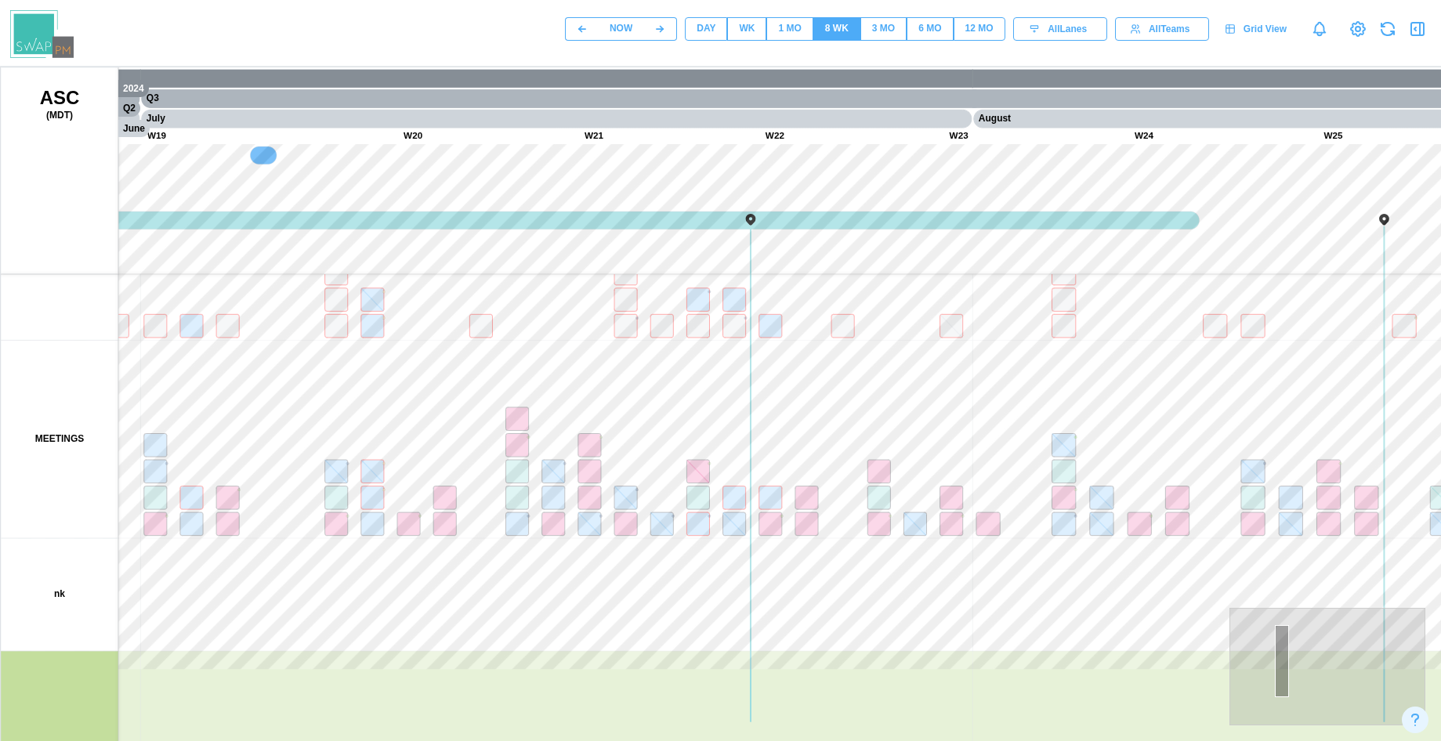
click at [795, 46] on div "NOW DAY WK 1 MO 8 WK 3 MO 6 MO 12 MO All Lanes All Teams Grid View" at bounding box center [720, 29] width 1441 height 58
click at [798, 28] on div "1 MO" at bounding box center [789, 28] width 23 height 15
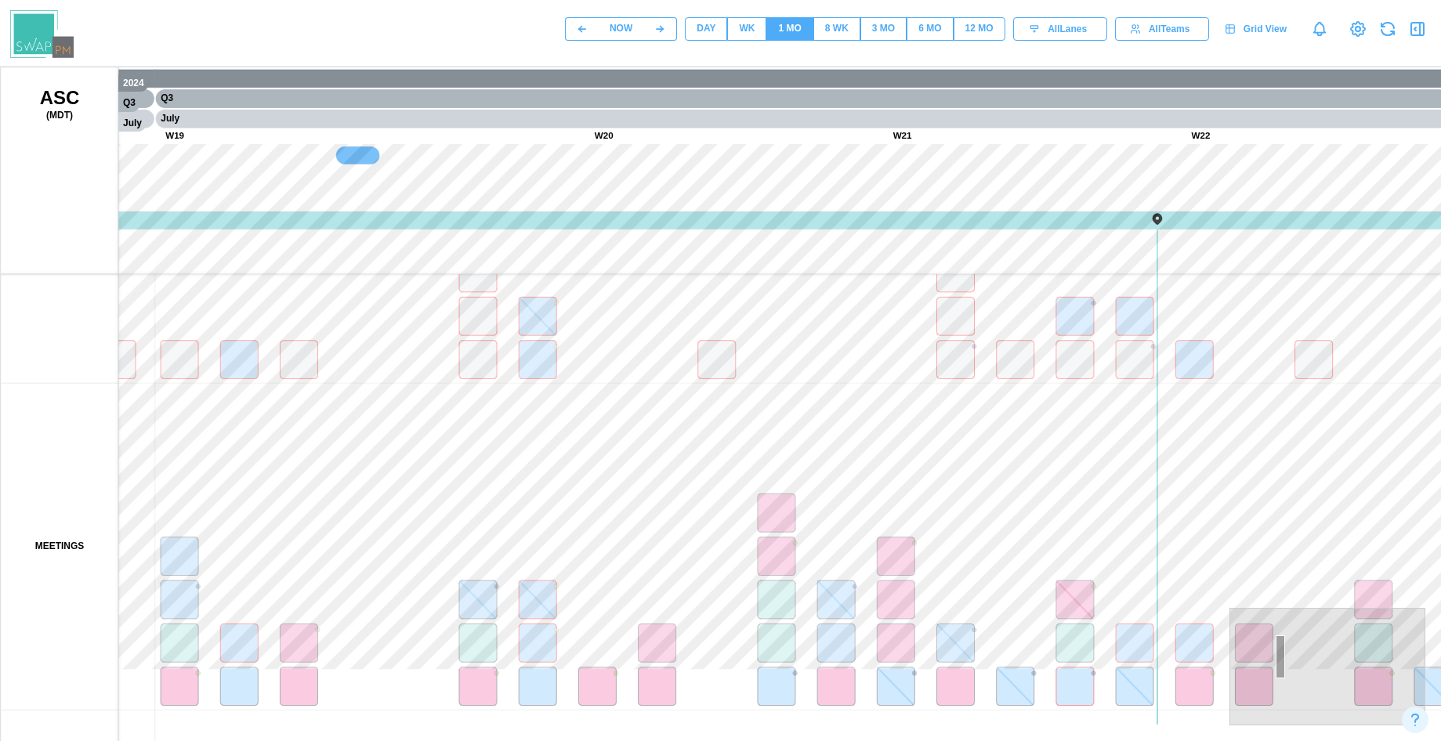
drag, startPoint x: 845, startPoint y: 442, endPoint x: 634, endPoint y: 317, distance: 245.3
click at [631, 314] on canvas at bounding box center [753, 459] width 1505 height 784
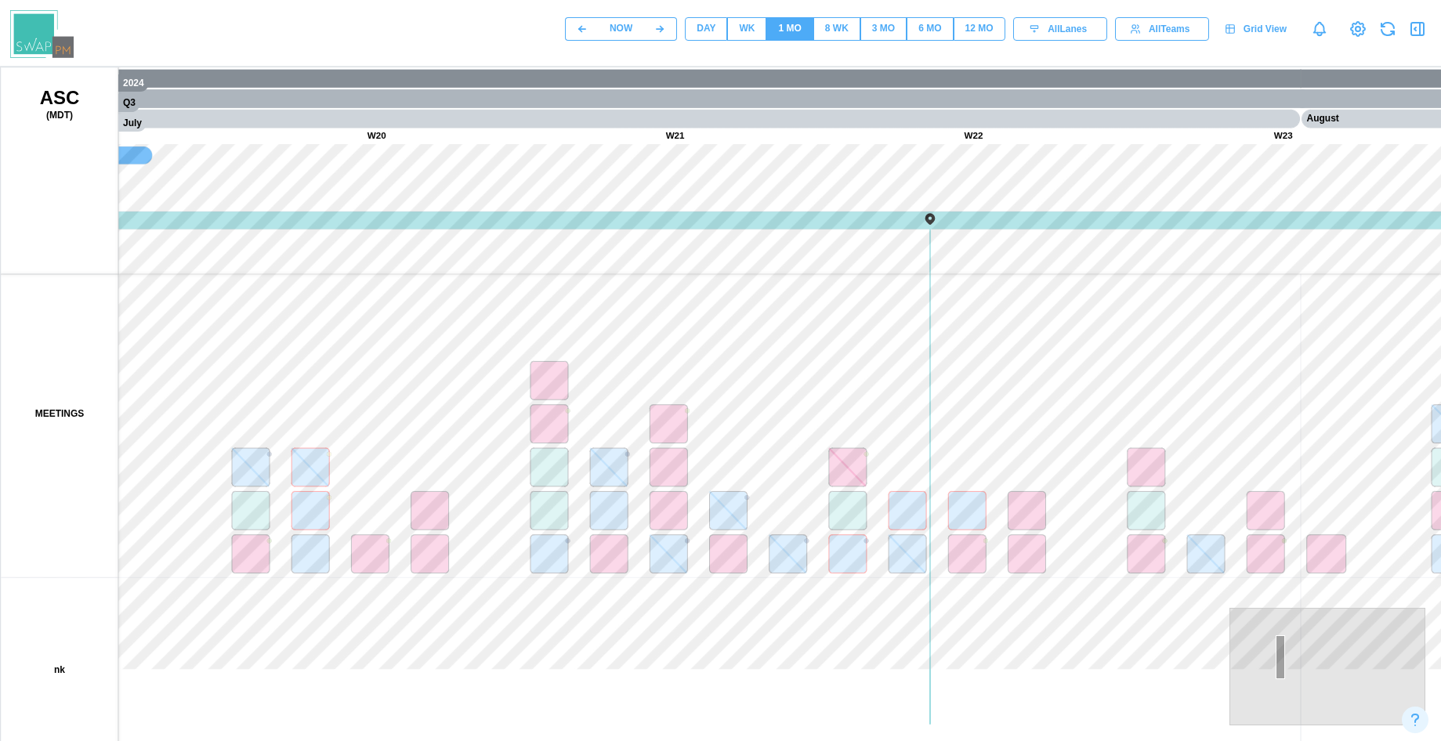
drag, startPoint x: 999, startPoint y: 467, endPoint x: 571, endPoint y: 332, distance: 448.6
click at [495, 317] on canvas at bounding box center [753, 459] width 1505 height 784
drag, startPoint x: 929, startPoint y: 406, endPoint x: 646, endPoint y: 498, distance: 297.4
click at [593, 500] on canvas at bounding box center [753, 459] width 1505 height 784
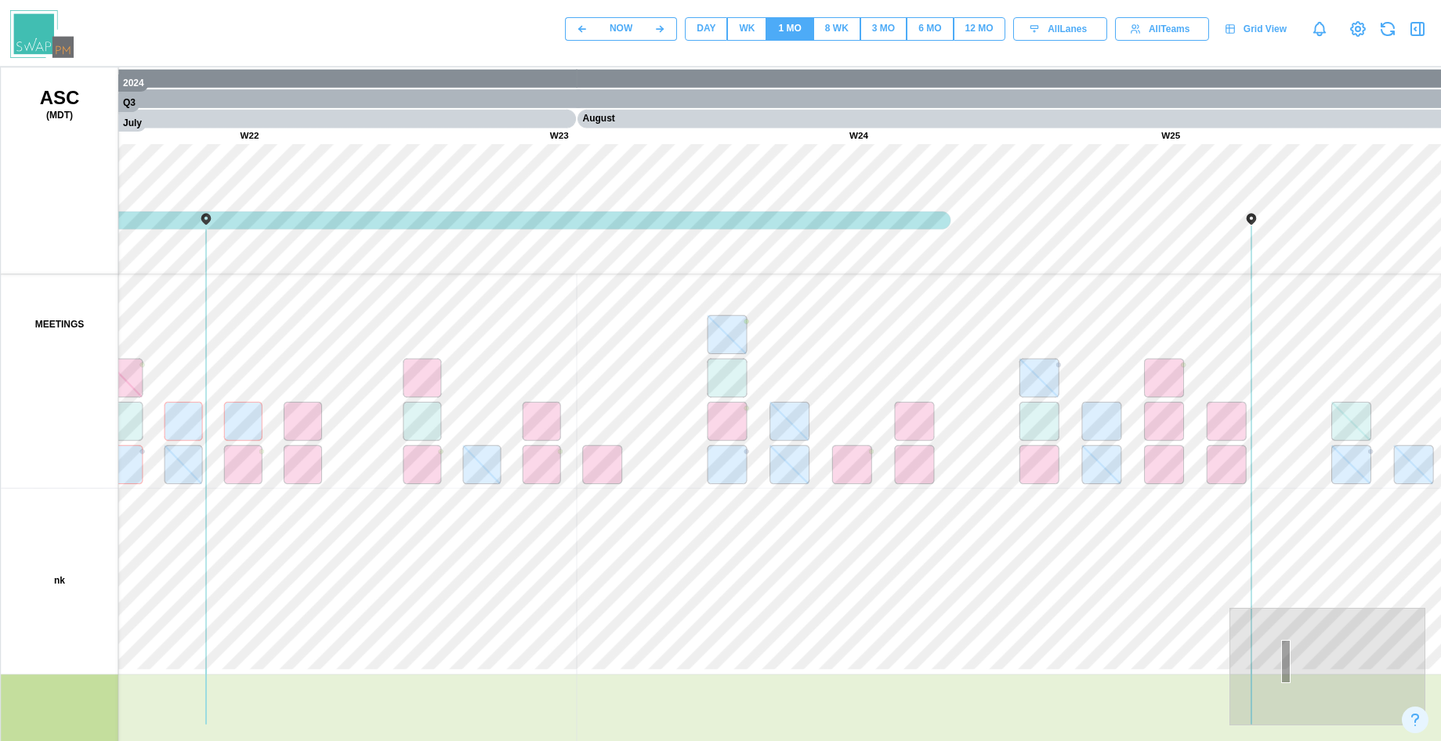
drag, startPoint x: 965, startPoint y: 483, endPoint x: 621, endPoint y: 434, distance: 348.2
click at [559, 435] on canvas at bounding box center [753, 459] width 1505 height 784
drag, startPoint x: 1004, startPoint y: 483, endPoint x: 719, endPoint y: 473, distance: 284.7
click at [614, 469] on canvas at bounding box center [753, 459] width 1505 height 784
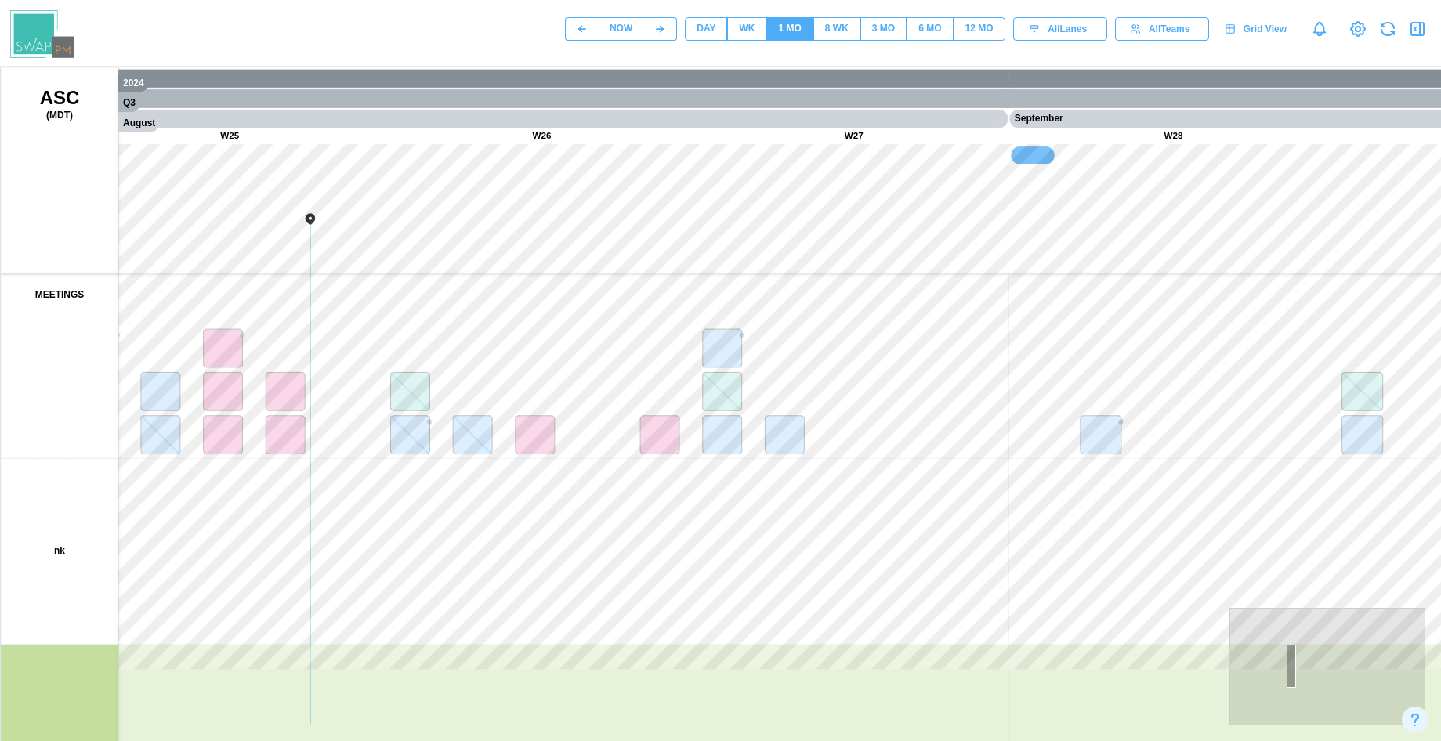
drag, startPoint x: 911, startPoint y: 490, endPoint x: 780, endPoint y: 494, distance: 130.9
click at [668, 493] on canvas at bounding box center [753, 459] width 1505 height 784
drag, startPoint x: 819, startPoint y: 517, endPoint x: 701, endPoint y: 513, distance: 118.4
click at [705, 516] on canvas at bounding box center [753, 459] width 1505 height 784
click at [886, 518] on canvas at bounding box center [753, 459] width 1505 height 784
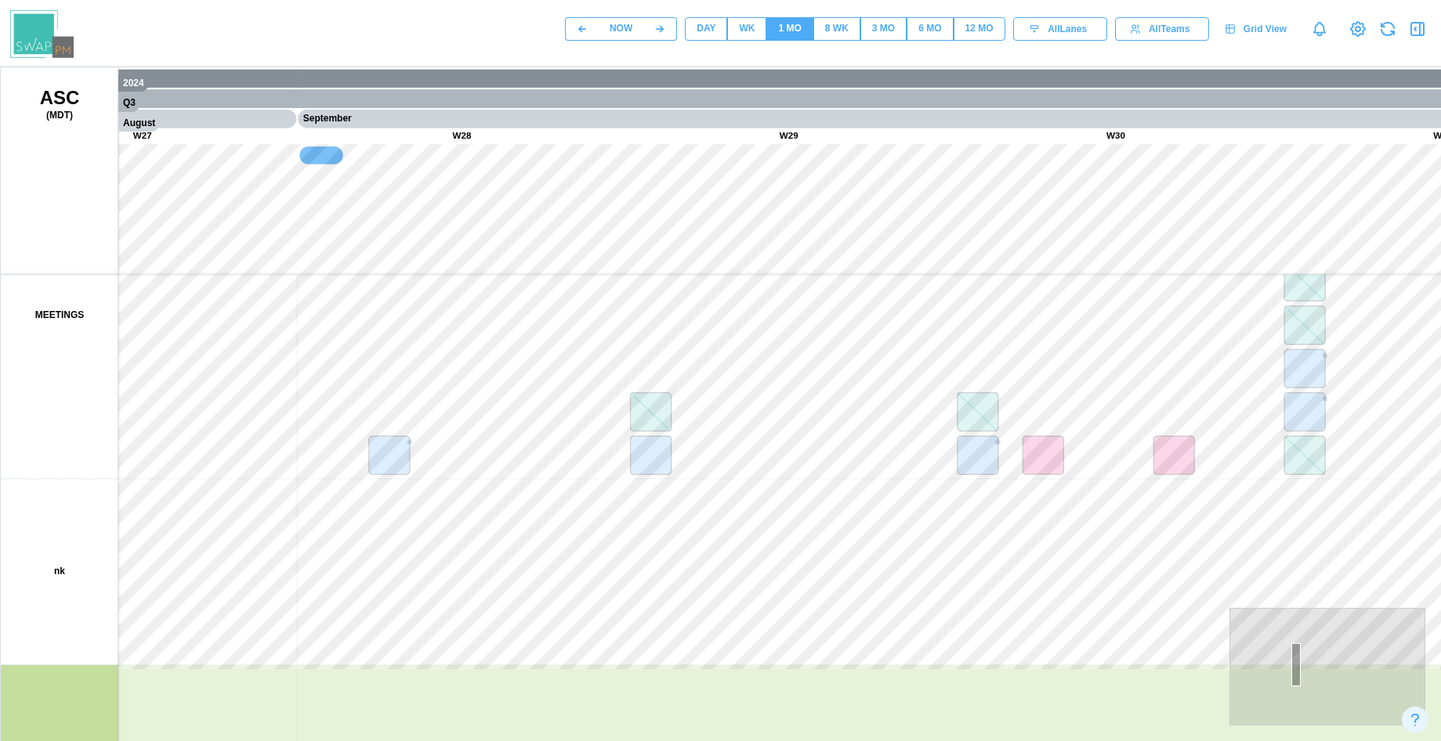
click at [700, 27] on div "DAY" at bounding box center [706, 28] width 19 height 15
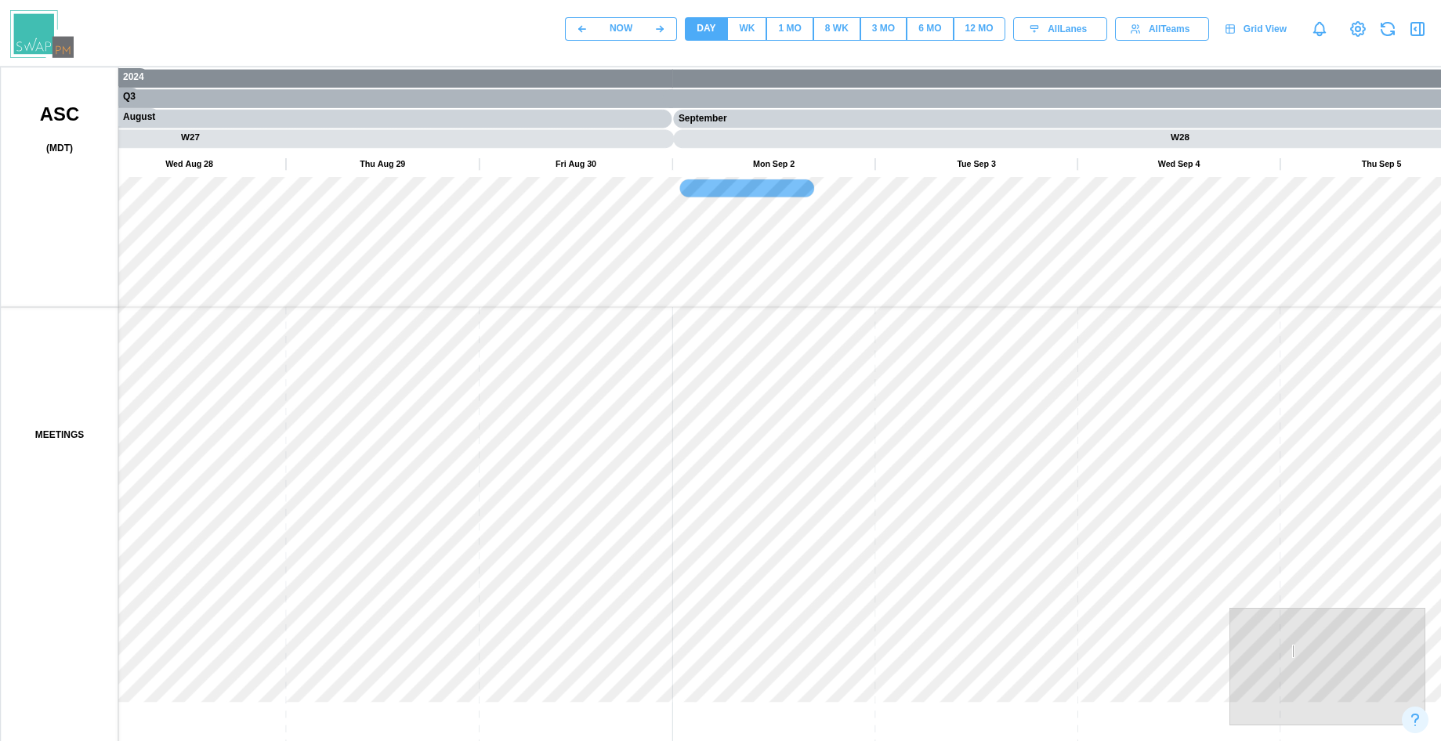
drag, startPoint x: 716, startPoint y: 339, endPoint x: 563, endPoint y: 279, distance: 164.0
click at [584, 286] on canvas at bounding box center [753, 459] width 1505 height 784
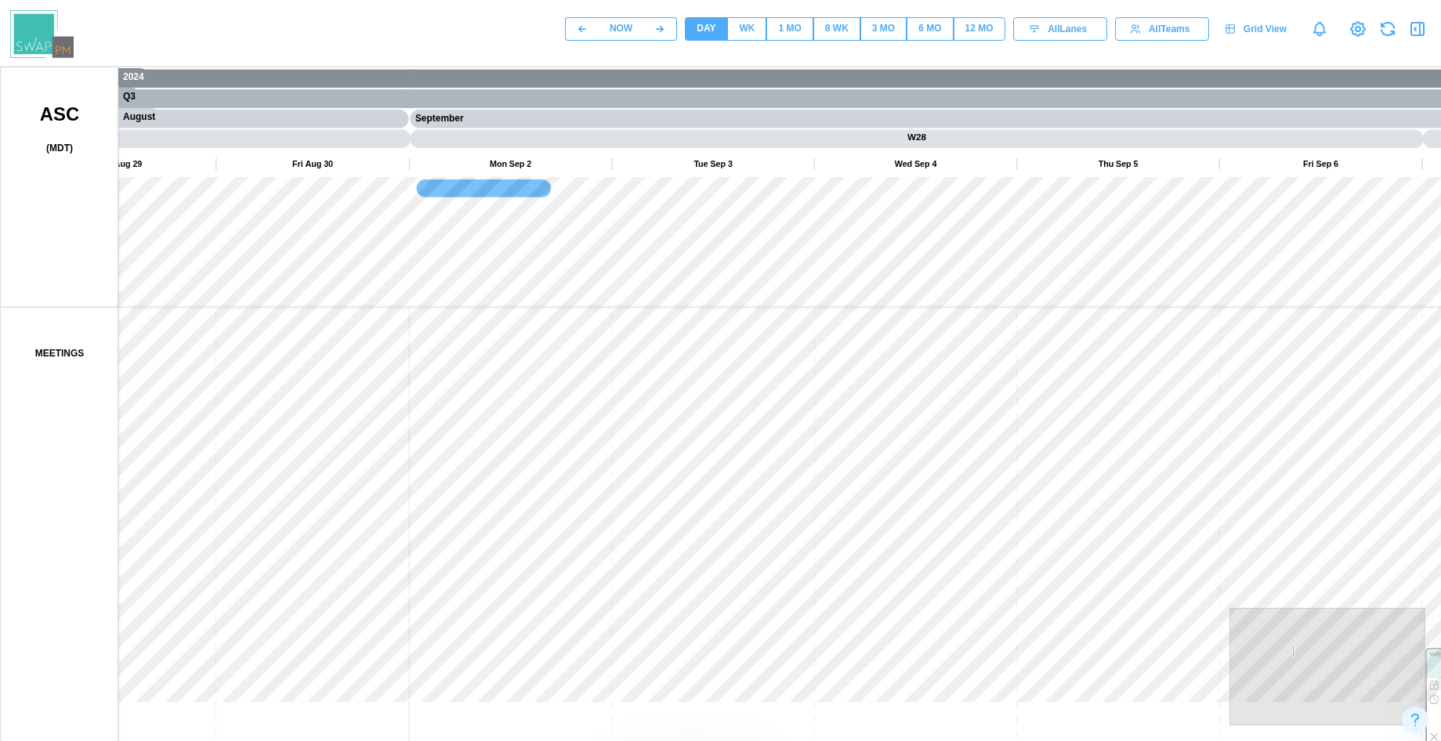
click at [493, 306] on canvas at bounding box center [753, 459] width 1505 height 784
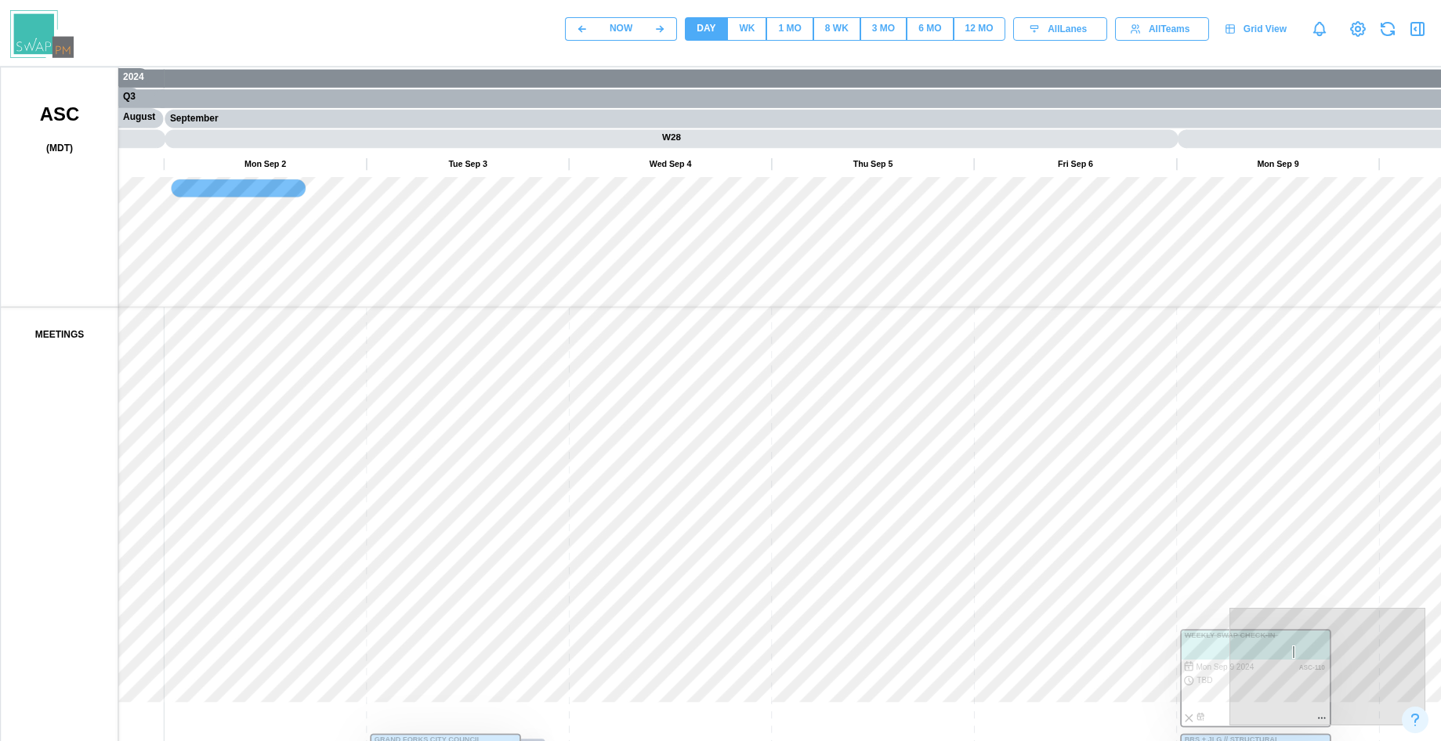
click at [748, 37] on span "WK" at bounding box center [747, 29] width 16 height 22
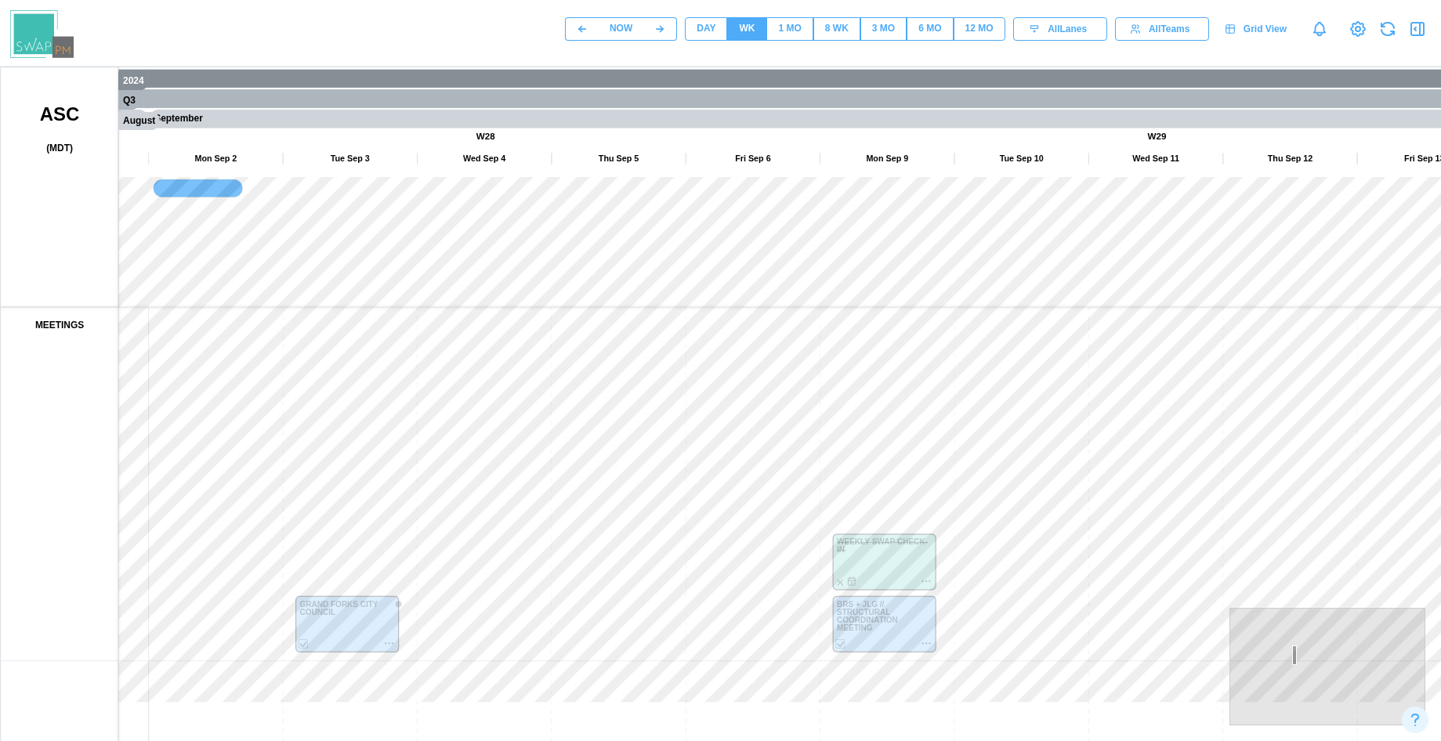
click at [976, 39] on span "12 MO" at bounding box center [979, 29] width 28 height 22
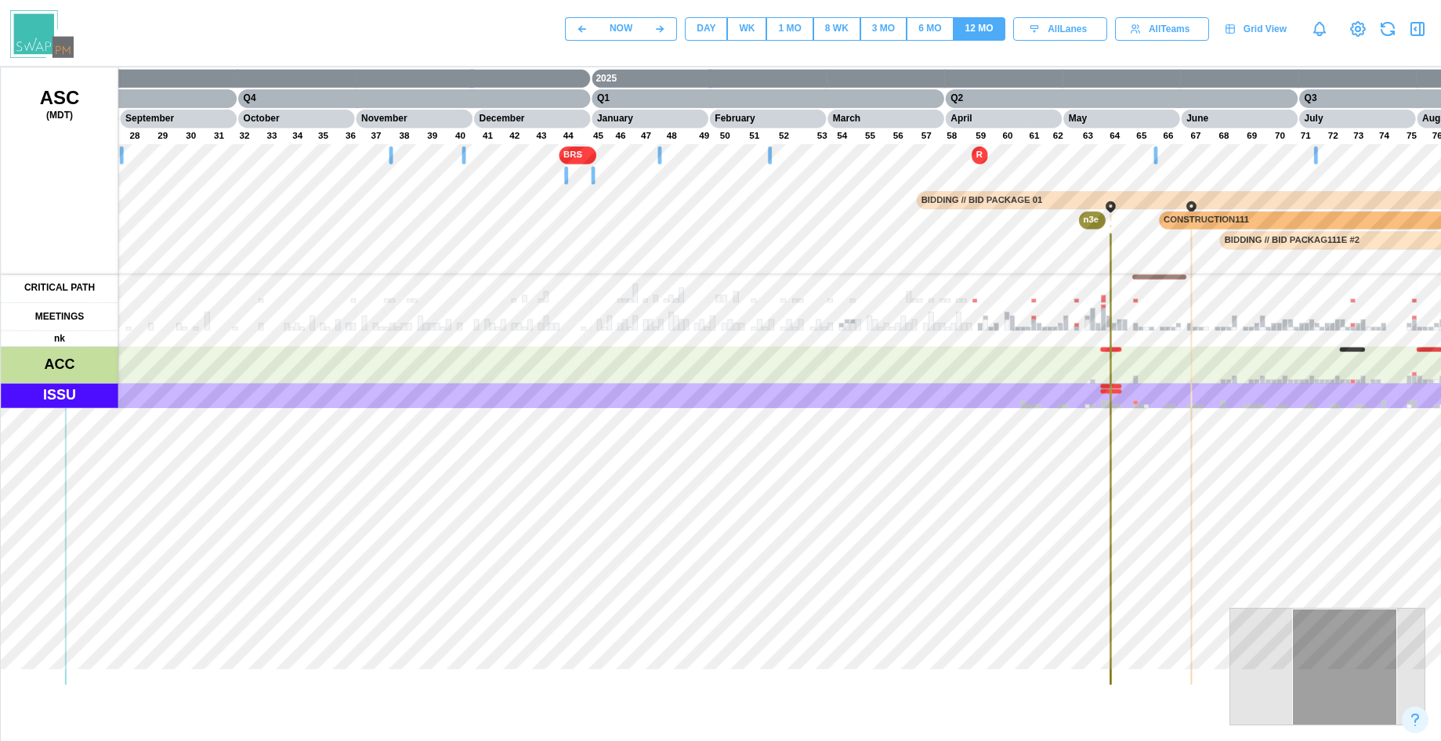
drag, startPoint x: 256, startPoint y: 197, endPoint x: 546, endPoint y: 300, distance: 307.8
click at [860, 288] on canvas at bounding box center [753, 459] width 1505 height 784
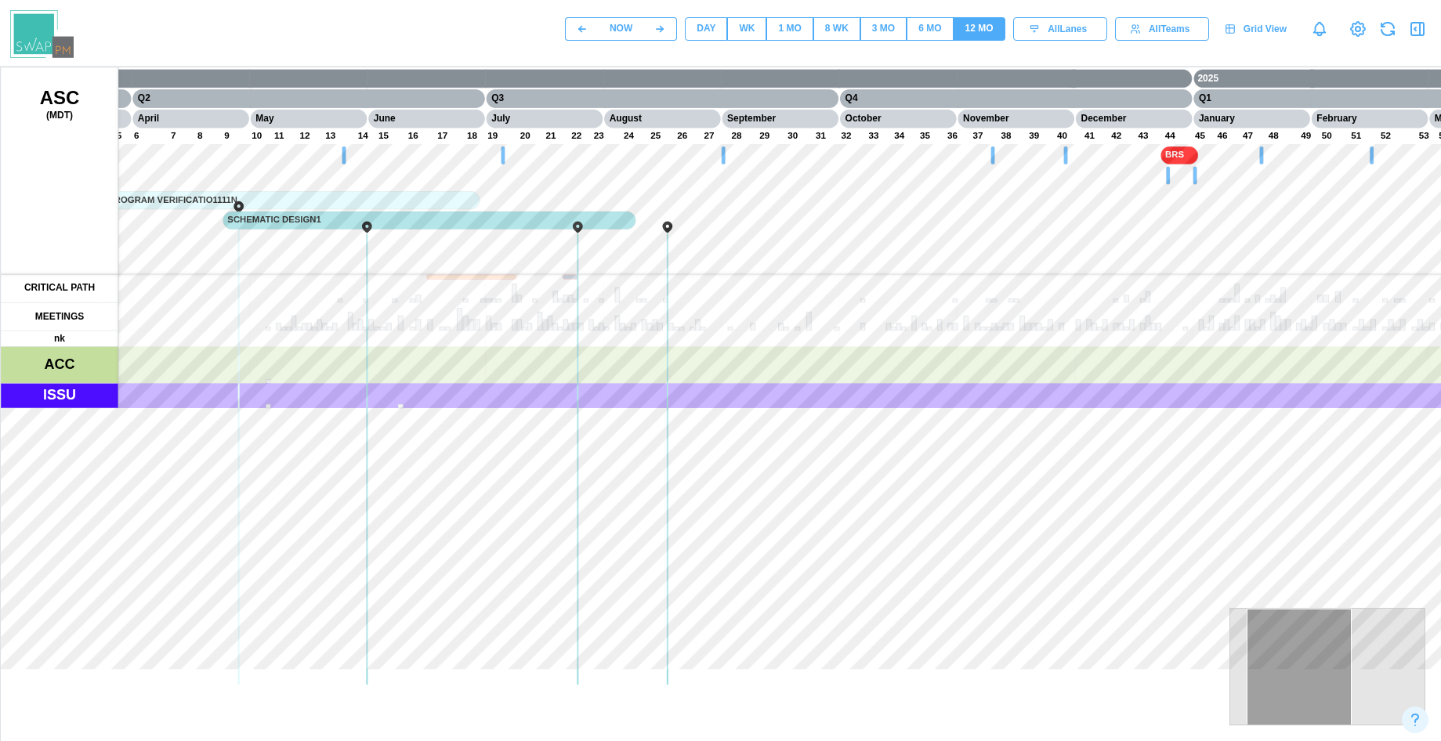
drag, startPoint x: 364, startPoint y: 274, endPoint x: 824, endPoint y: 305, distance: 461.8
click at [824, 305] on canvas at bounding box center [753, 459] width 1505 height 784
drag, startPoint x: 351, startPoint y: 266, endPoint x: 706, endPoint y: 292, distance: 355.9
click at [706, 292] on canvas at bounding box center [753, 459] width 1505 height 784
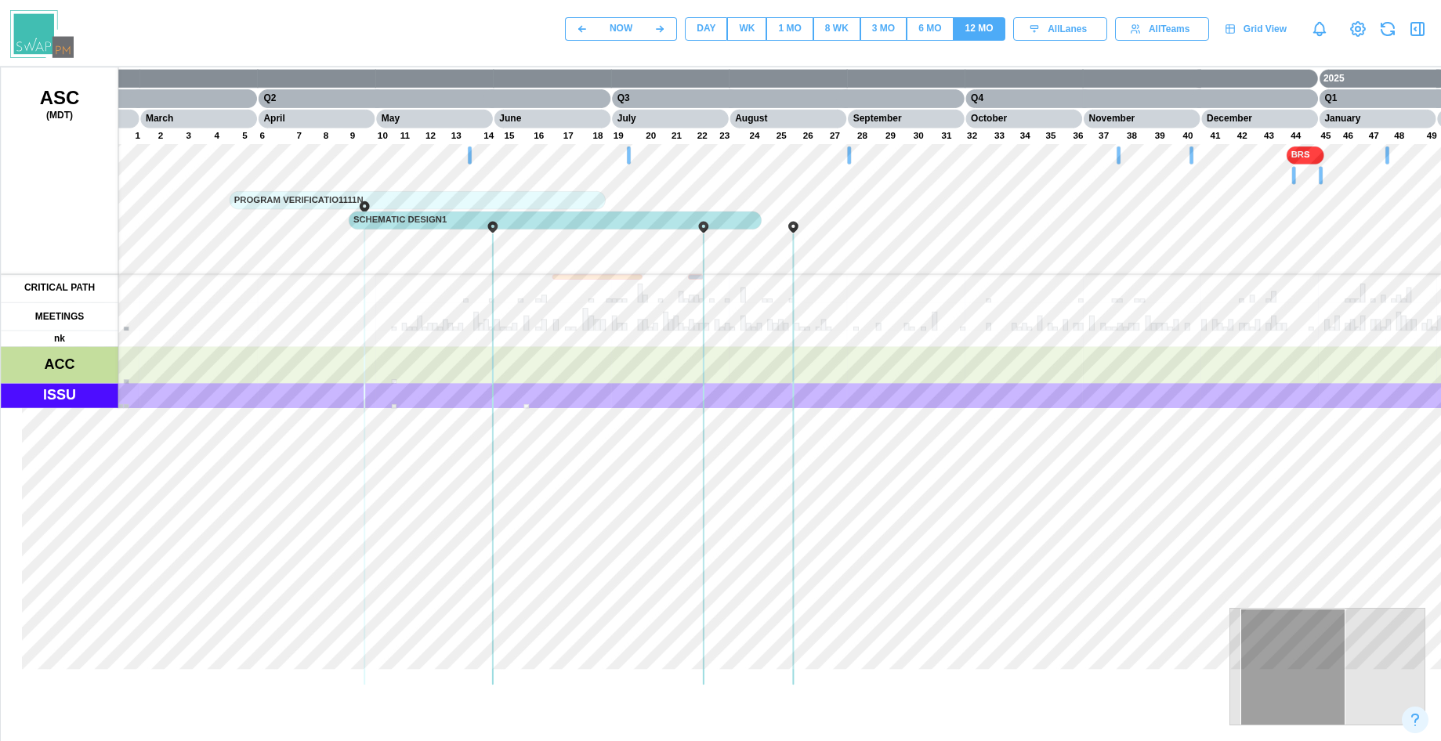
drag, startPoint x: 400, startPoint y: 397, endPoint x: 351, endPoint y: 383, distance: 51.3
click at [362, 394] on canvas at bounding box center [753, 459] width 1505 height 784
click at [354, 337] on canvas at bounding box center [753, 459] width 1505 height 784
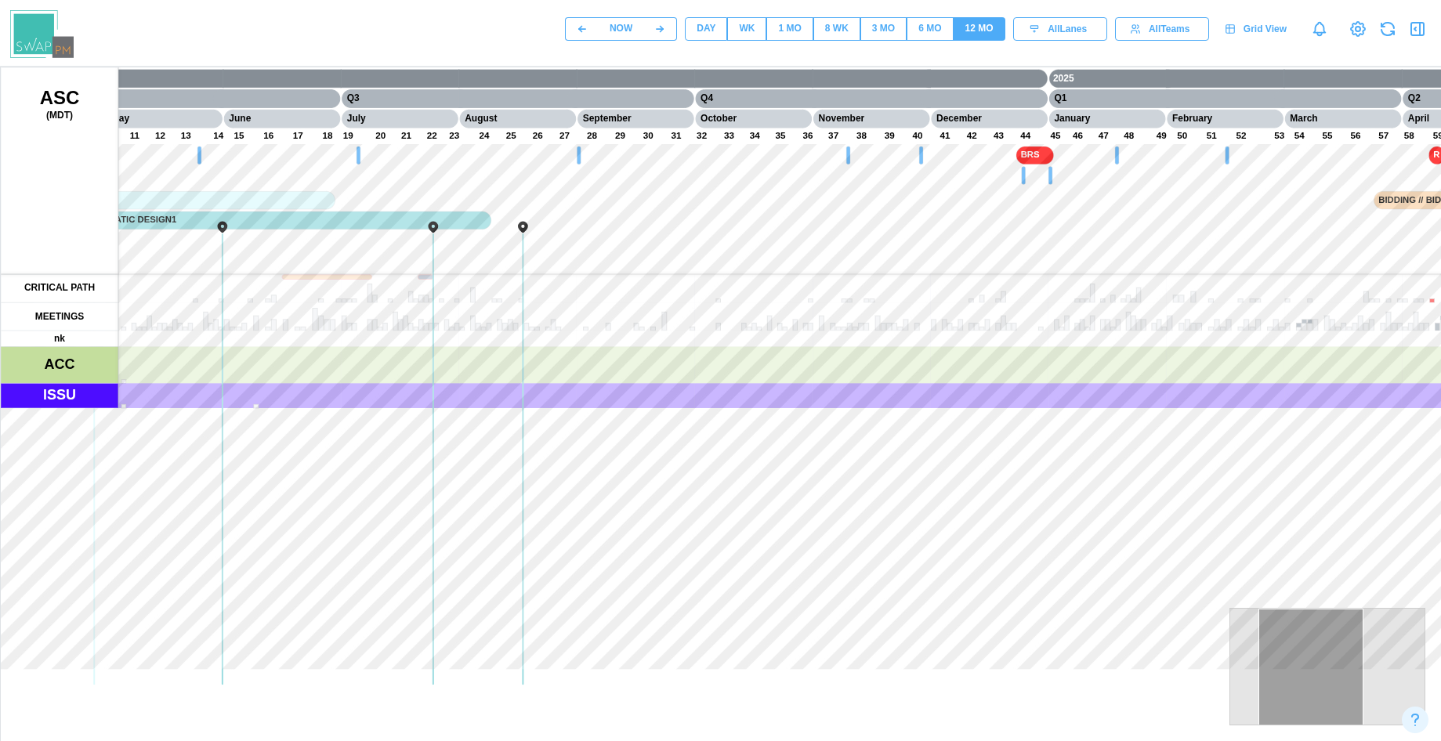
drag, startPoint x: 491, startPoint y: 315, endPoint x: 469, endPoint y: 404, distance: 91.0
click at [469, 404] on canvas at bounding box center [753, 459] width 1505 height 784
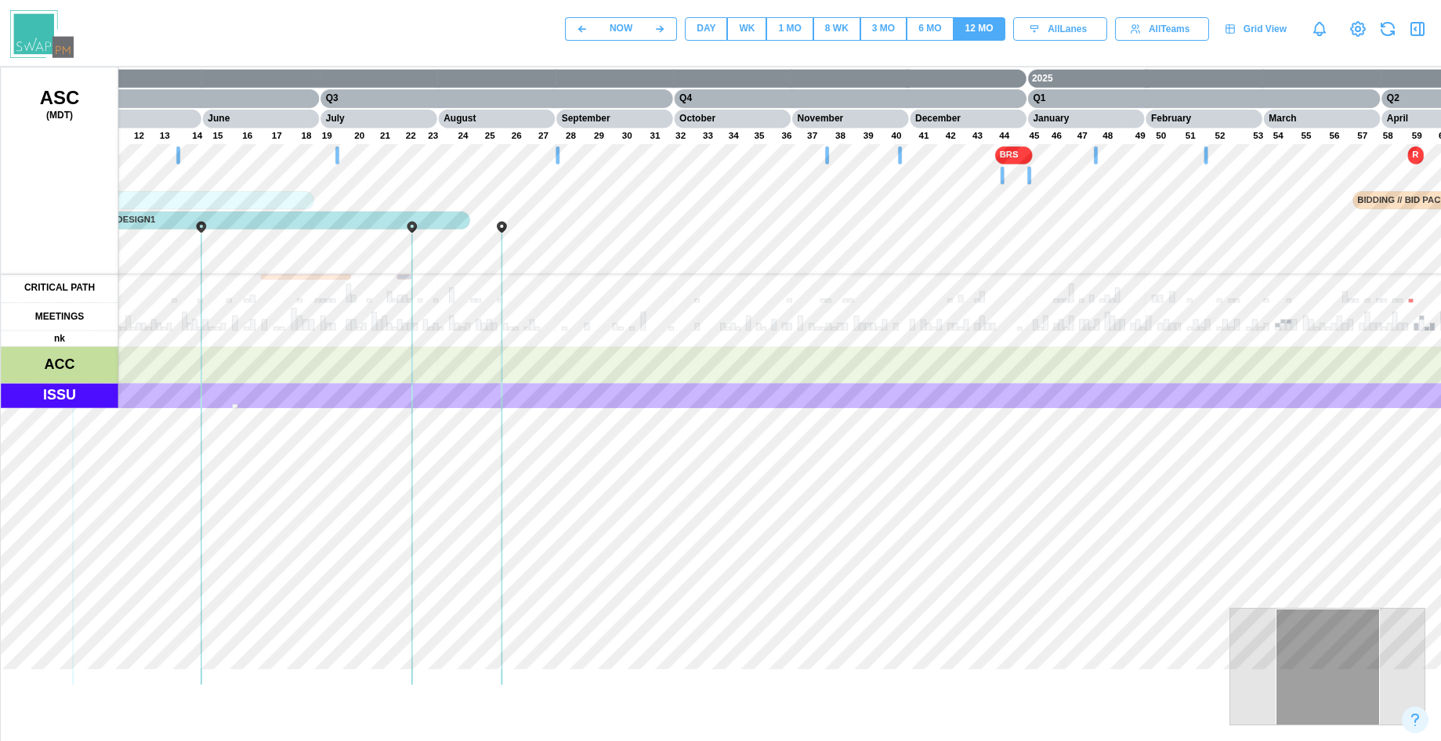
drag, startPoint x: 744, startPoint y: 343, endPoint x: 625, endPoint y: 351, distance: 120.2
click at [504, 353] on canvas at bounding box center [753, 459] width 1505 height 784
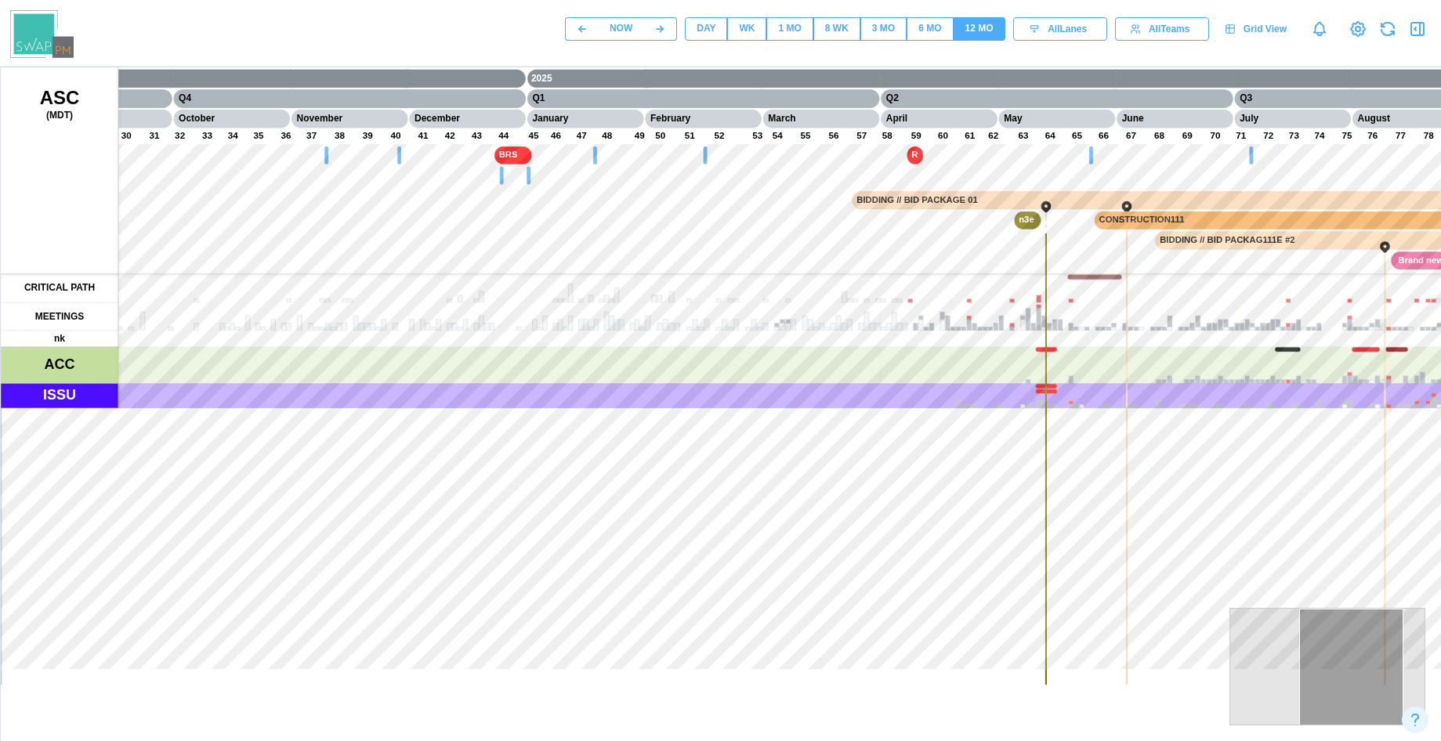
drag, startPoint x: 683, startPoint y: 346, endPoint x: 408, endPoint y: 365, distance: 274.9
click at [408, 365] on canvas at bounding box center [753, 459] width 1505 height 784
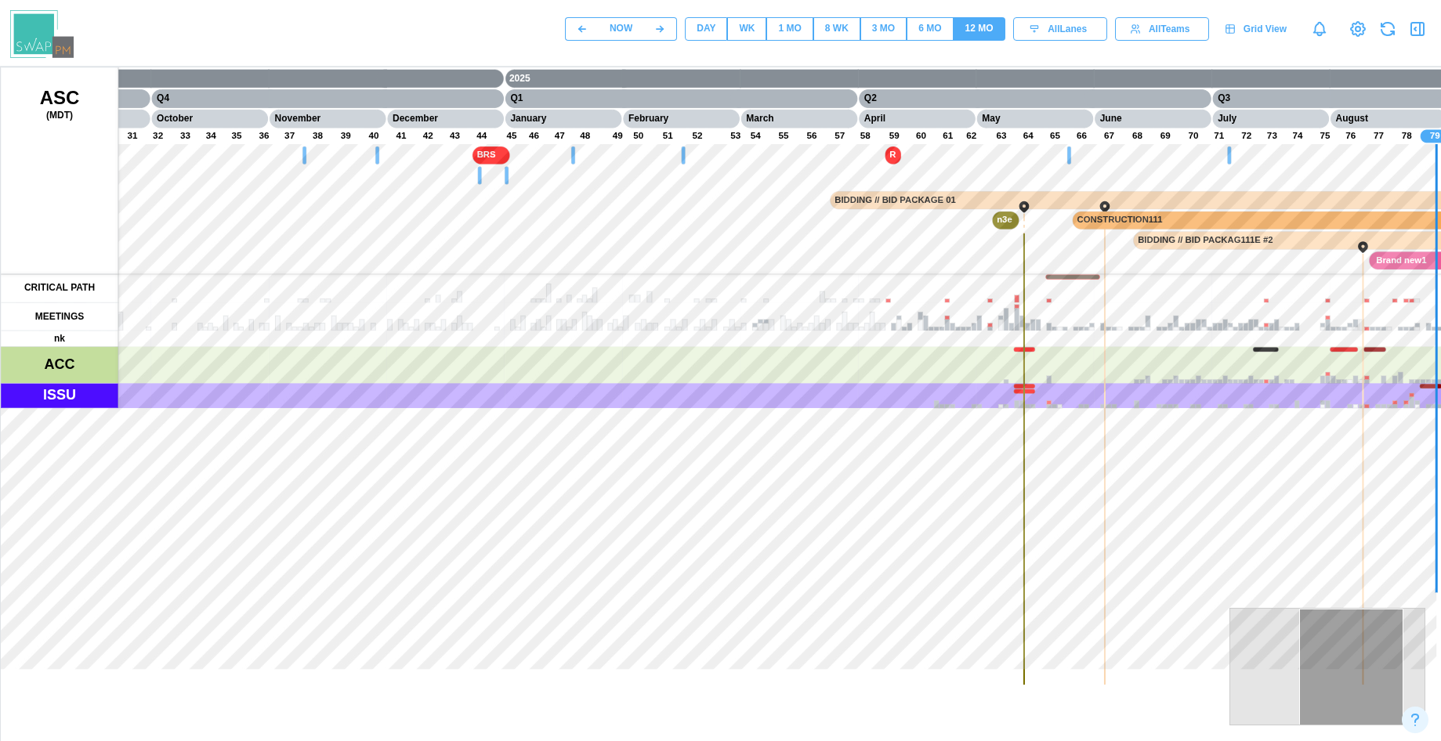
click at [702, 39] on span "DAY" at bounding box center [706, 29] width 19 height 22
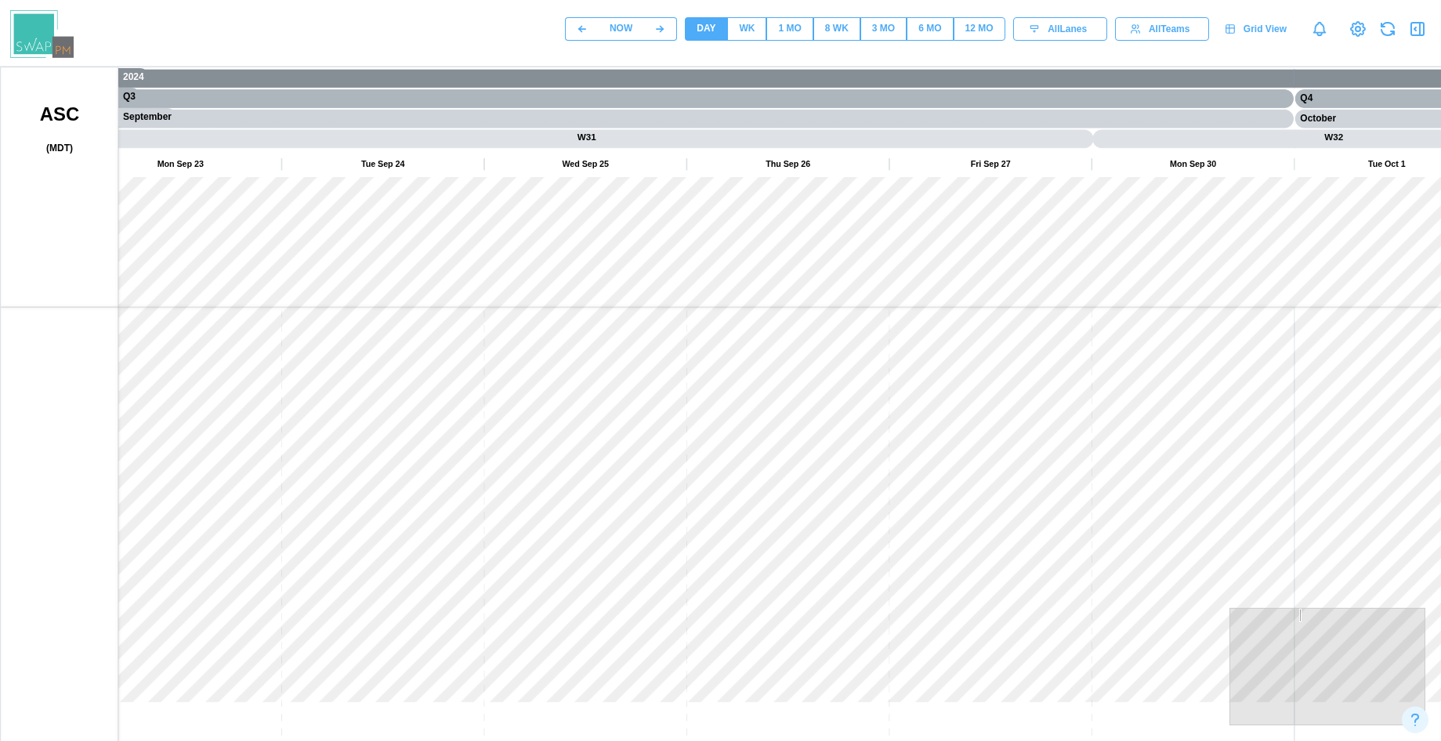
drag, startPoint x: 614, startPoint y: 348, endPoint x: 933, endPoint y: 404, distance: 323.8
click at [933, 404] on canvas at bounding box center [753, 459] width 1505 height 784
drag, startPoint x: 616, startPoint y: 405, endPoint x: 973, endPoint y: 472, distance: 363.5
click at [953, 469] on canvas at bounding box center [753, 459] width 1505 height 784
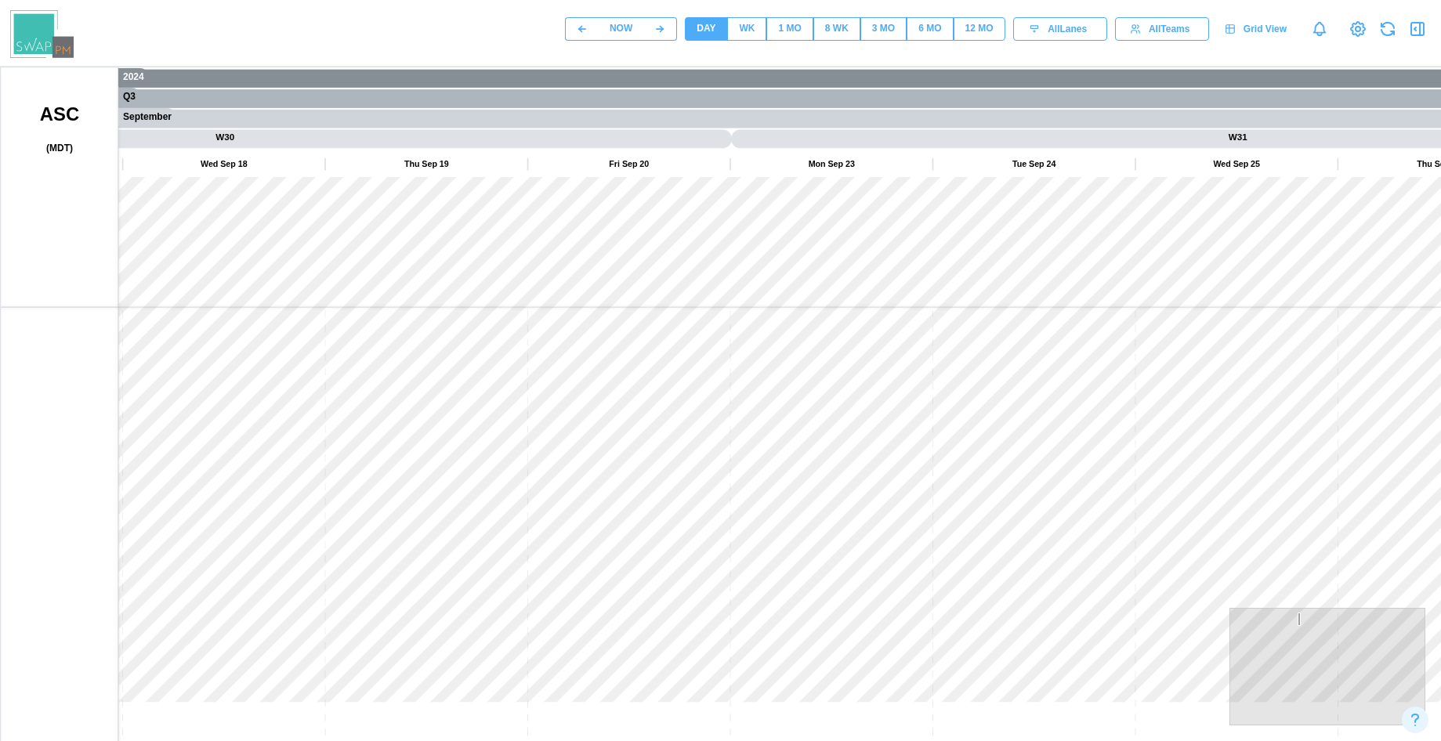
drag, startPoint x: 675, startPoint y: 482, endPoint x: 569, endPoint y: 289, distance: 219.9
click at [567, 304] on canvas at bounding box center [753, 459] width 1505 height 784
drag, startPoint x: 631, startPoint y: 462, endPoint x: 820, endPoint y: 424, distance: 193.3
click at [788, 348] on canvas at bounding box center [753, 459] width 1505 height 784
drag, startPoint x: 767, startPoint y: 500, endPoint x: 780, endPoint y: 370, distance: 130.8
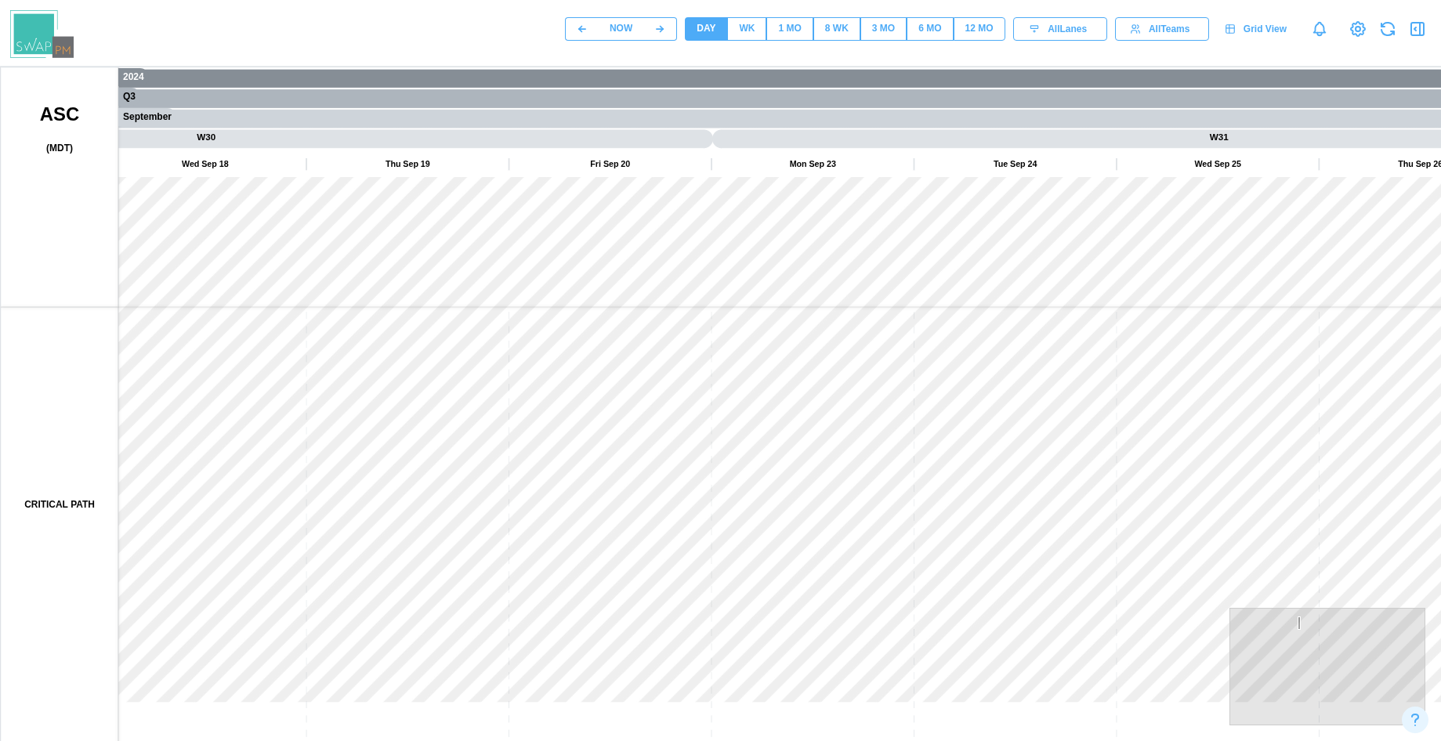
click at [689, 323] on canvas at bounding box center [753, 459] width 1505 height 784
drag, startPoint x: 670, startPoint y: 527, endPoint x: 782, endPoint y: 360, distance: 200.4
click at [737, 325] on canvas at bounding box center [753, 459] width 1505 height 784
click at [596, 433] on canvas at bounding box center [753, 459] width 1505 height 784
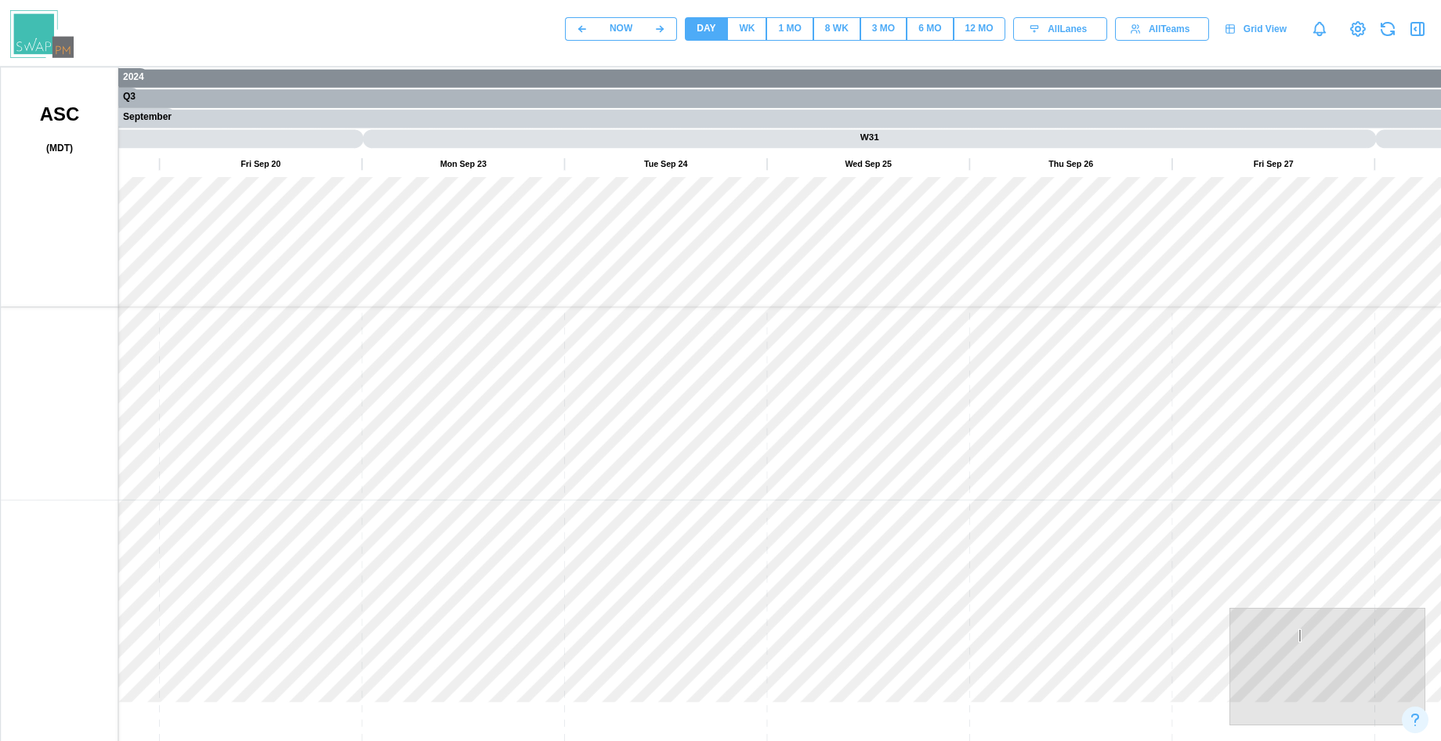
drag, startPoint x: 589, startPoint y: 448, endPoint x: 446, endPoint y: 371, distance: 162.7
click at [444, 372] on canvas at bounding box center [753, 459] width 1505 height 784
drag, startPoint x: 446, startPoint y: 371, endPoint x: 520, endPoint y: 563, distance: 205.2
click at [516, 558] on canvas at bounding box center [753, 459] width 1505 height 784
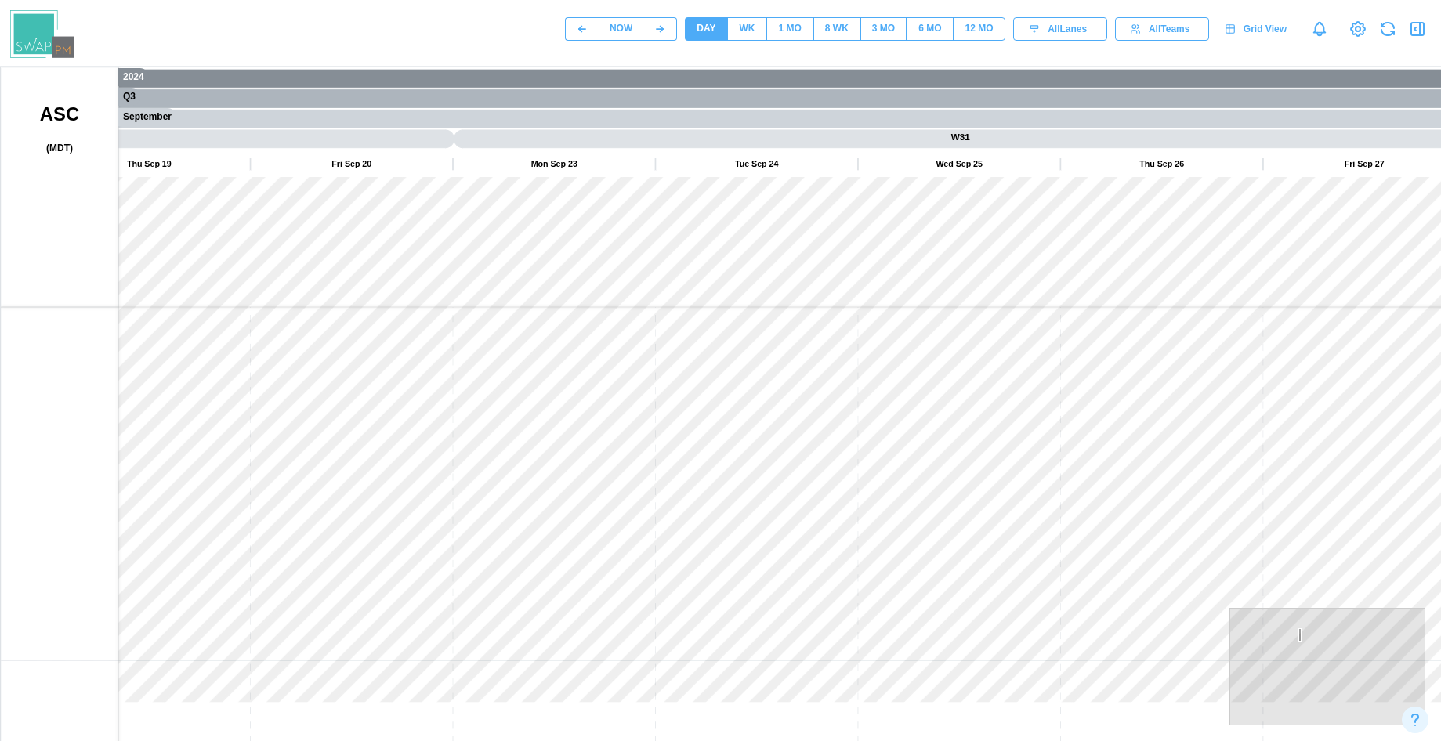
drag, startPoint x: 521, startPoint y: 563, endPoint x: 437, endPoint y: 415, distance: 170.9
click at [437, 415] on canvas at bounding box center [753, 459] width 1505 height 784
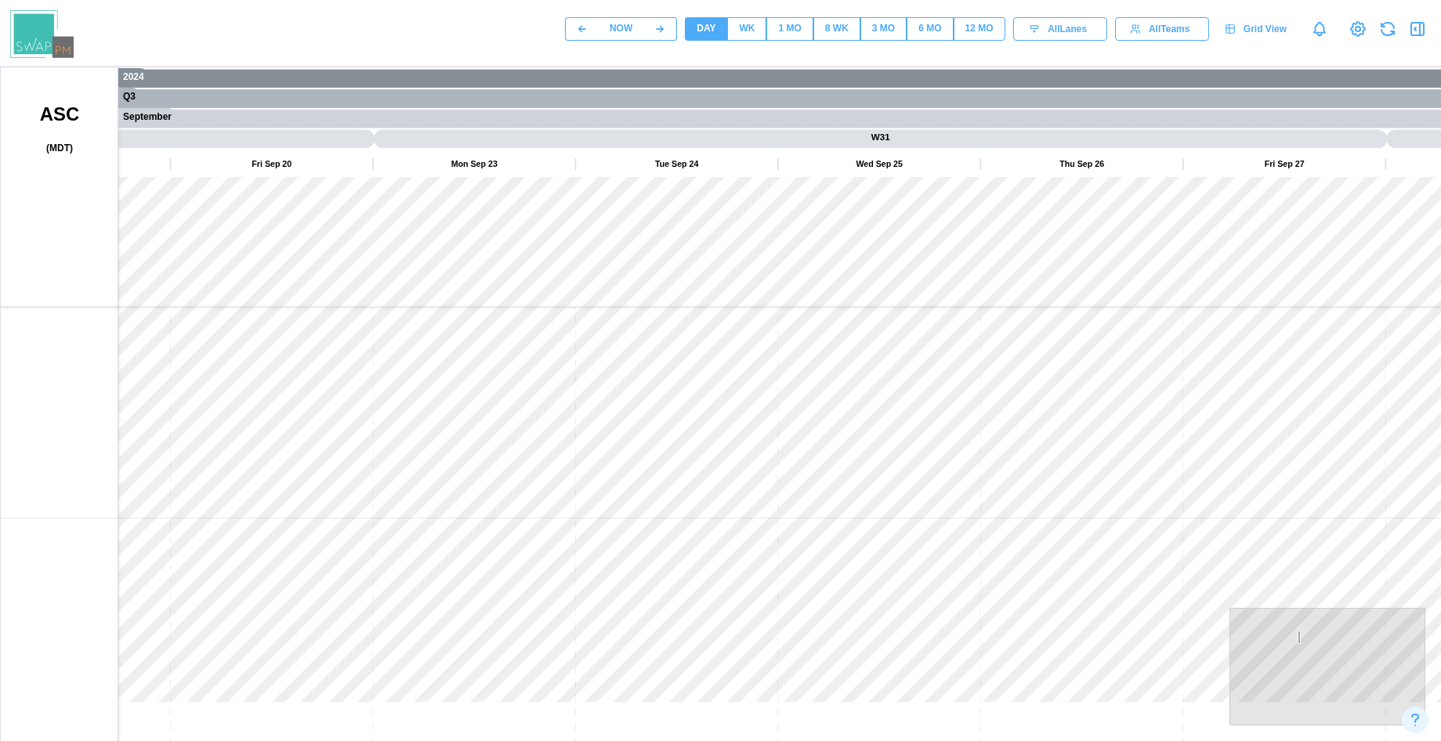
drag, startPoint x: 607, startPoint y: 395, endPoint x: 892, endPoint y: 386, distance: 285.4
click at [894, 299] on canvas at bounding box center [753, 459] width 1505 height 784
drag, startPoint x: 616, startPoint y: 516, endPoint x: 582, endPoint y: 510, distance: 34.1
click at [581, 516] on canvas at bounding box center [753, 459] width 1505 height 784
click at [957, 416] on canvas at bounding box center [753, 459] width 1505 height 784
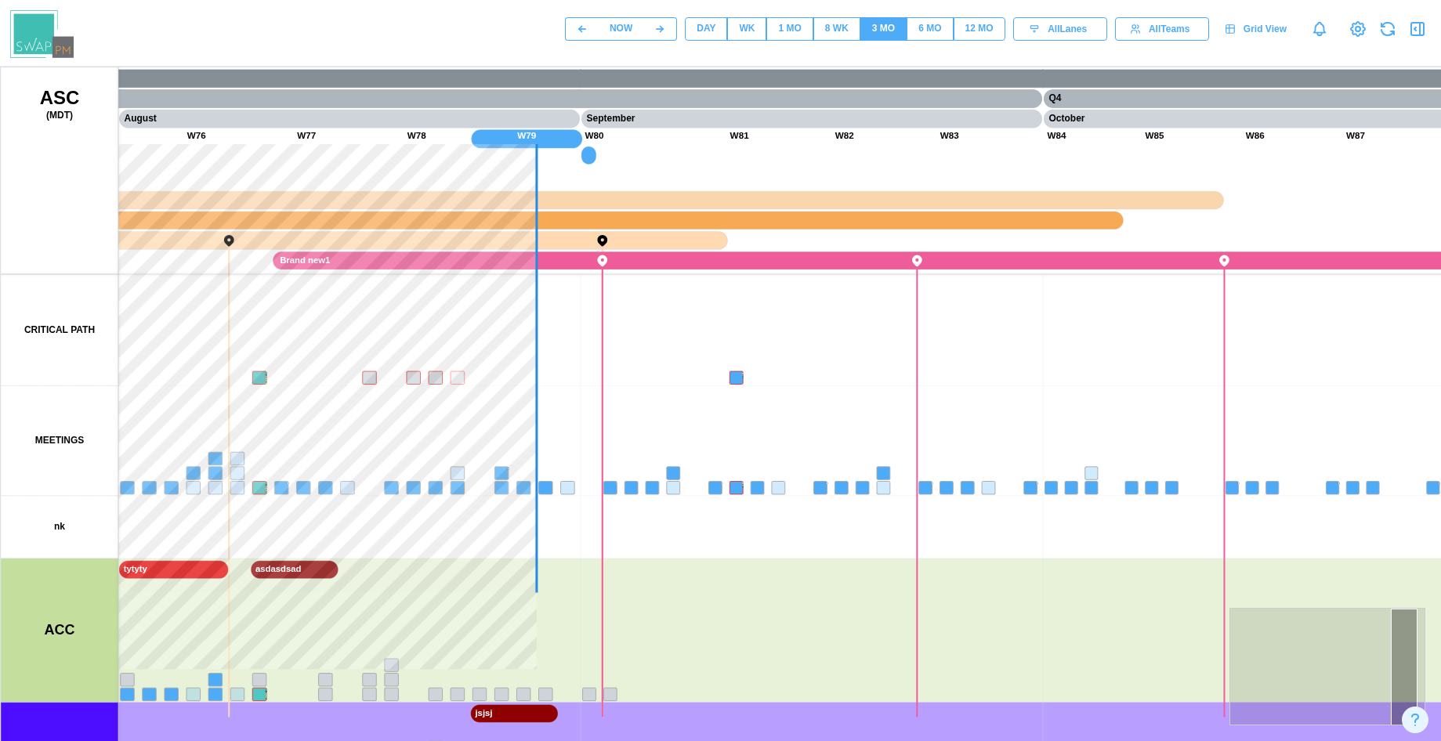
click at [706, 23] on div "DAY" at bounding box center [706, 28] width 19 height 15
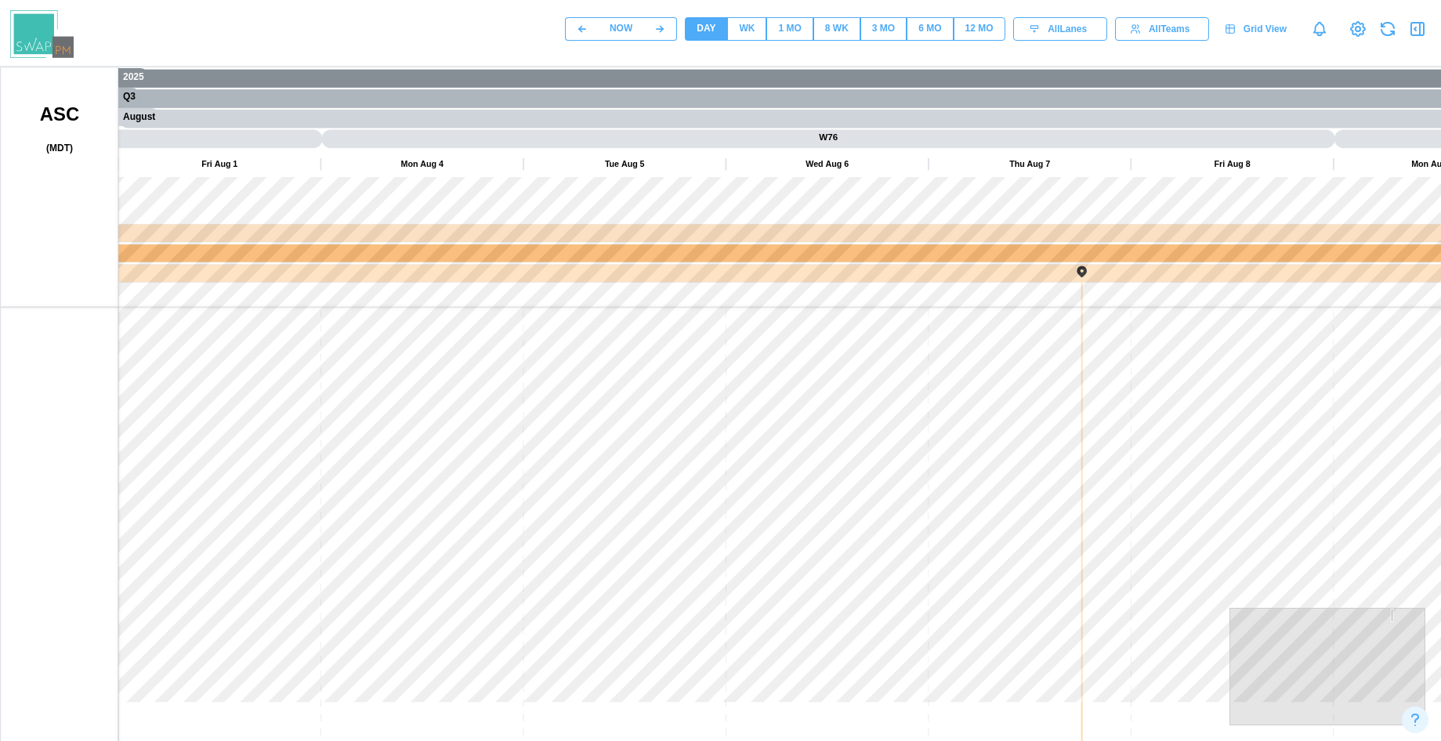
click at [748, 29] on div "WK" at bounding box center [747, 28] width 16 height 15
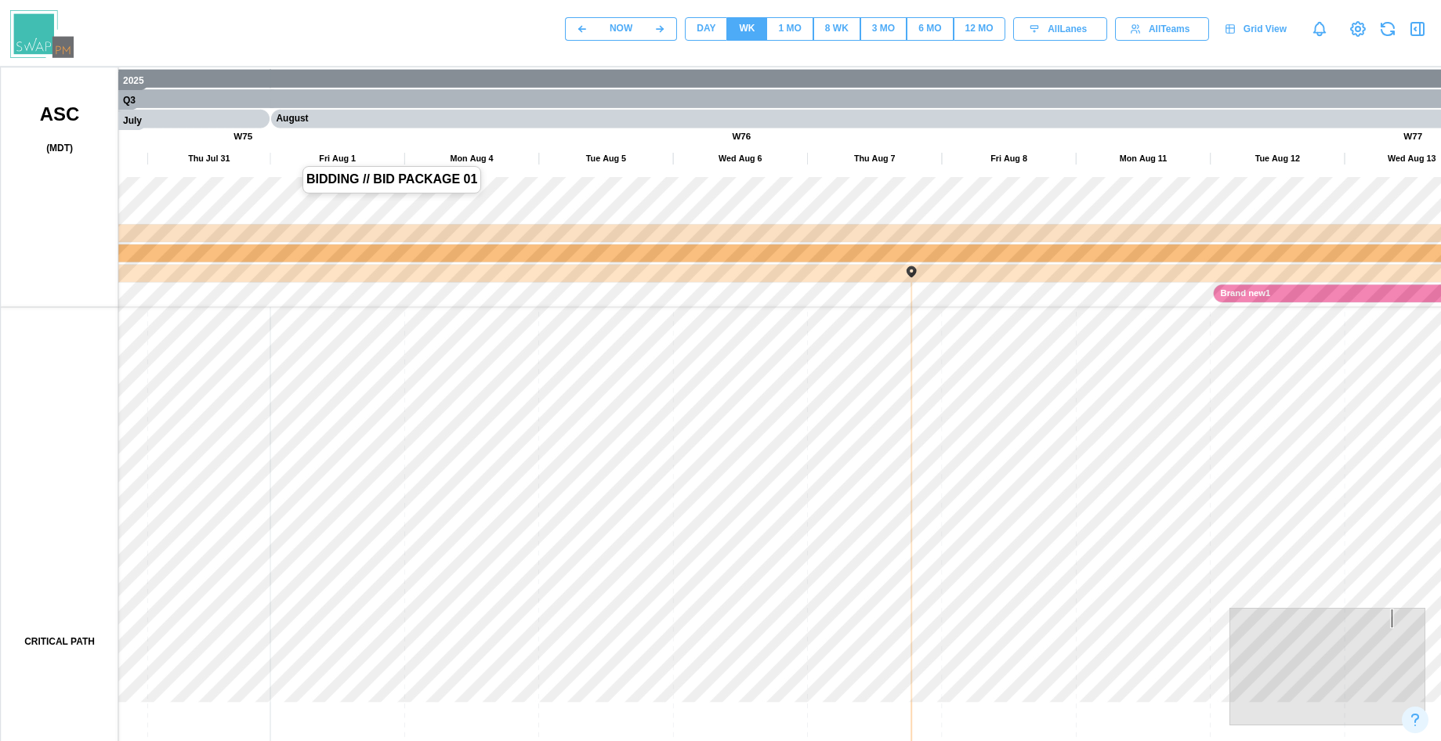
drag, startPoint x: 524, startPoint y: 233, endPoint x: 252, endPoint y: 361, distance: 300.8
click at [255, 364] on canvas at bounding box center [753, 459] width 1505 height 784
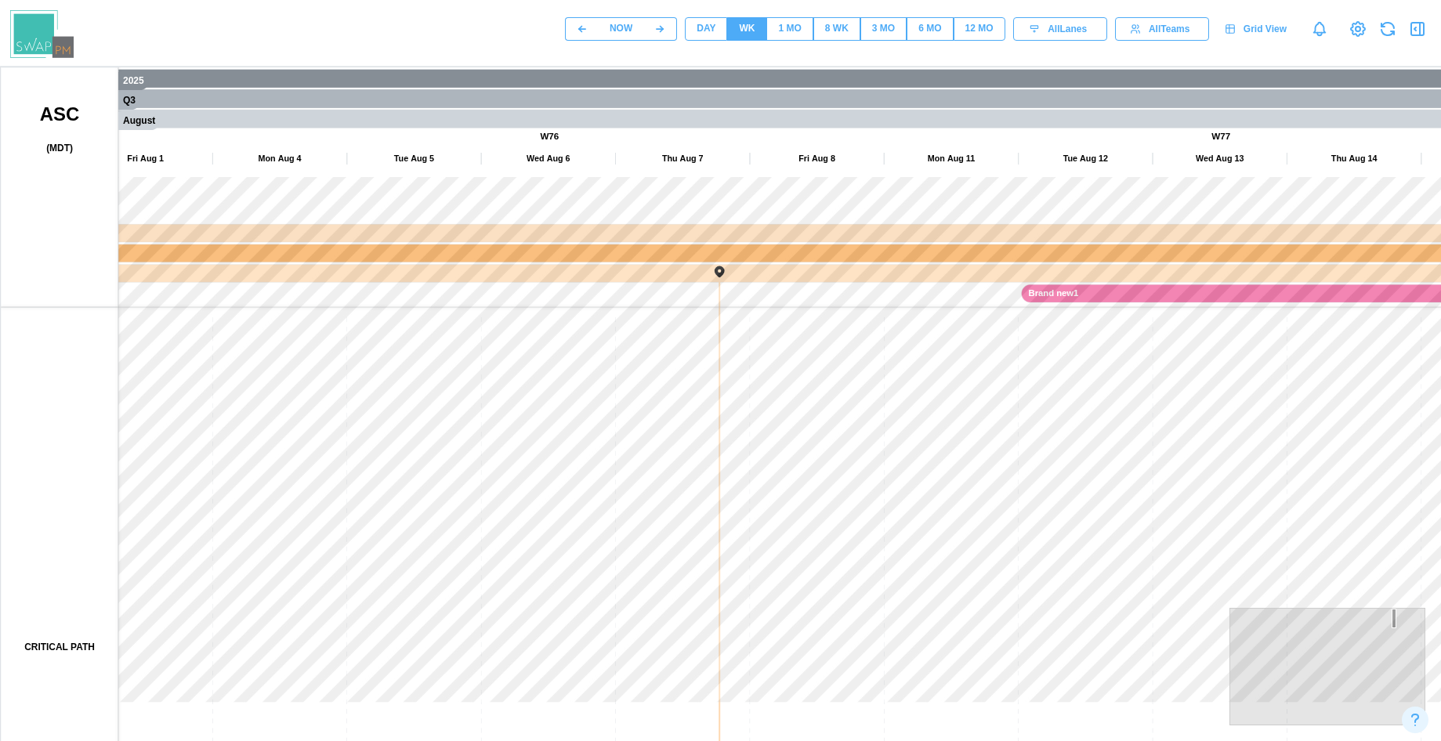
drag, startPoint x: 755, startPoint y: 355, endPoint x: 820, endPoint y: 375, distance: 67.4
click at [819, 375] on canvas at bounding box center [753, 459] width 1505 height 784
click at [723, 375] on canvas at bounding box center [753, 459] width 1505 height 784
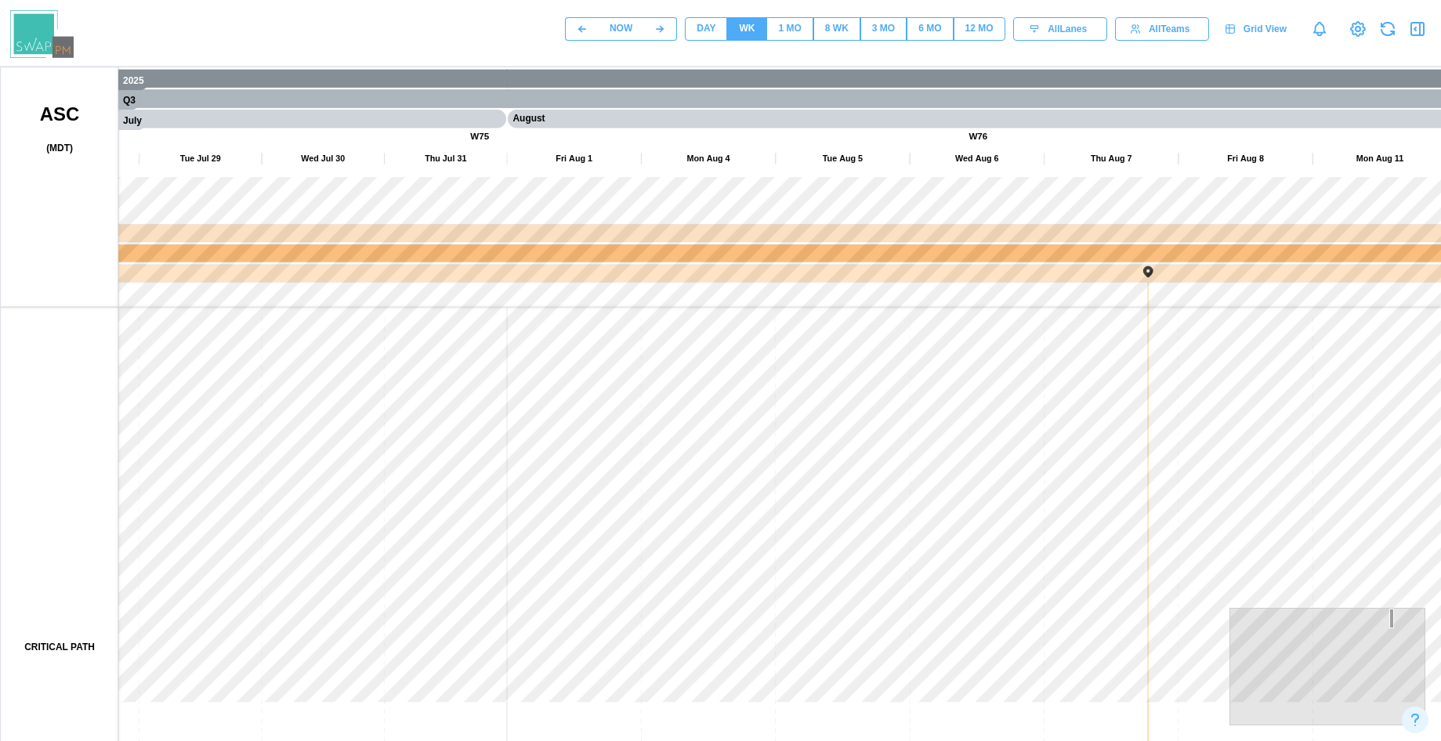
click at [707, 56] on div "NOW DAY WK 1 MO 8 WK 3 MO 6 MO 12 MO All Lanes All Teams Grid View" at bounding box center [720, 29] width 1441 height 58
click at [710, 39] on span "DAY" at bounding box center [706, 29] width 19 height 22
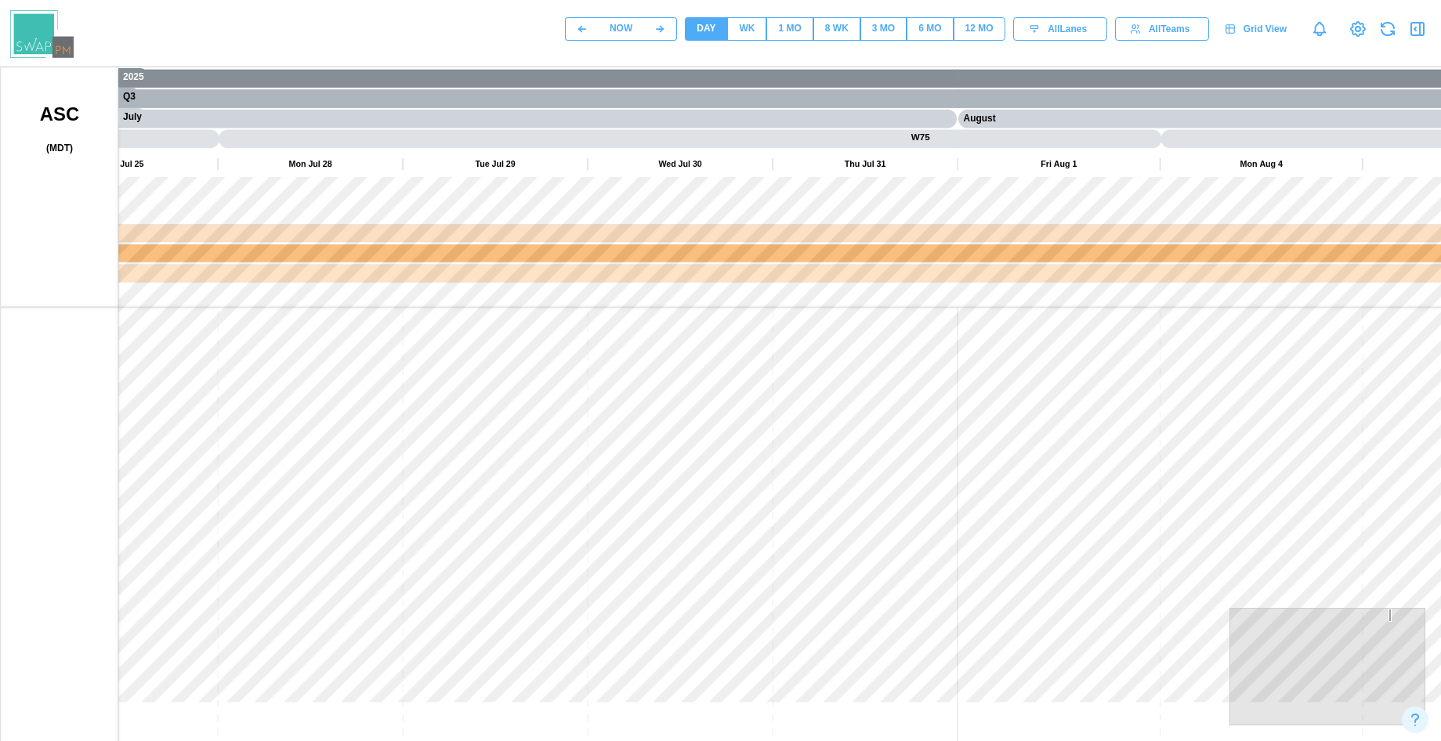
drag, startPoint x: 355, startPoint y: 307, endPoint x: 765, endPoint y: 335, distance: 410.8
click at [765, 335] on canvas at bounding box center [753, 459] width 1505 height 784
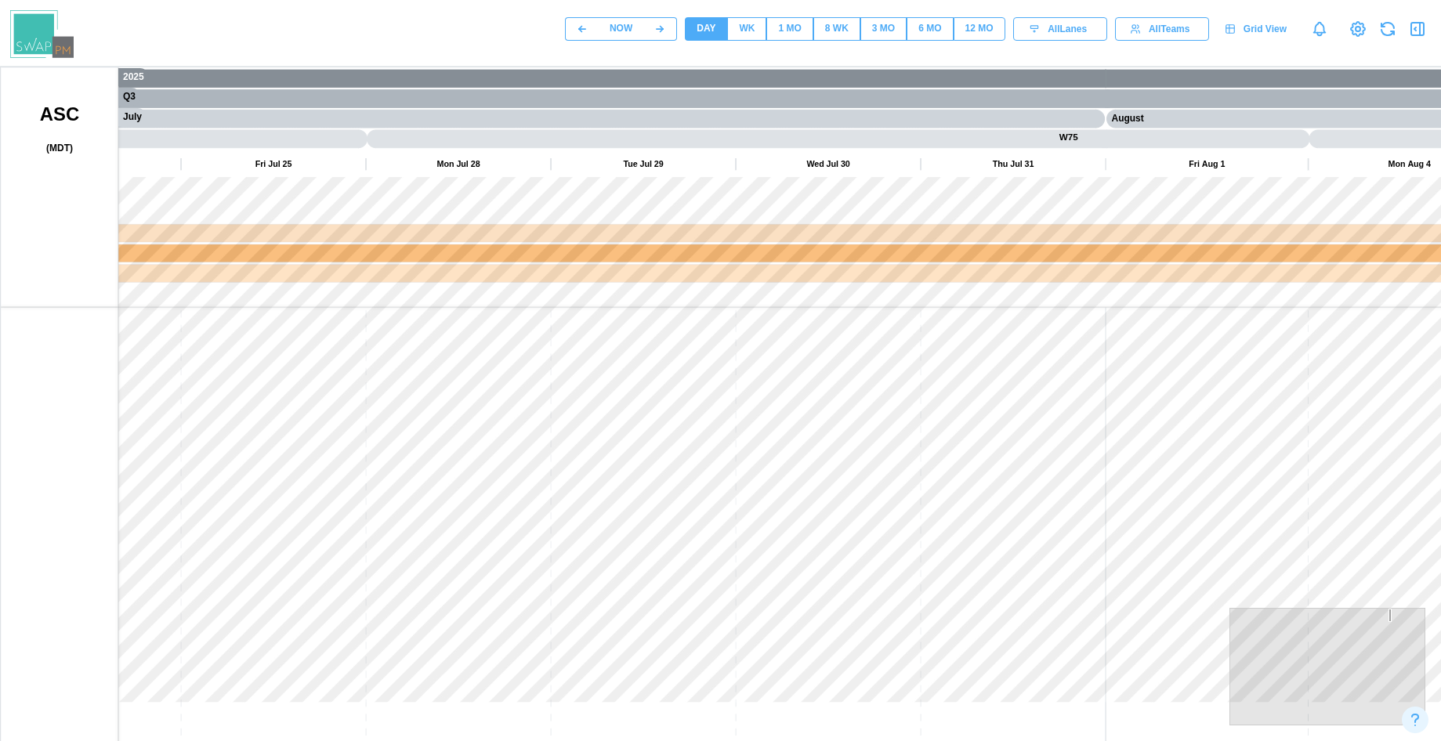
click at [755, 22] on button "WK" at bounding box center [746, 29] width 39 height 24
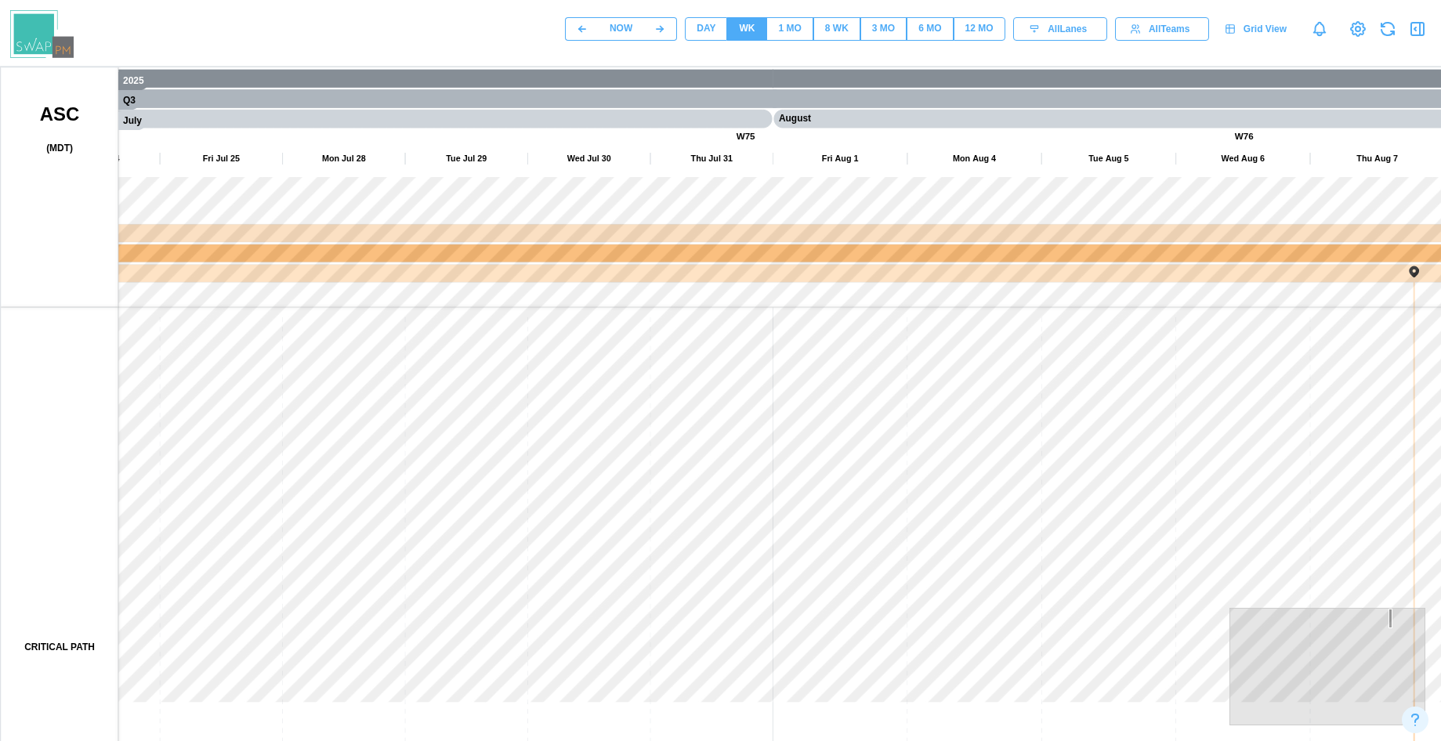
click at [789, 22] on div "1 MO" at bounding box center [789, 28] width 23 height 15
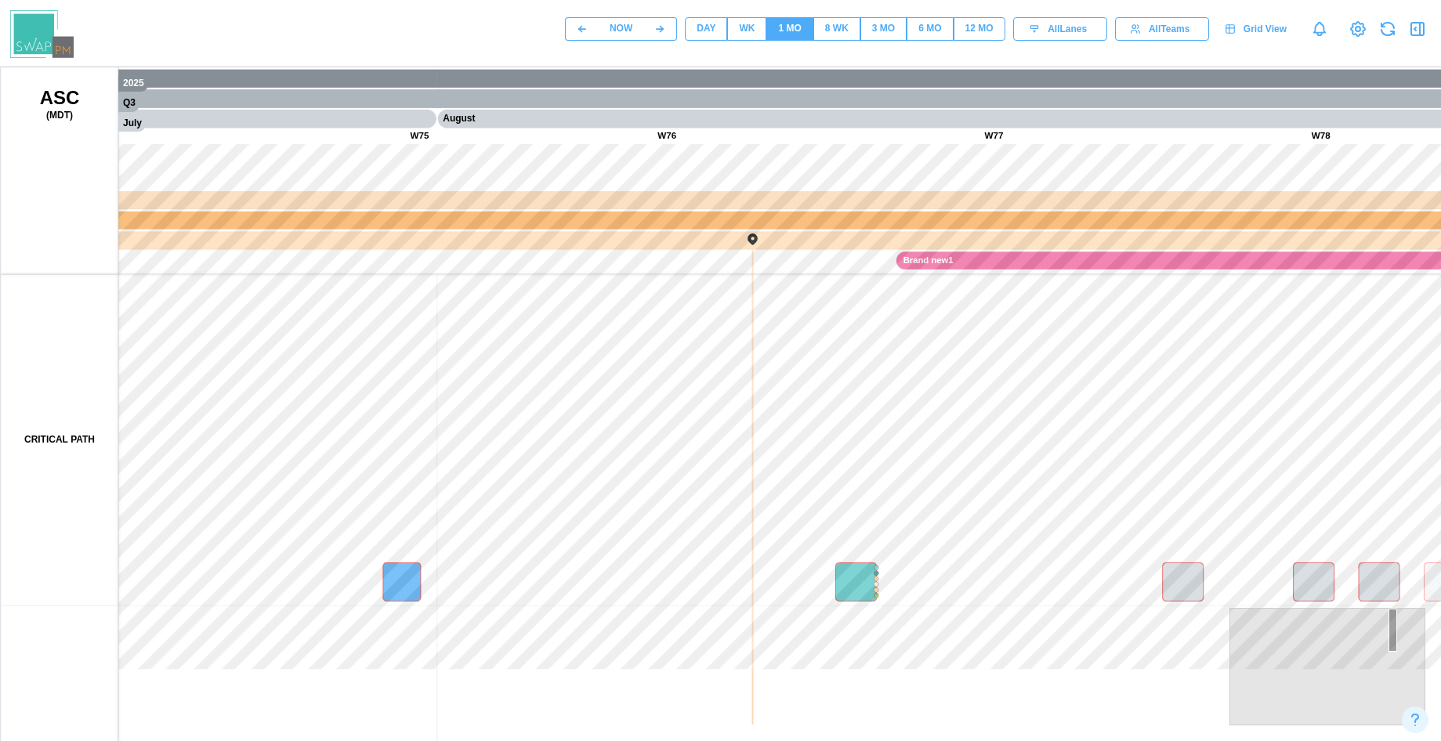
click at [836, 34] on div "8 WK" at bounding box center [837, 28] width 24 height 15
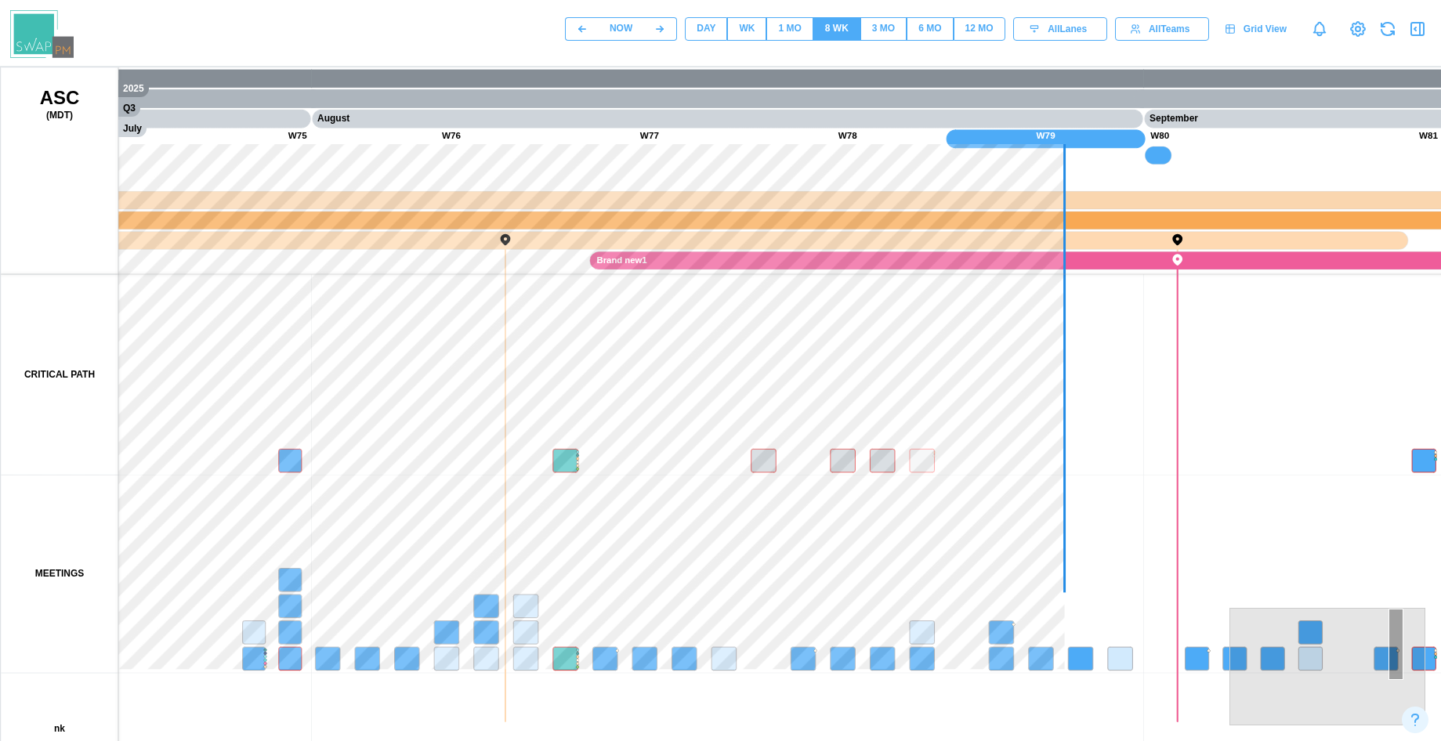
click at [767, 20] on button "1 MO" at bounding box center [789, 29] width 46 height 24
click at [751, 25] on div "WK" at bounding box center [747, 28] width 16 height 15
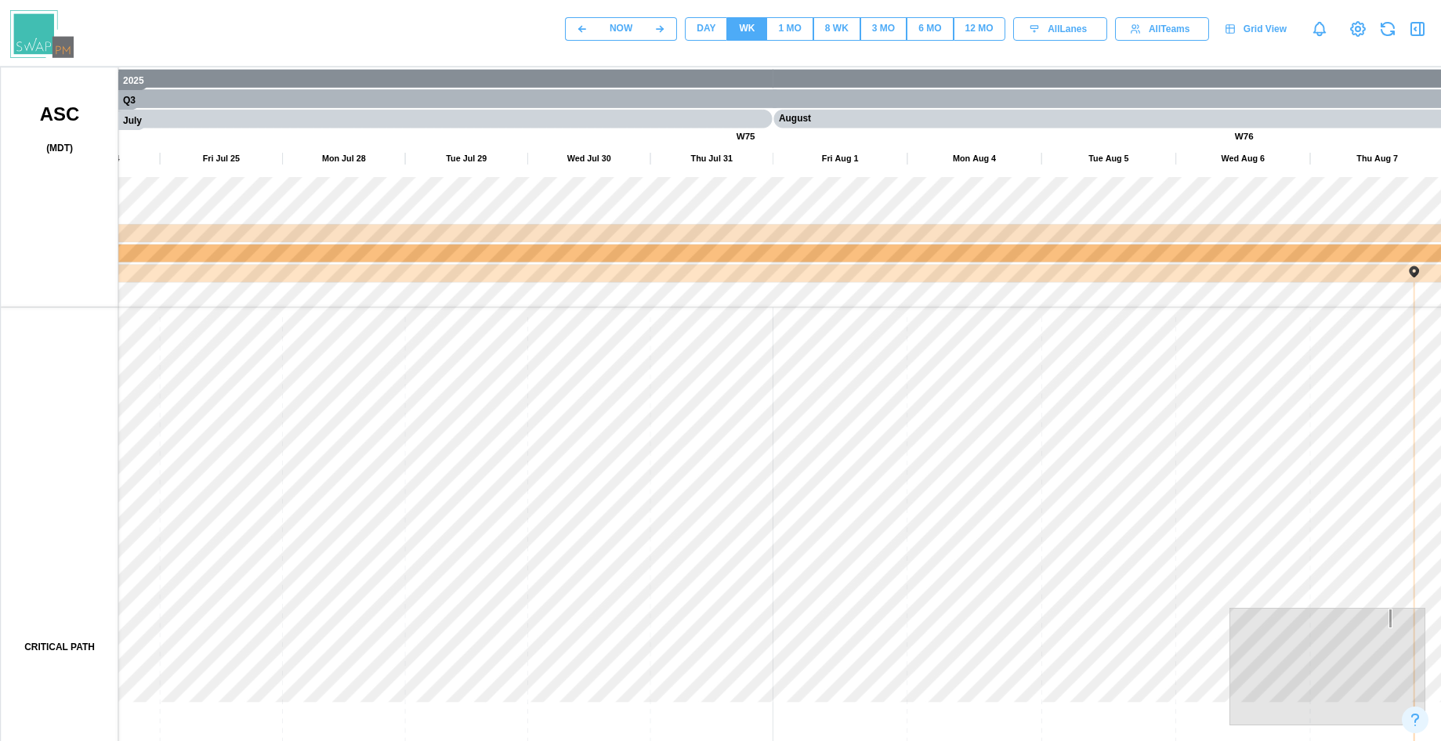
click at [697, 28] on div "DAY" at bounding box center [706, 28] width 19 height 15
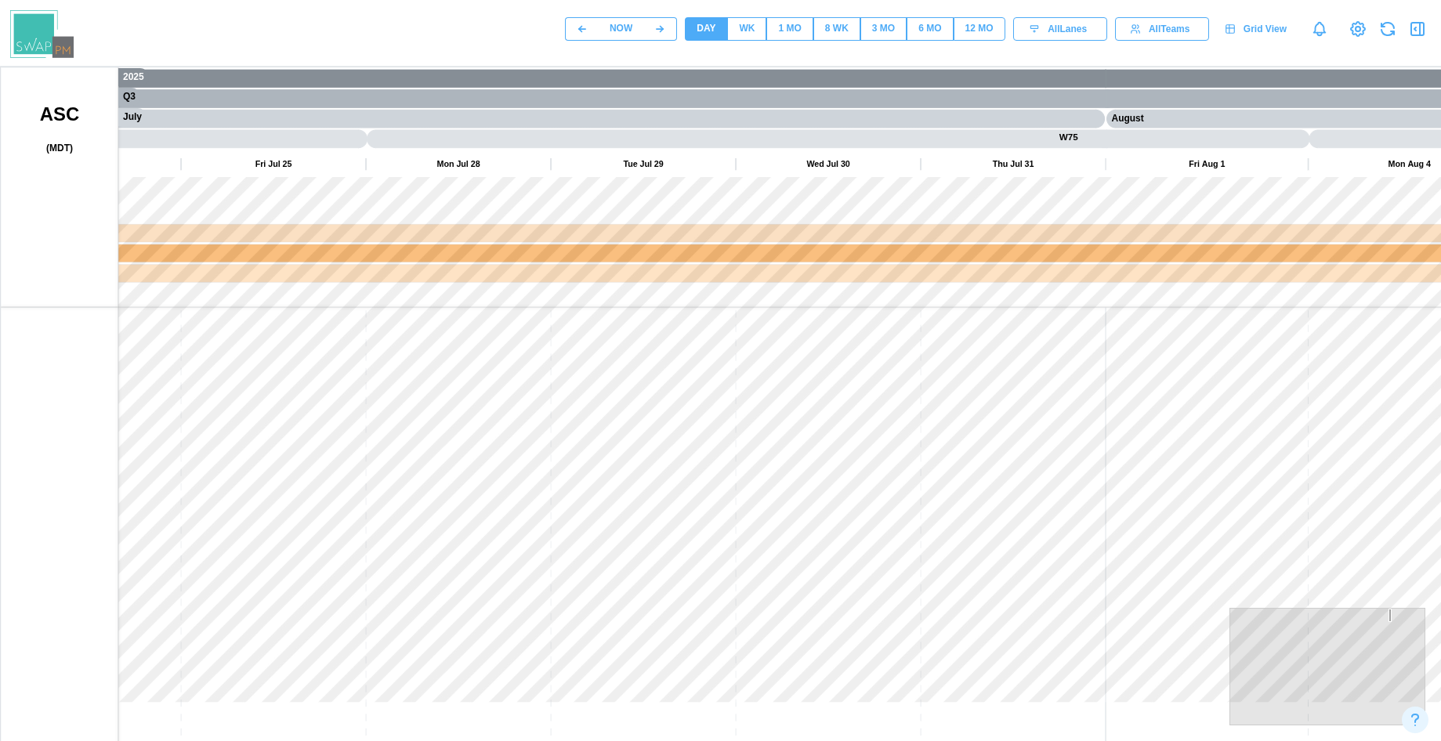
click at [768, 28] on button "1 MO" at bounding box center [789, 29] width 46 height 24
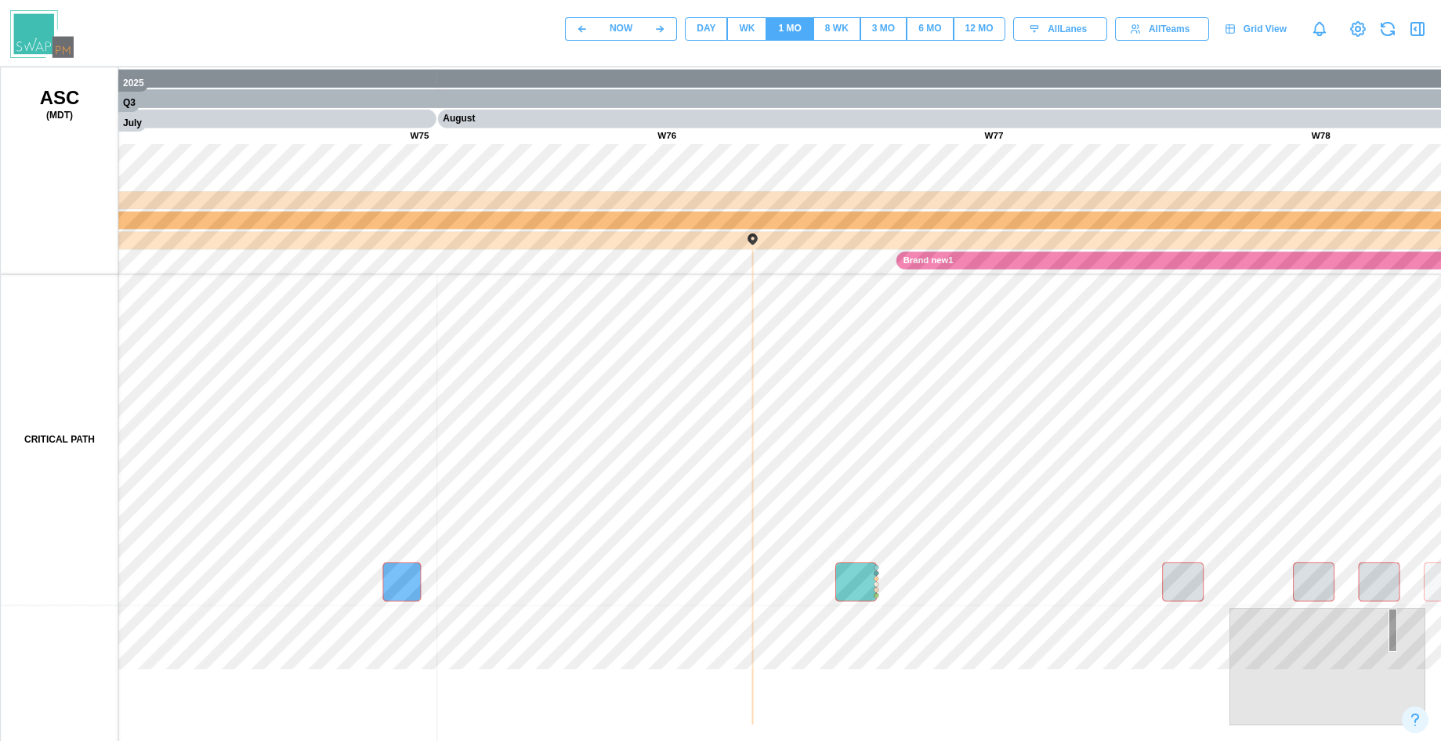
click at [740, 28] on div "WK" at bounding box center [747, 28] width 16 height 15
click at [702, 27] on div "DAY" at bounding box center [706, 28] width 19 height 15
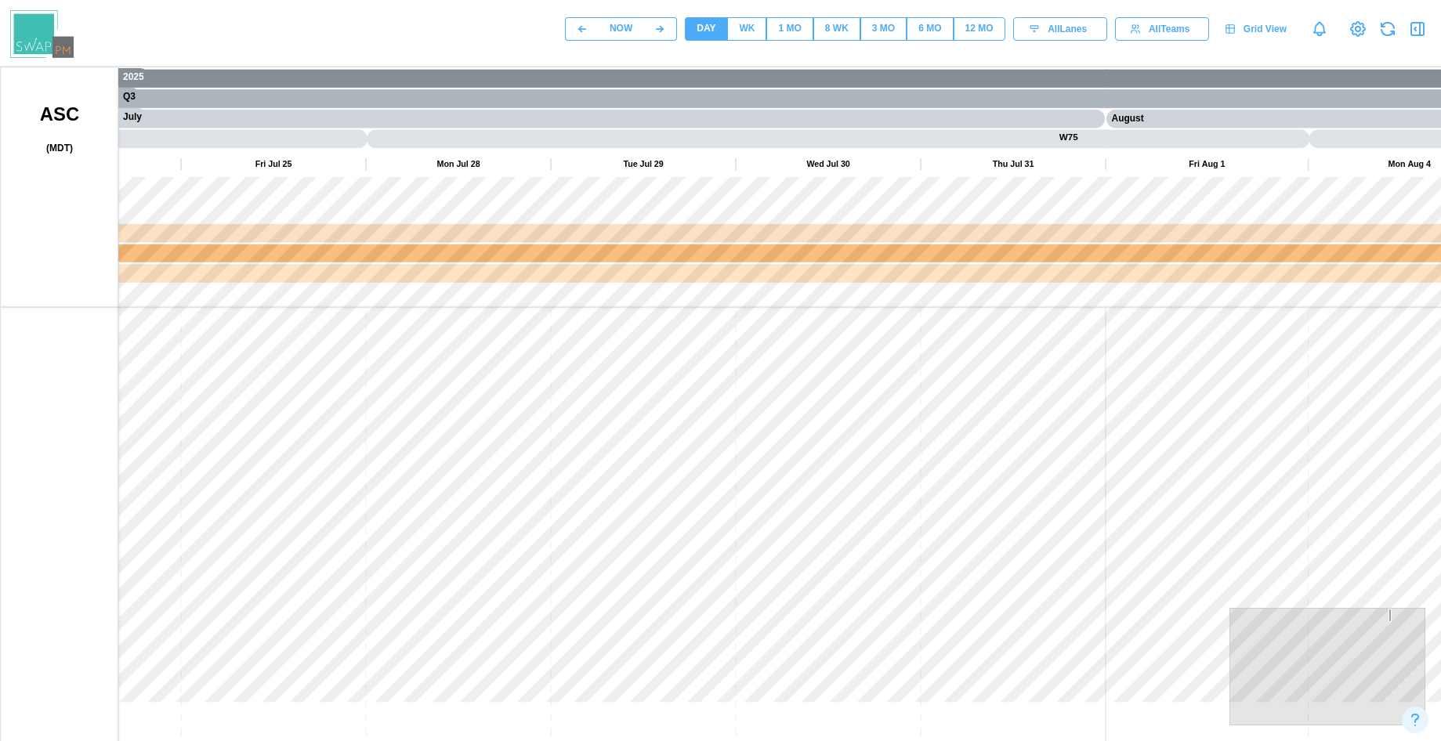
click at [762, 31] on button "WK" at bounding box center [746, 29] width 39 height 24
click at [791, 31] on div "1 MO" at bounding box center [789, 28] width 23 height 15
click at [838, 32] on div "8 WK" at bounding box center [837, 28] width 24 height 15
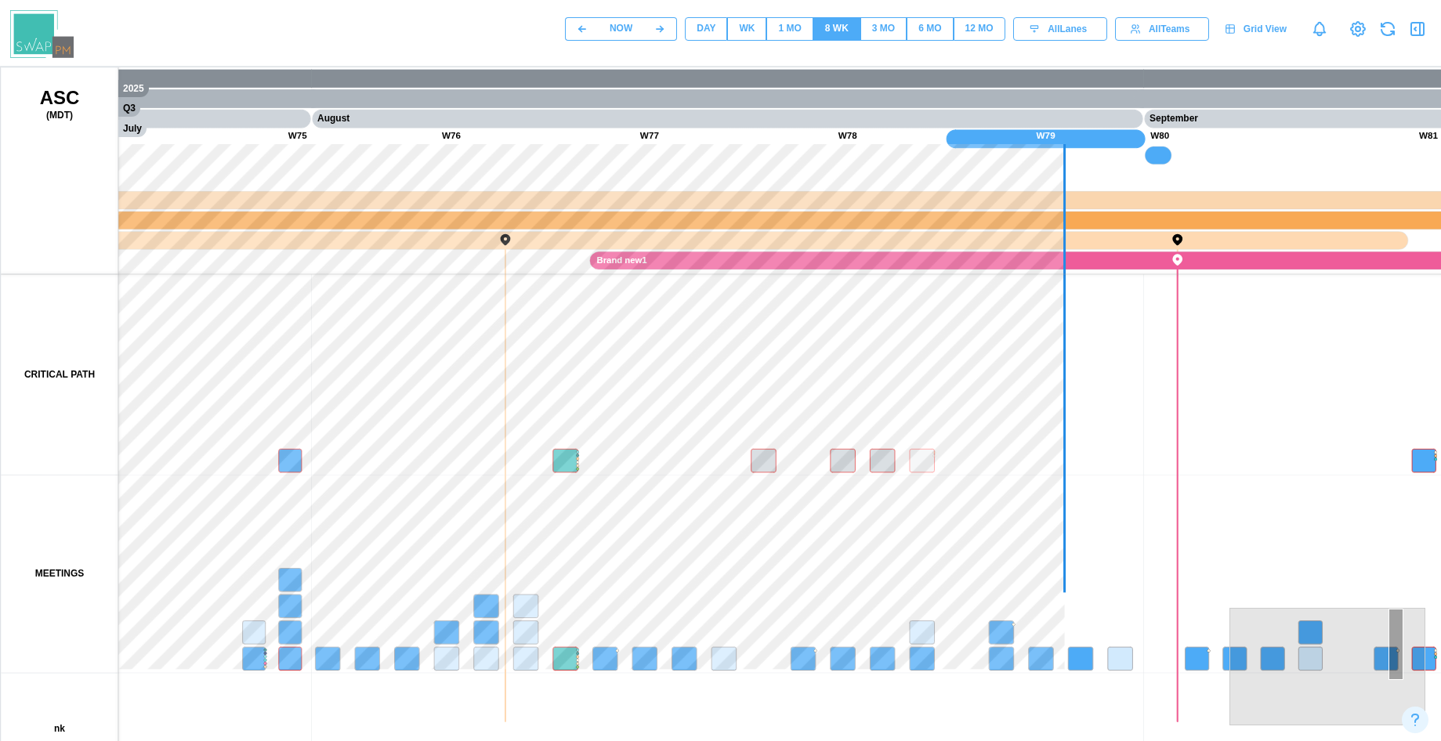
click at [702, 24] on div "DAY" at bounding box center [706, 28] width 19 height 15
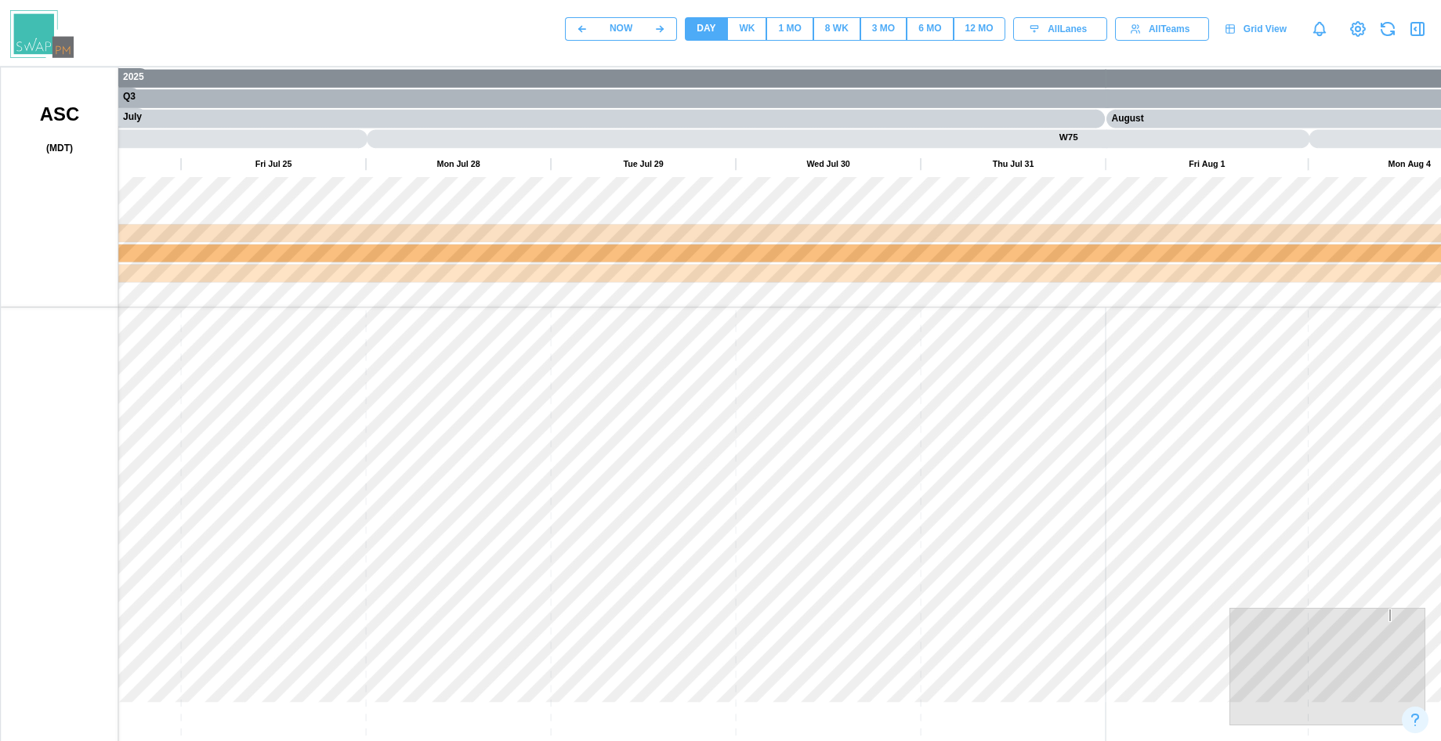
click at [752, 34] on div "WK" at bounding box center [747, 28] width 16 height 15
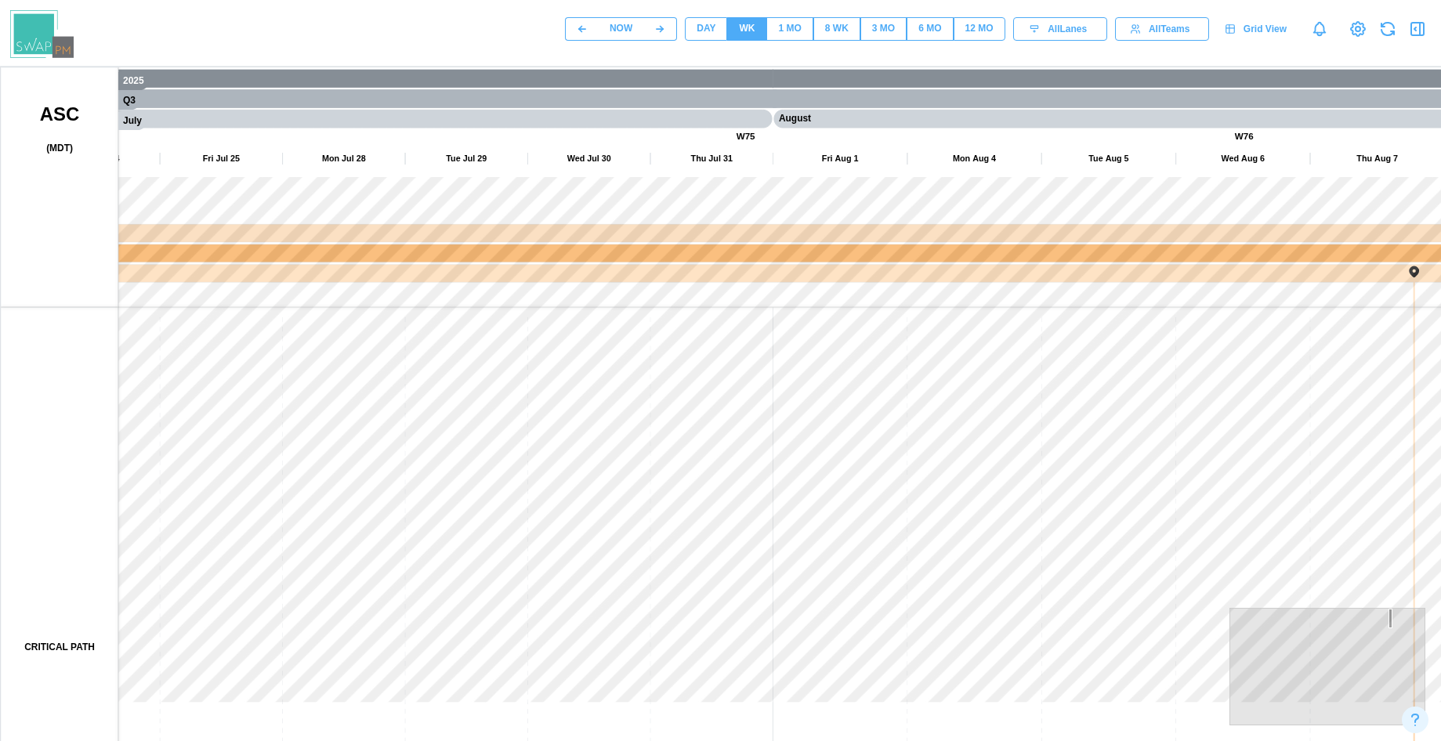
click at [787, 30] on div "1 MO" at bounding box center [789, 28] width 23 height 15
click at [834, 32] on div "8 WK" at bounding box center [837, 28] width 24 height 15
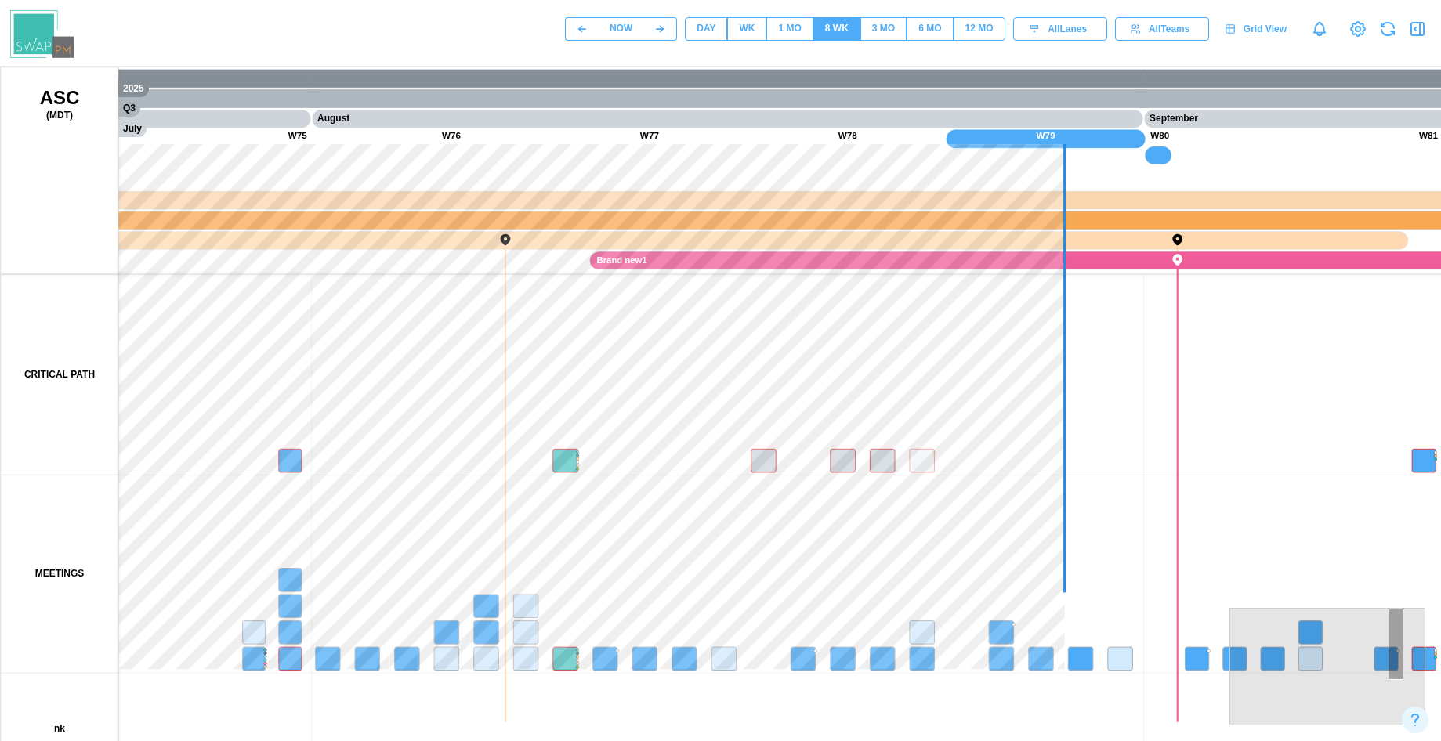
click at [702, 34] on div "DAY" at bounding box center [706, 28] width 19 height 15
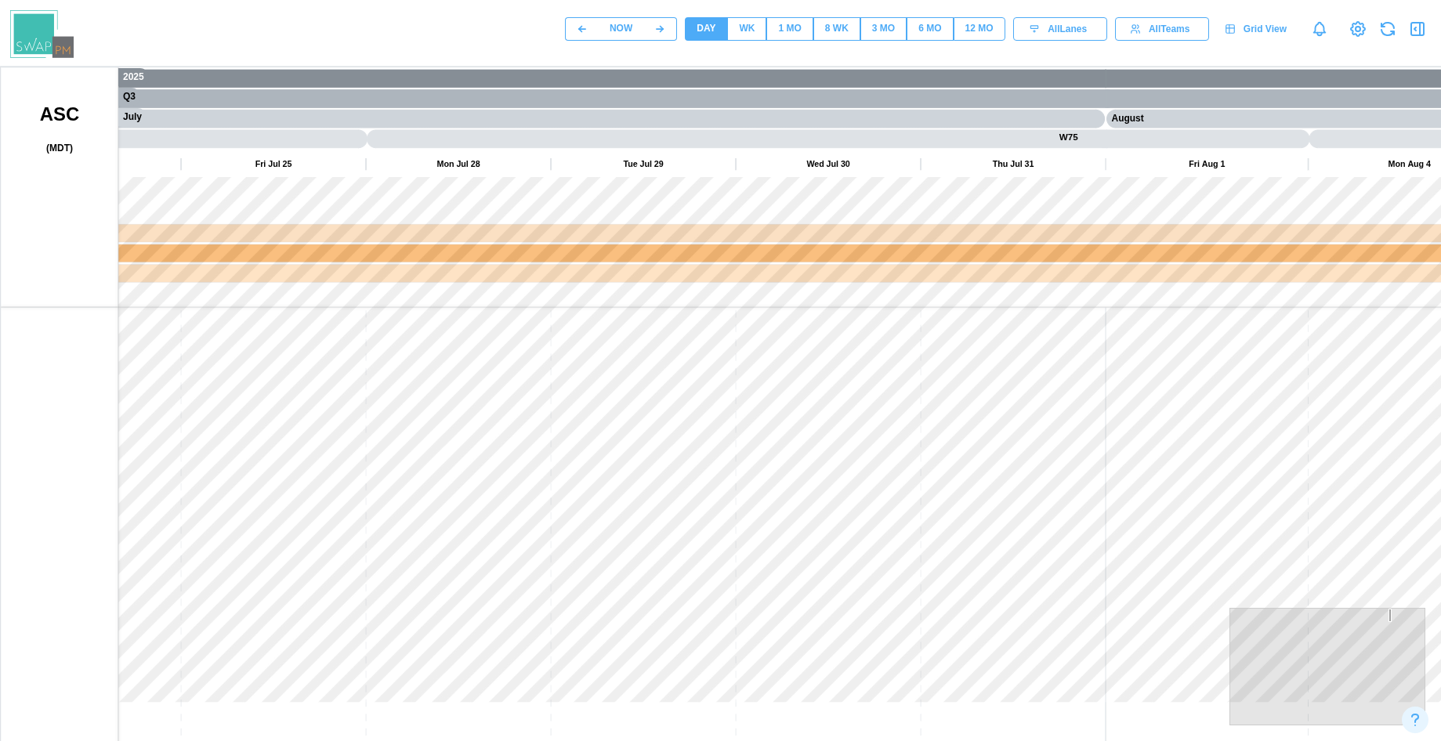
click at [752, 28] on div "WK" at bounding box center [747, 28] width 16 height 15
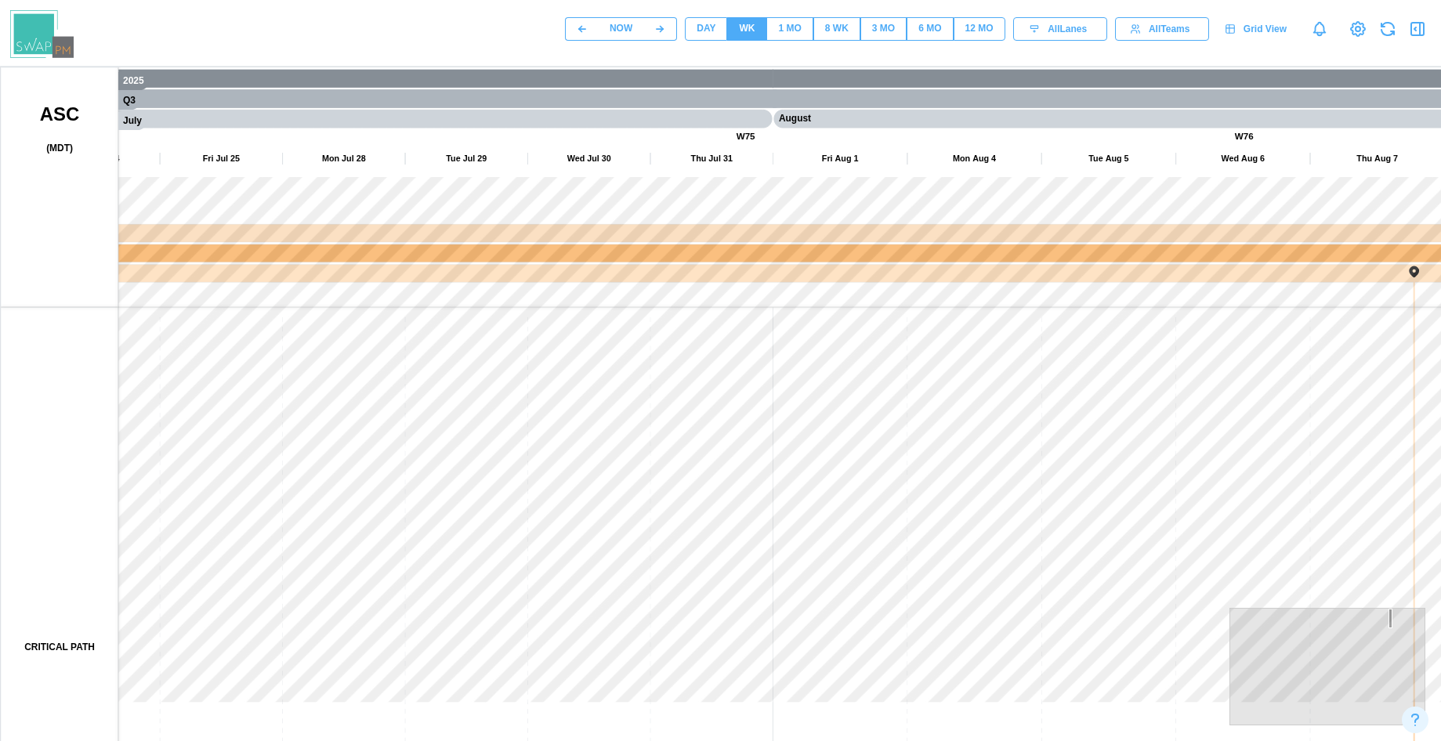
click at [693, 25] on button "DAY" at bounding box center [706, 29] width 42 height 24
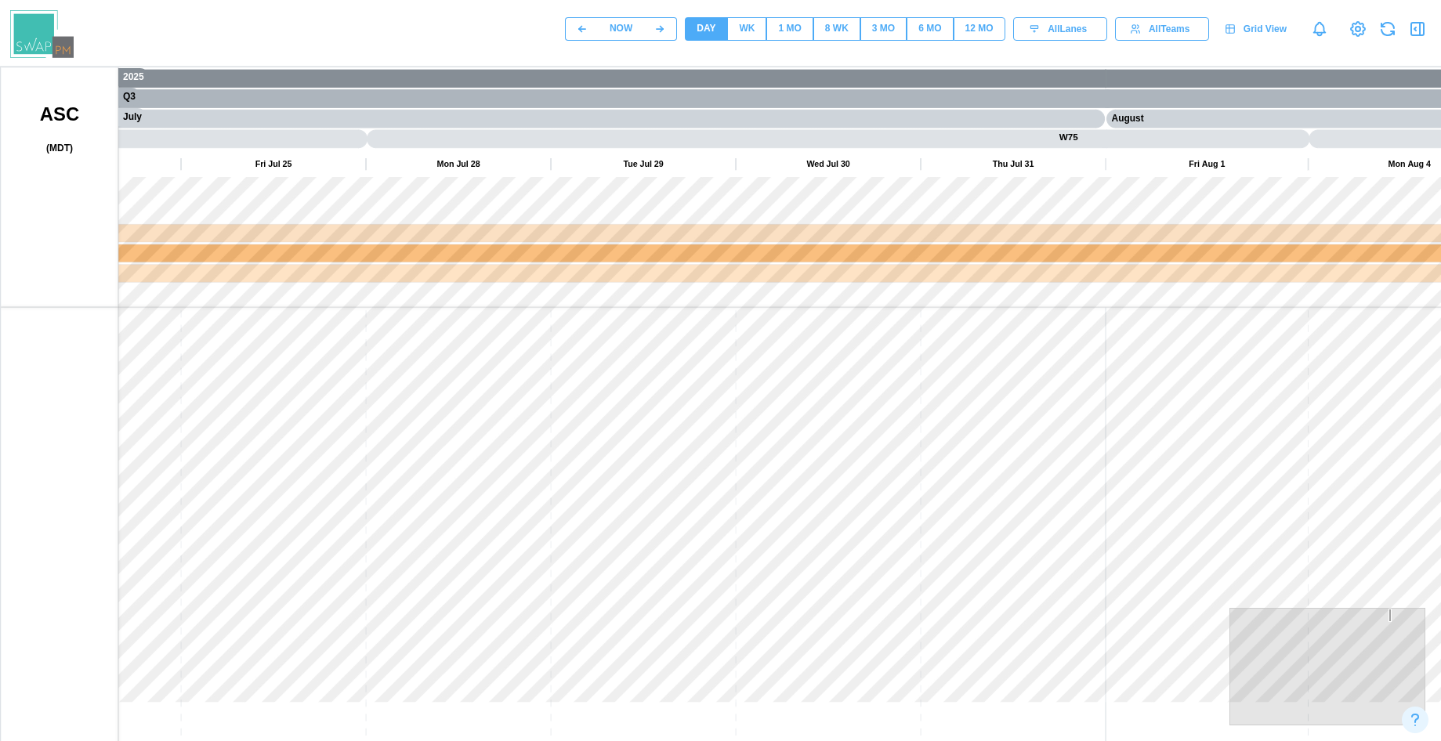
click at [752, 22] on div "WK" at bounding box center [747, 28] width 16 height 15
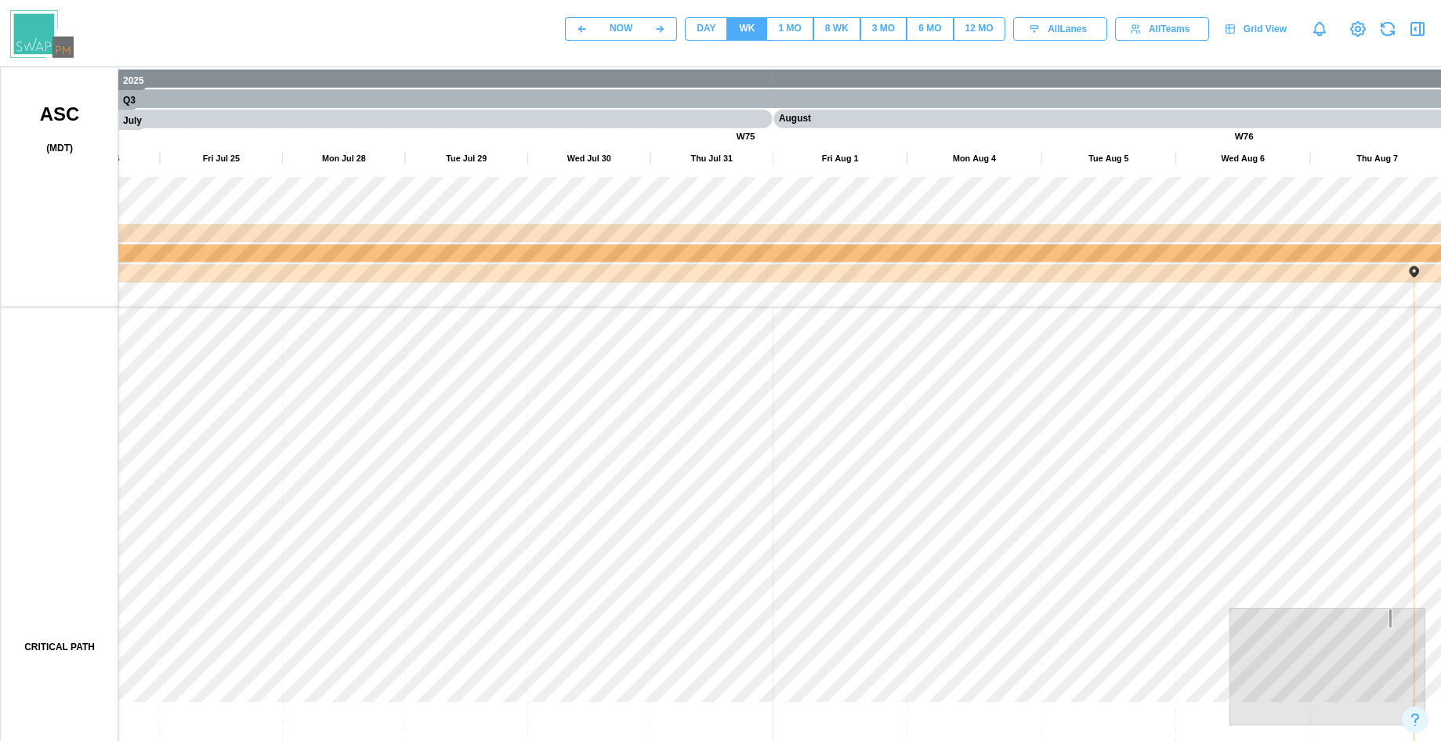
click at [784, 24] on div "1 MO" at bounding box center [789, 28] width 23 height 15
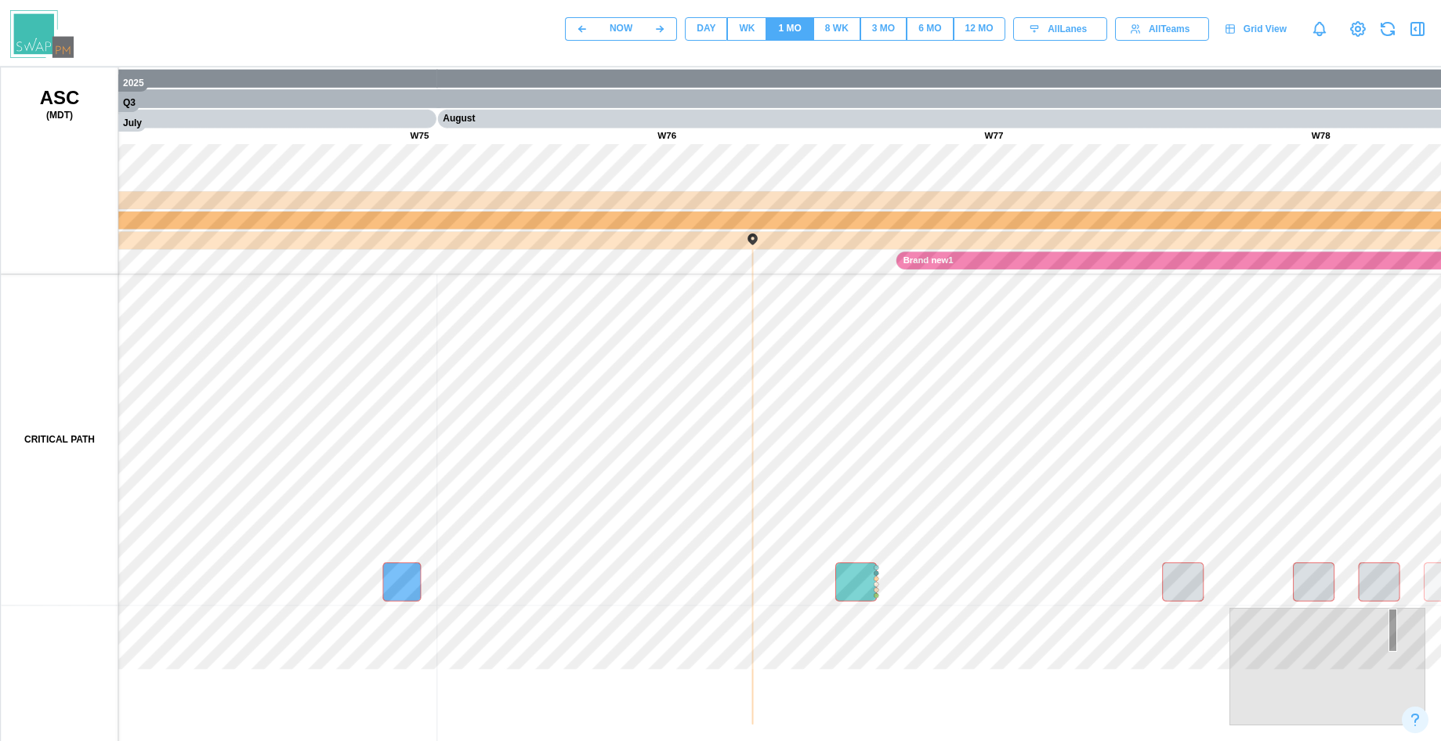
click at [835, 34] on div "8 WK" at bounding box center [837, 28] width 24 height 15
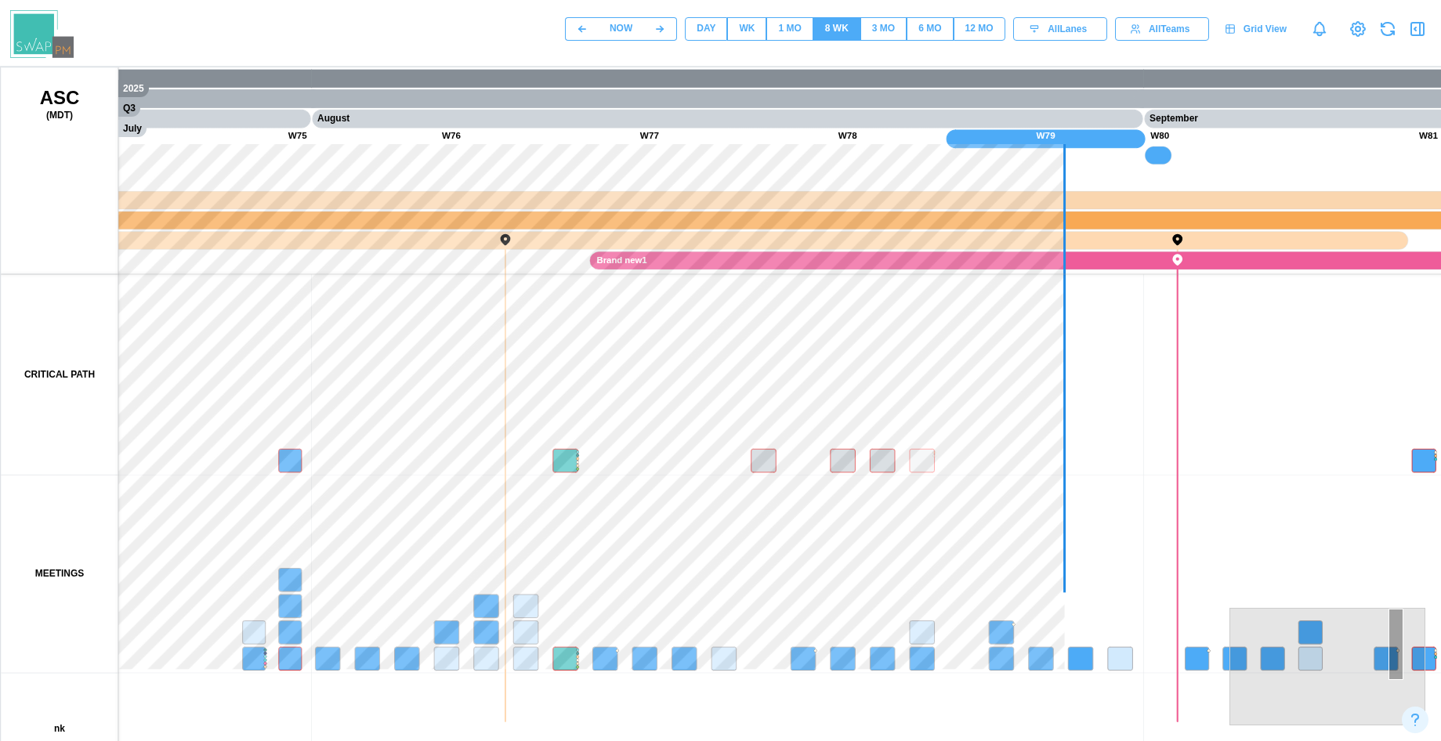
click at [872, 29] on div "3 MO" at bounding box center [883, 28] width 23 height 15
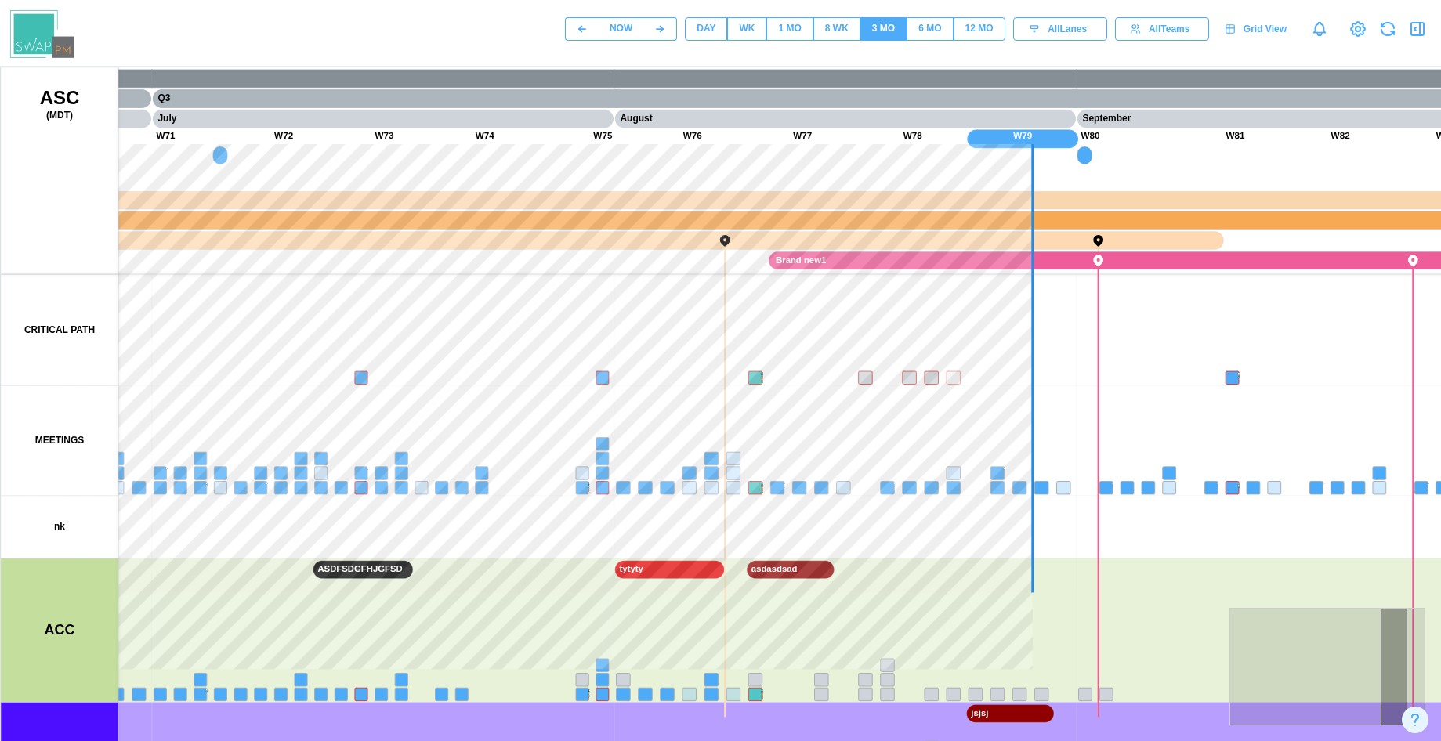
click at [933, 25] on div "6 MO" at bounding box center [929, 28] width 23 height 15
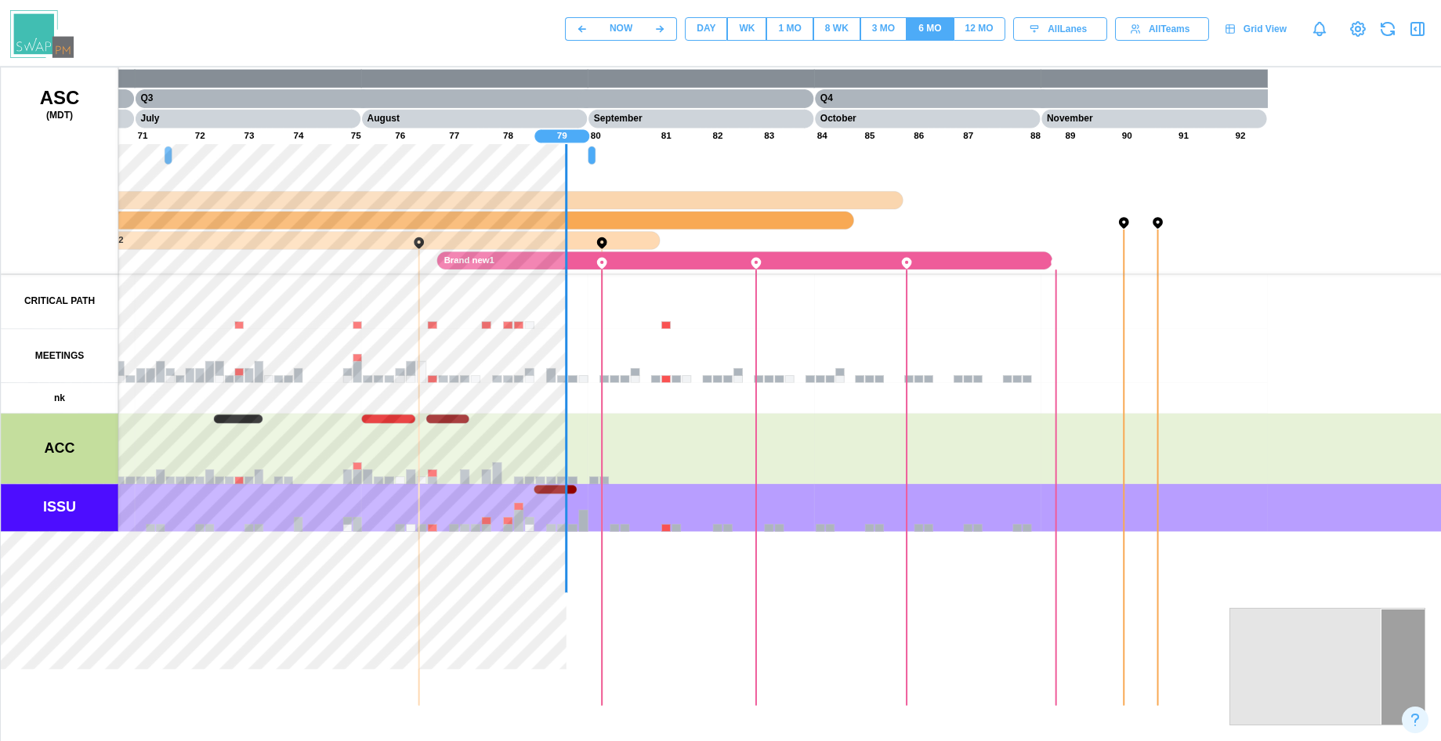
click at [969, 27] on div "12 MO" at bounding box center [979, 28] width 28 height 15
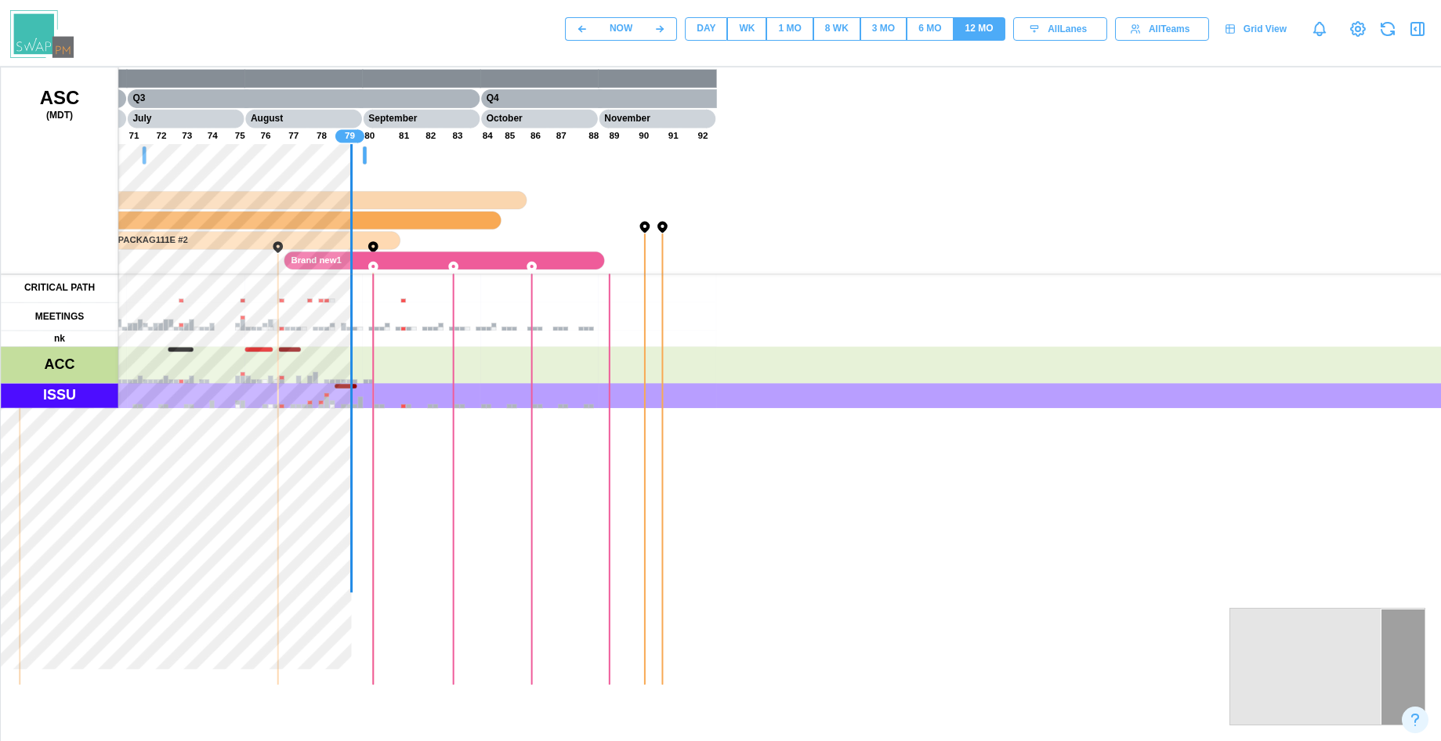
click at [831, 36] on div "8 WK" at bounding box center [837, 28] width 24 height 15
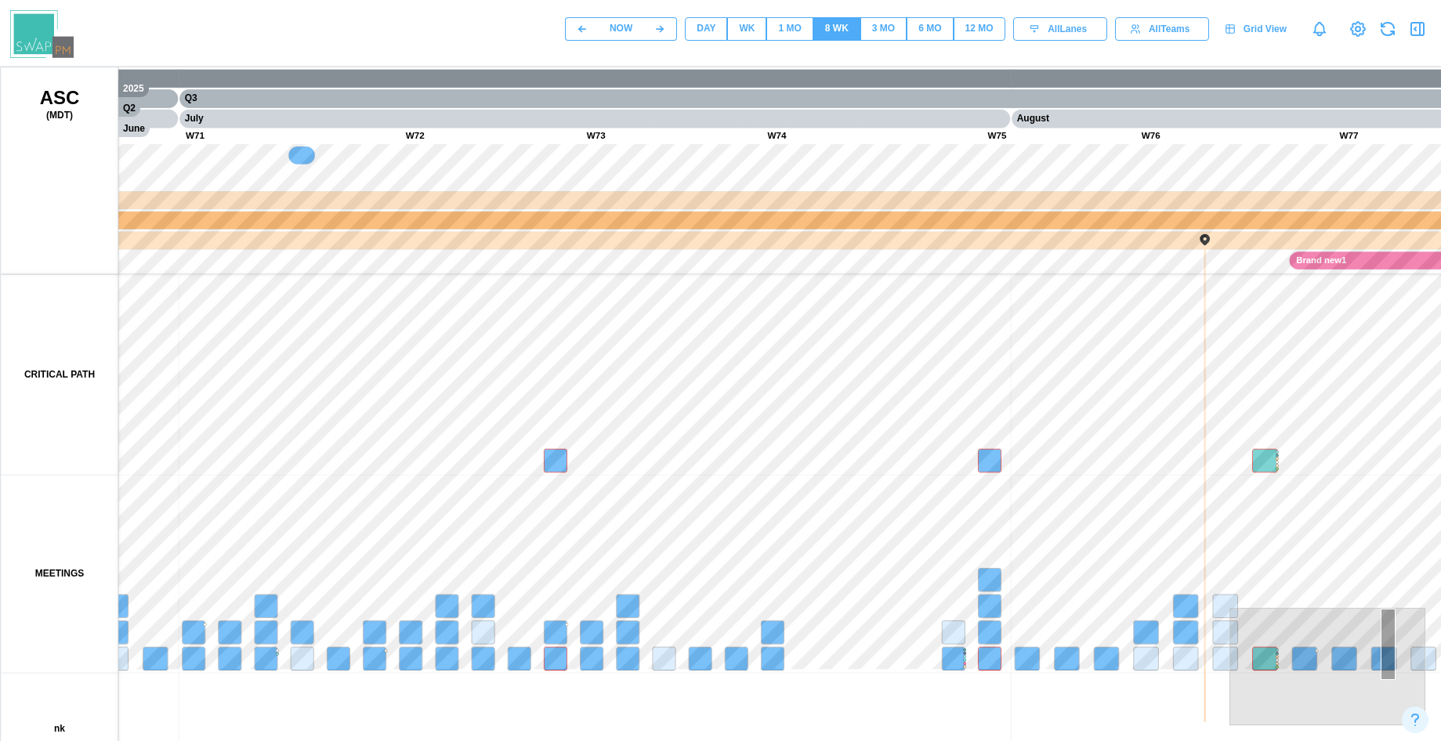
click at [785, 34] on div "1 MO" at bounding box center [789, 28] width 23 height 15
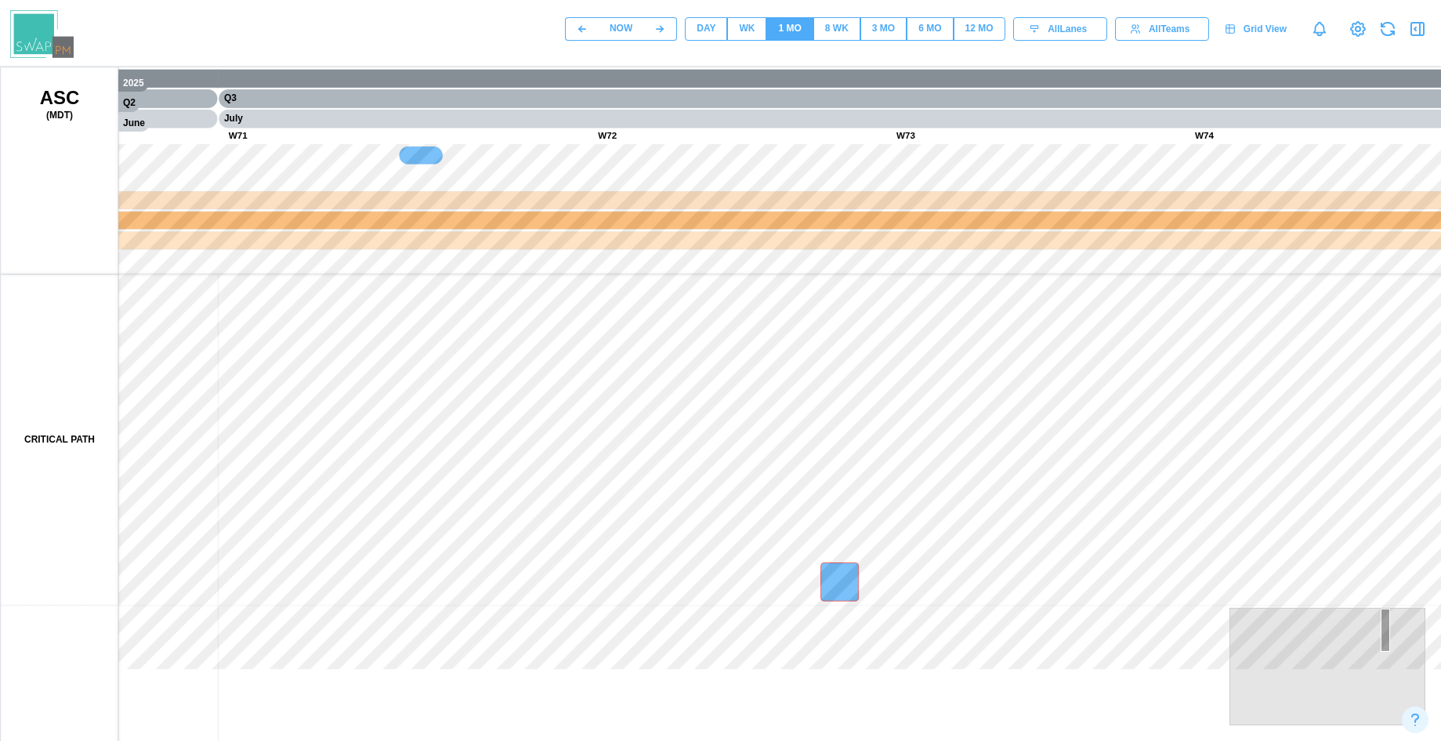
click at [748, 32] on div "WK" at bounding box center [747, 28] width 16 height 15
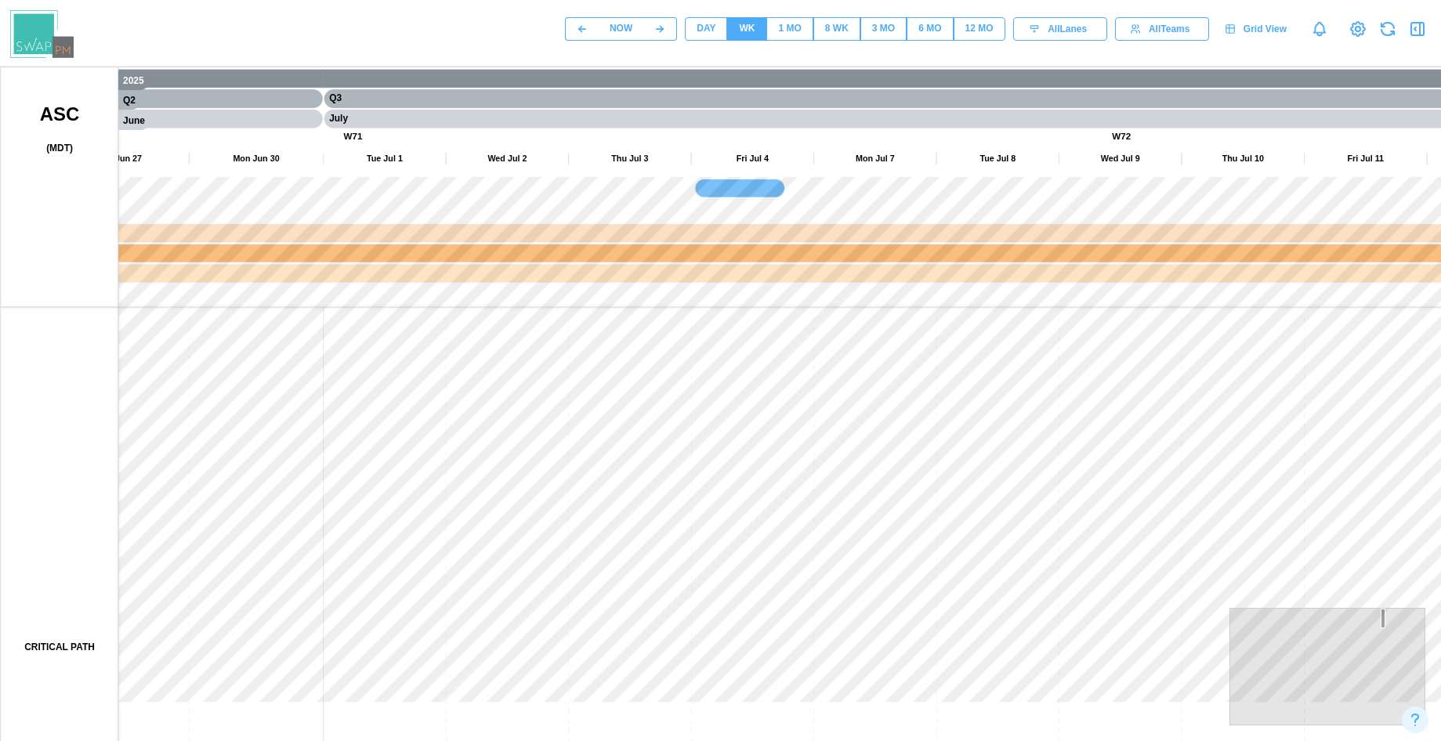
click at [703, 31] on div "DAY" at bounding box center [706, 28] width 19 height 15
